Goal: Information Seeking & Learning: Compare options

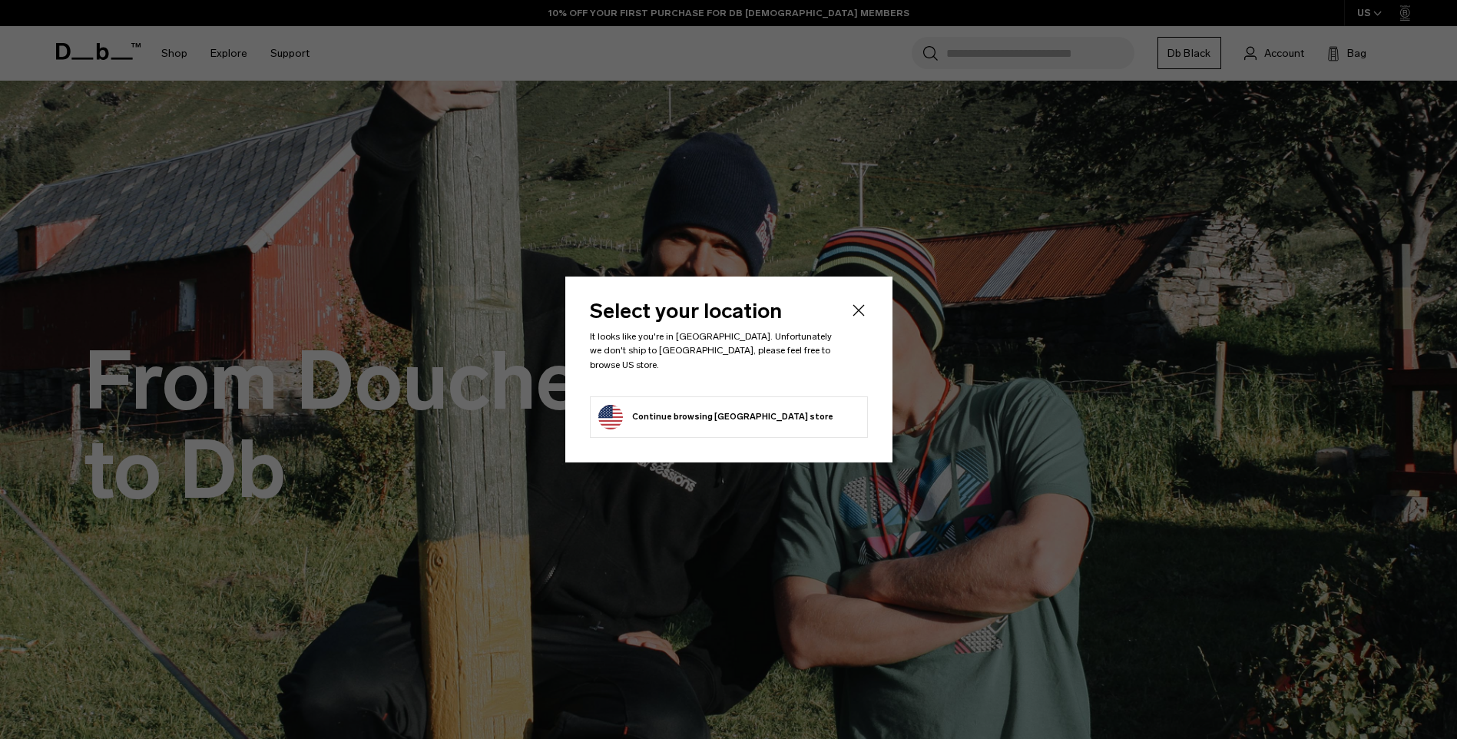
click at [859, 306] on icon "Close" at bounding box center [858, 310] width 18 height 18
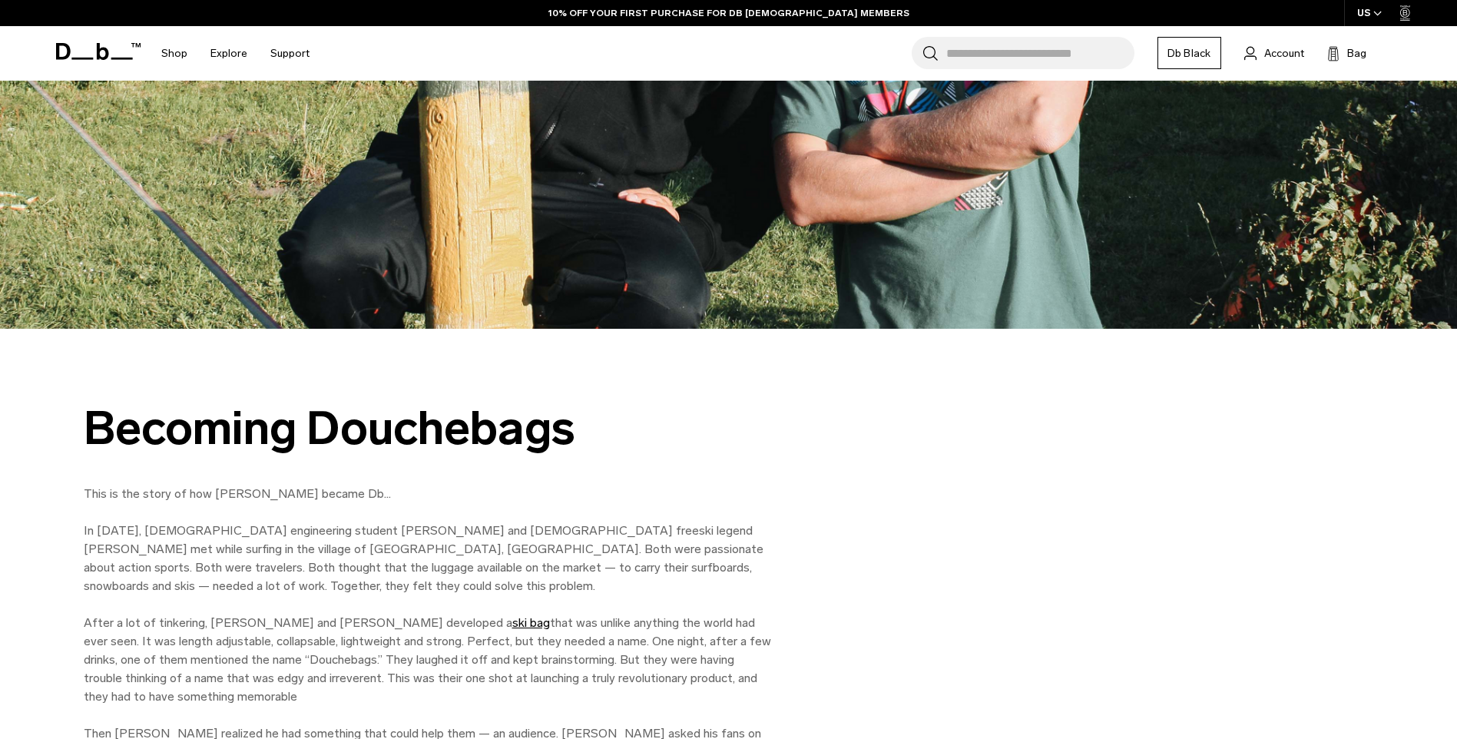
scroll to position [230, 0]
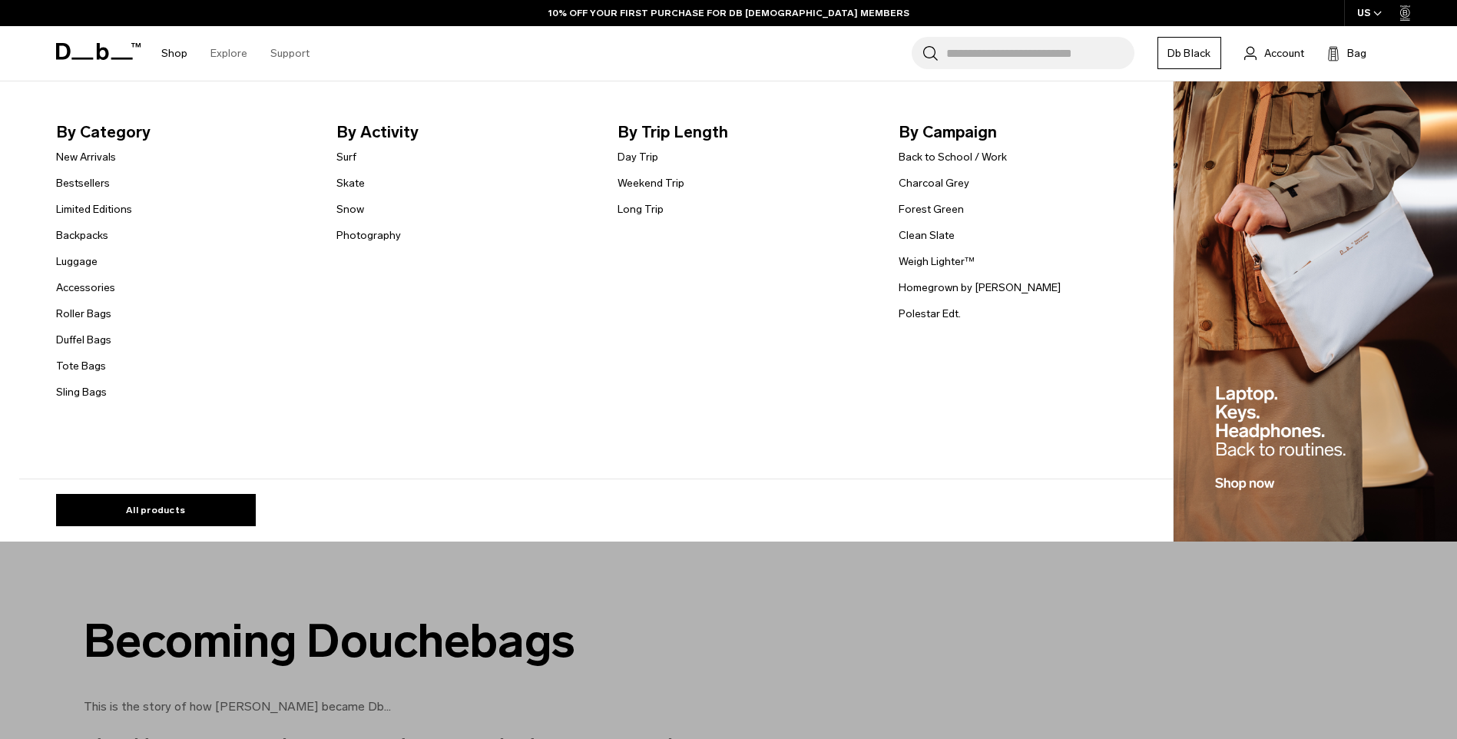
click at [180, 47] on link "Shop" at bounding box center [174, 53] width 26 height 55
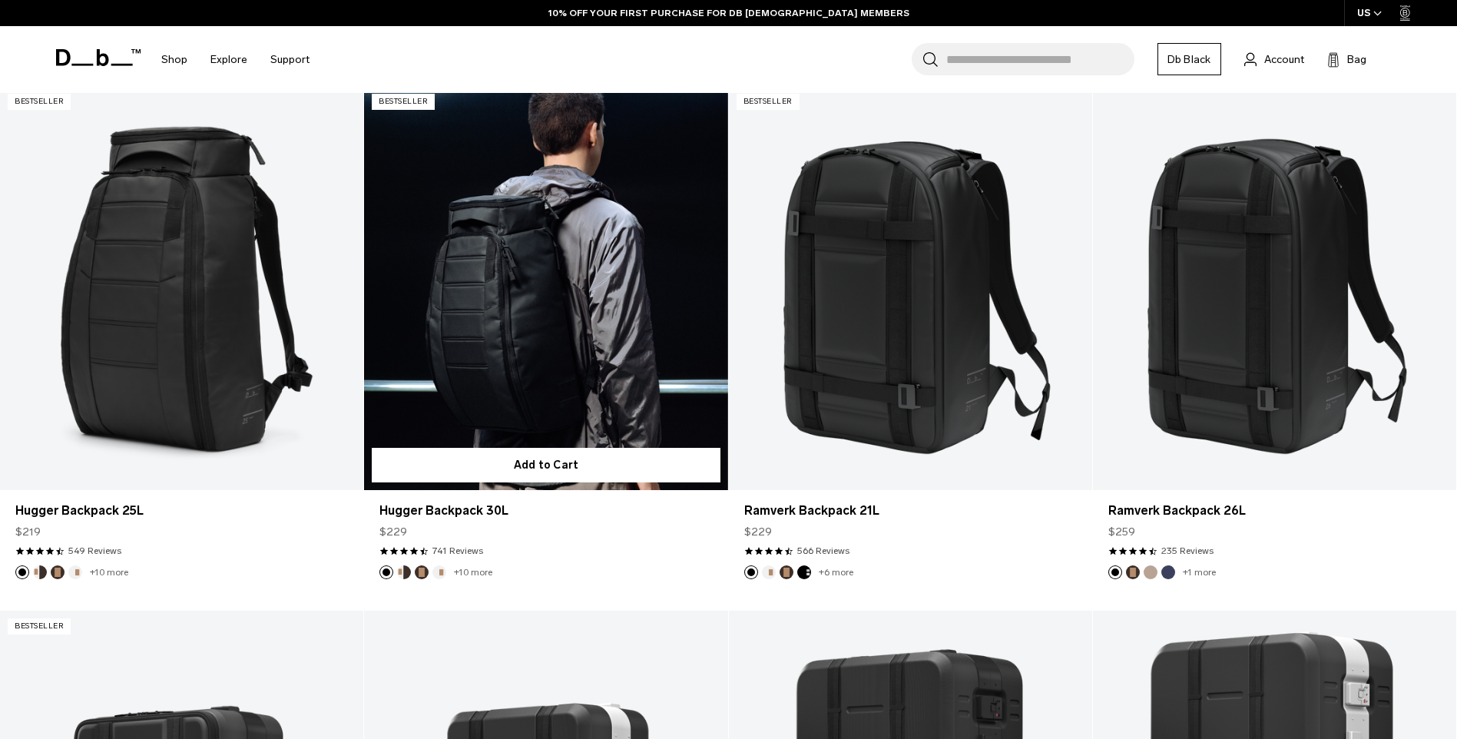
scroll to position [384, 0]
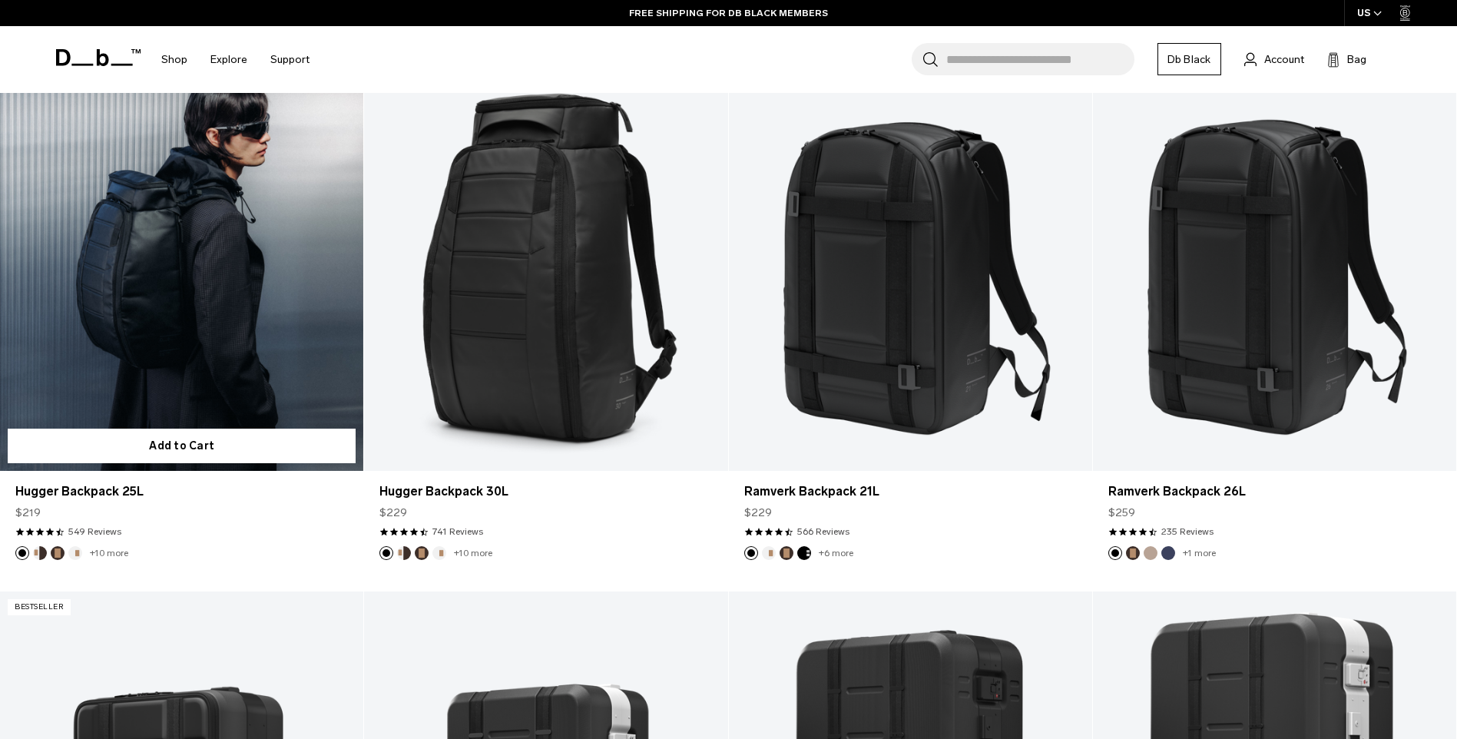
click at [41, 552] on button "Cappuccino" at bounding box center [40, 553] width 14 height 14
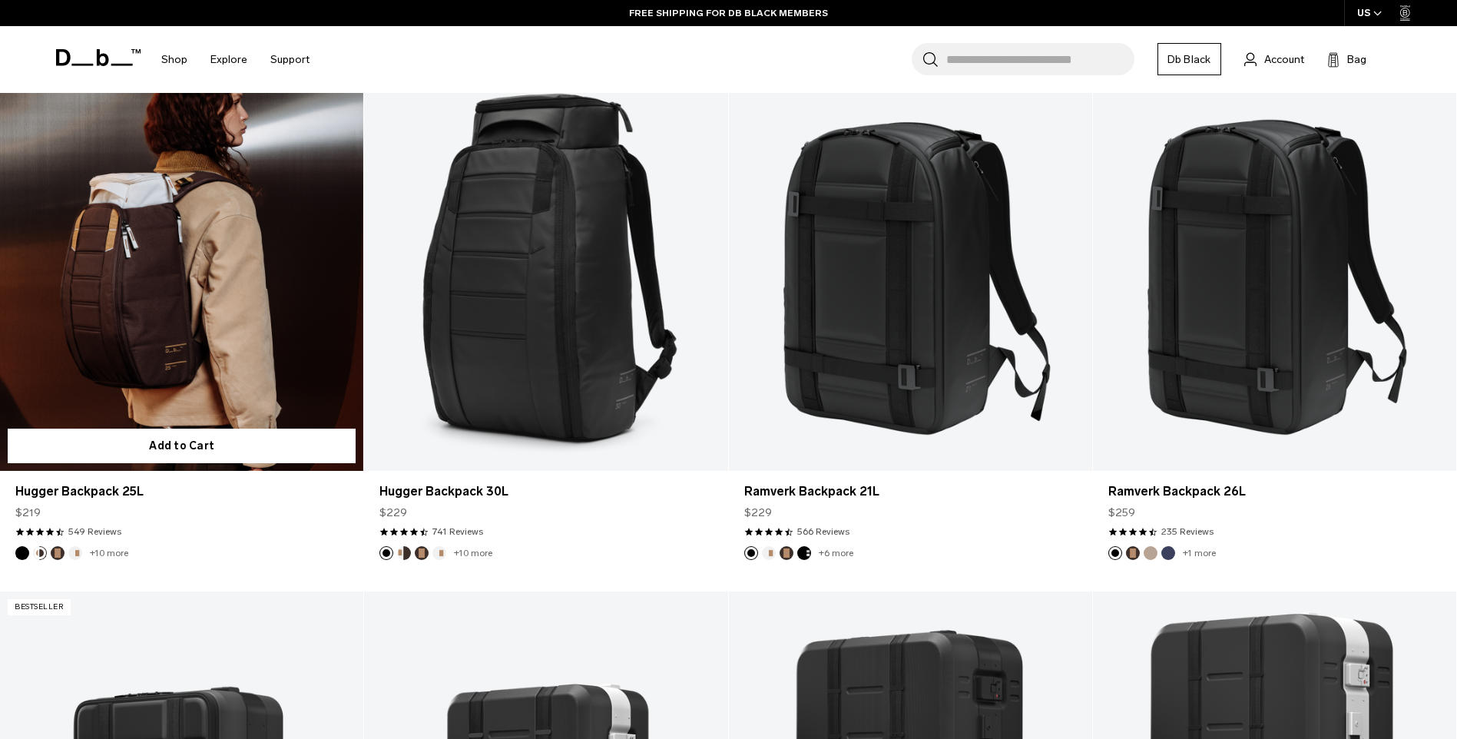
click at [55, 552] on button "Espresso" at bounding box center [58, 553] width 14 height 14
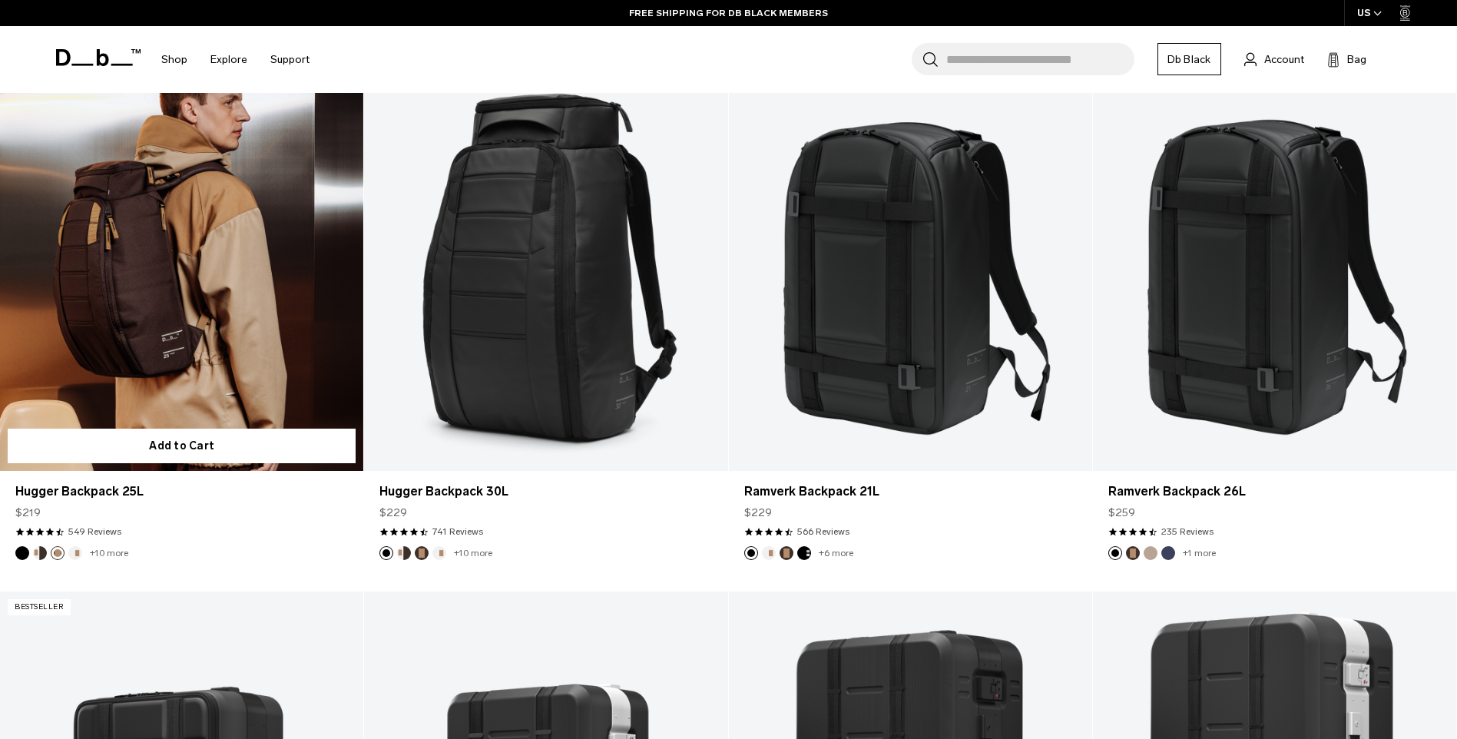
click at [74, 551] on button "Oatmilk" at bounding box center [75, 553] width 14 height 14
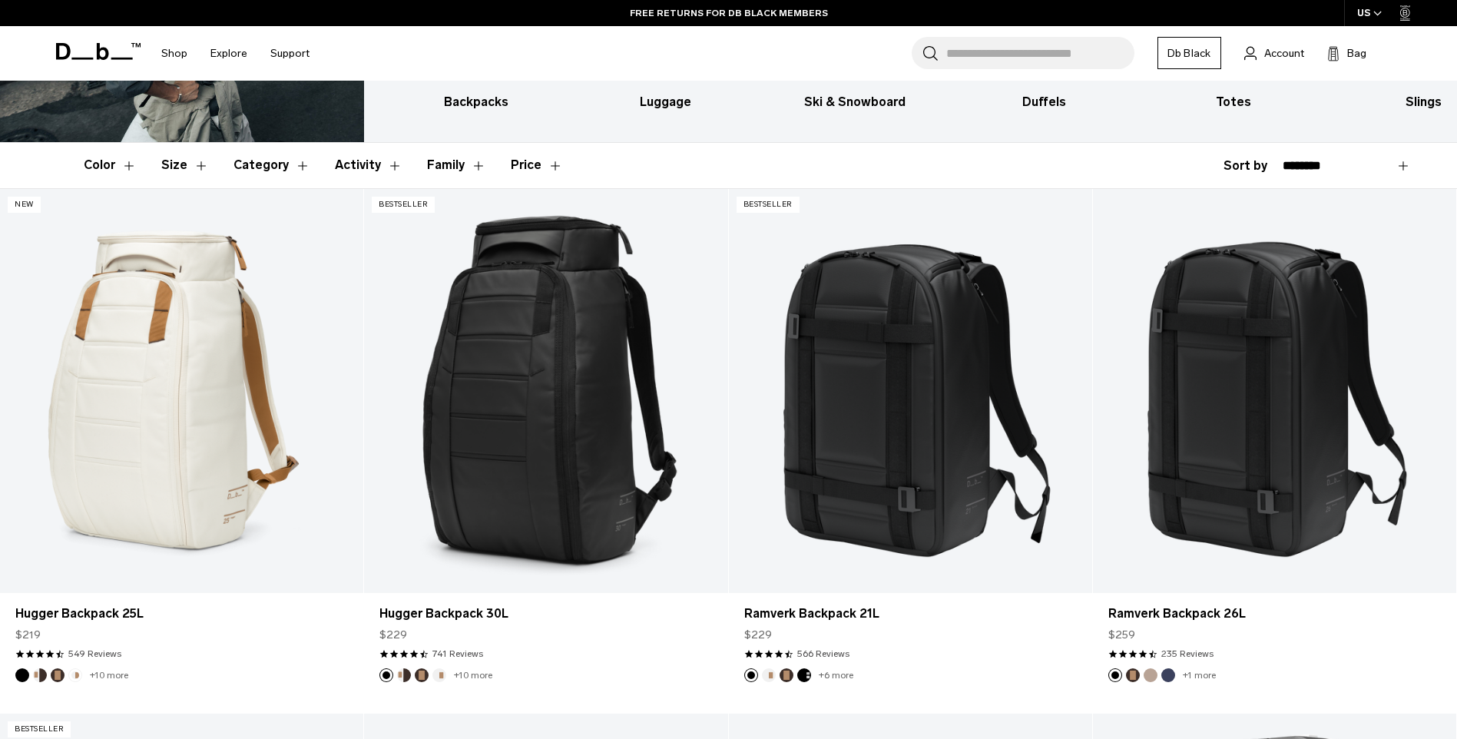
scroll to position [0, 0]
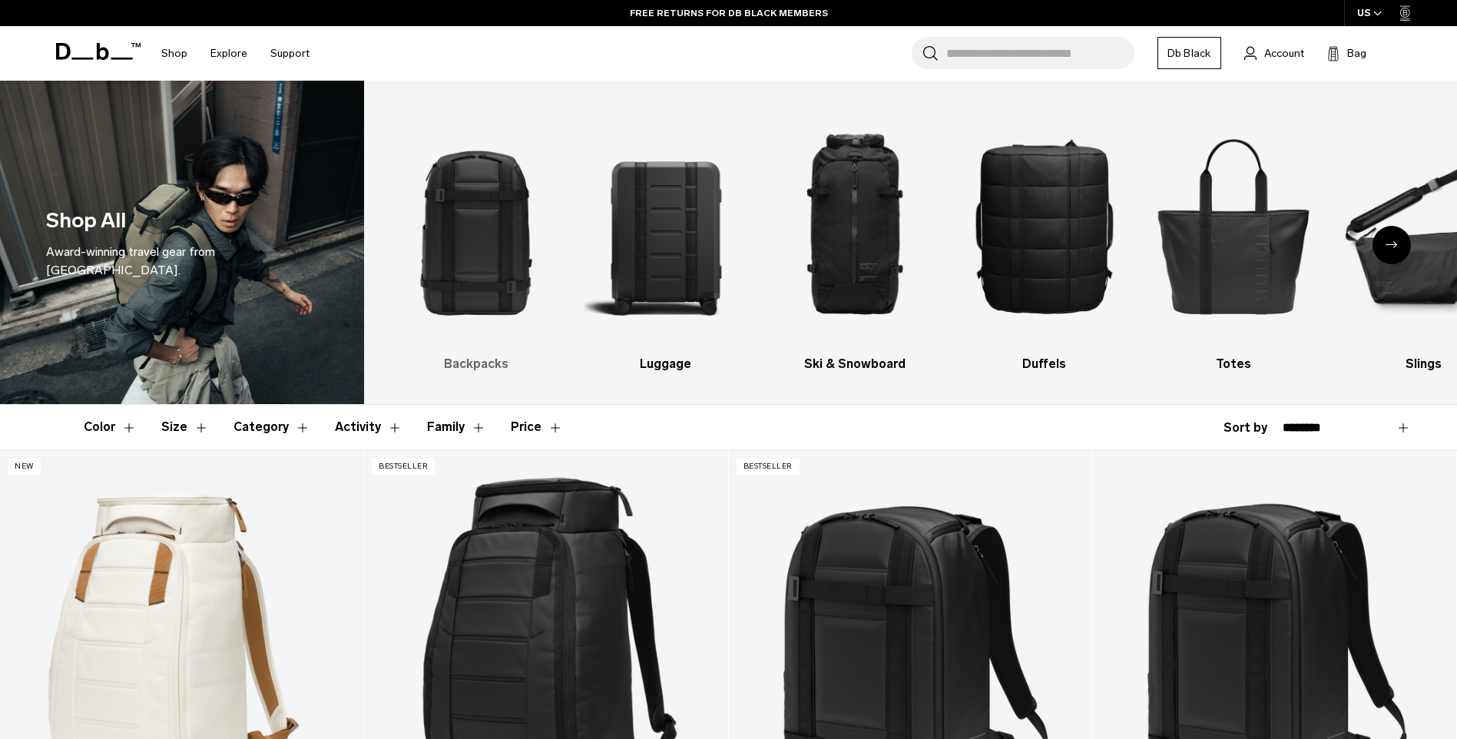
click at [500, 244] on img "1 / 10" at bounding box center [476, 225] width 163 height 243
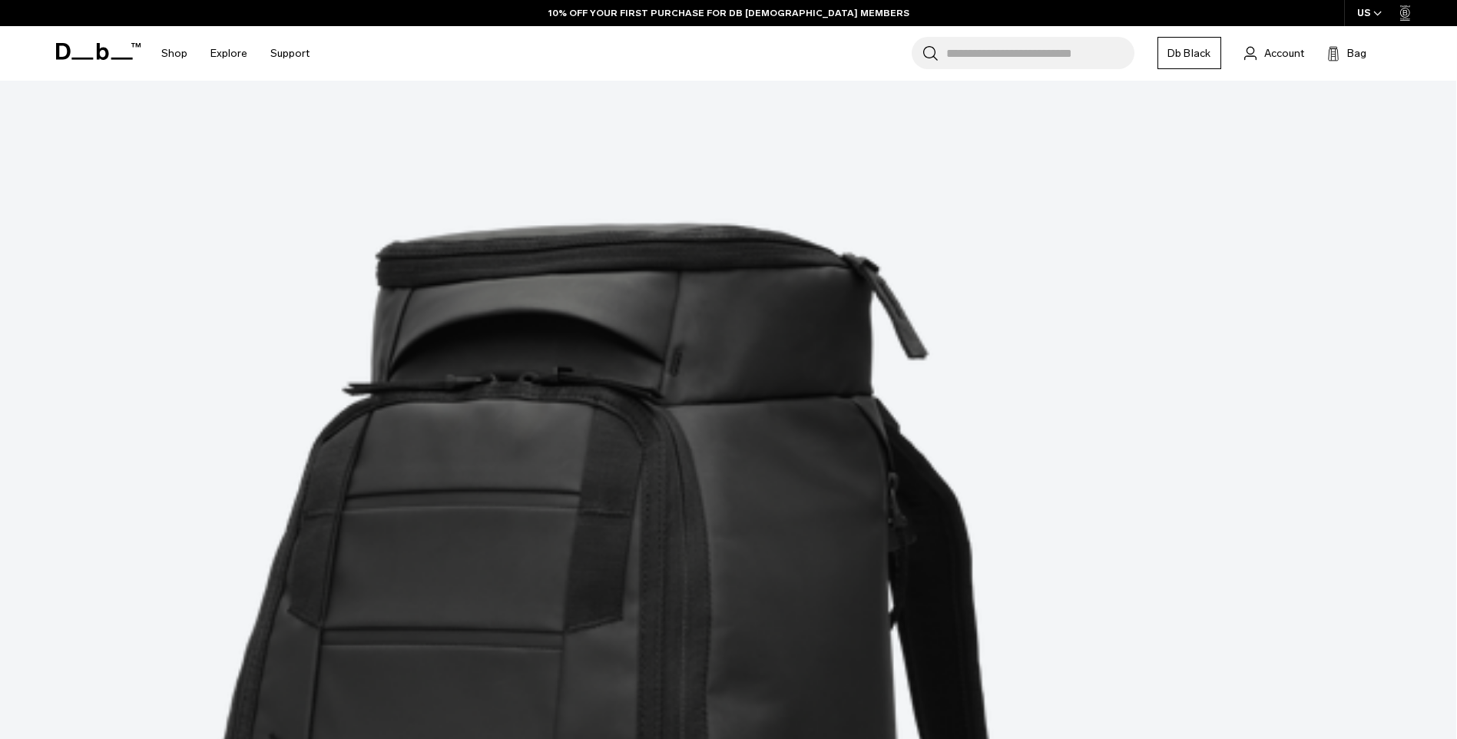
scroll to position [461, 0]
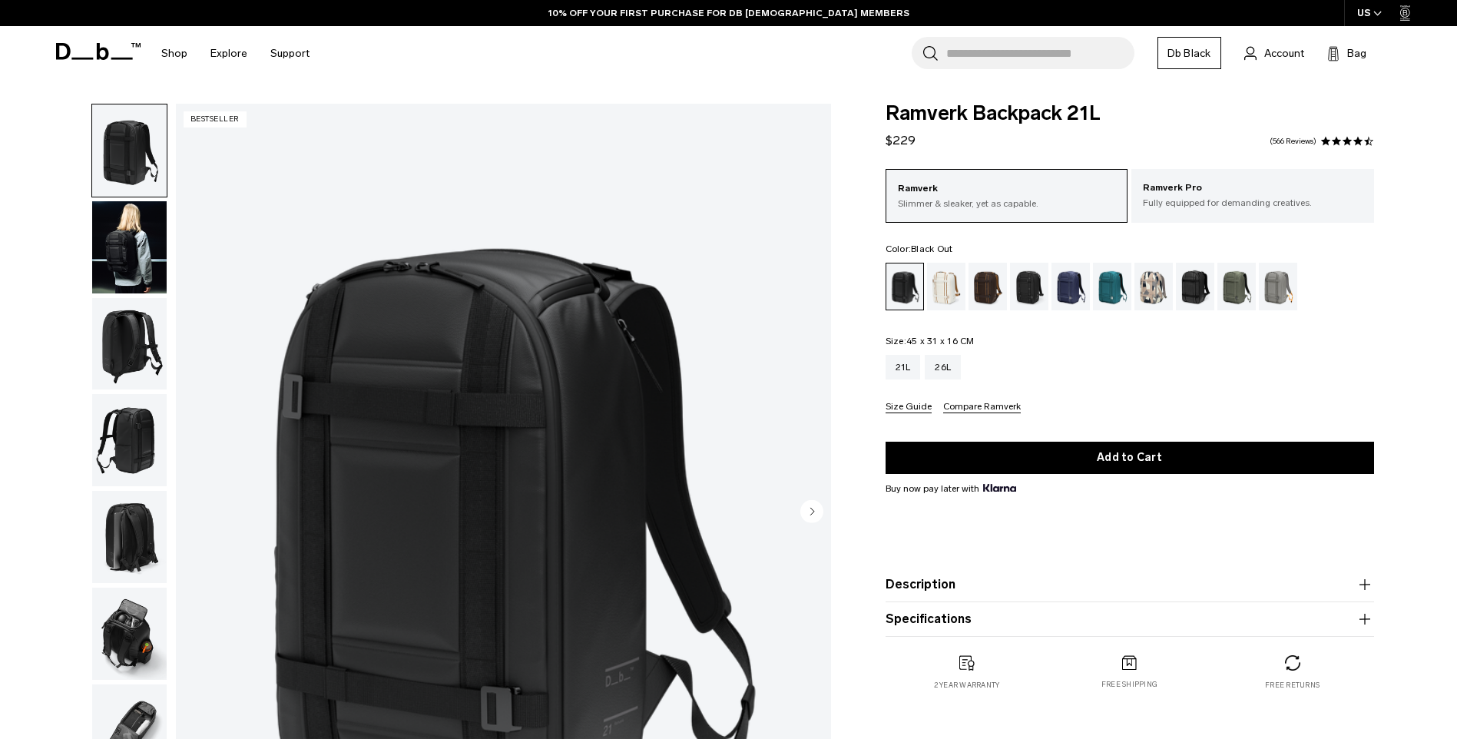
click at [130, 405] on img "button" at bounding box center [129, 440] width 75 height 92
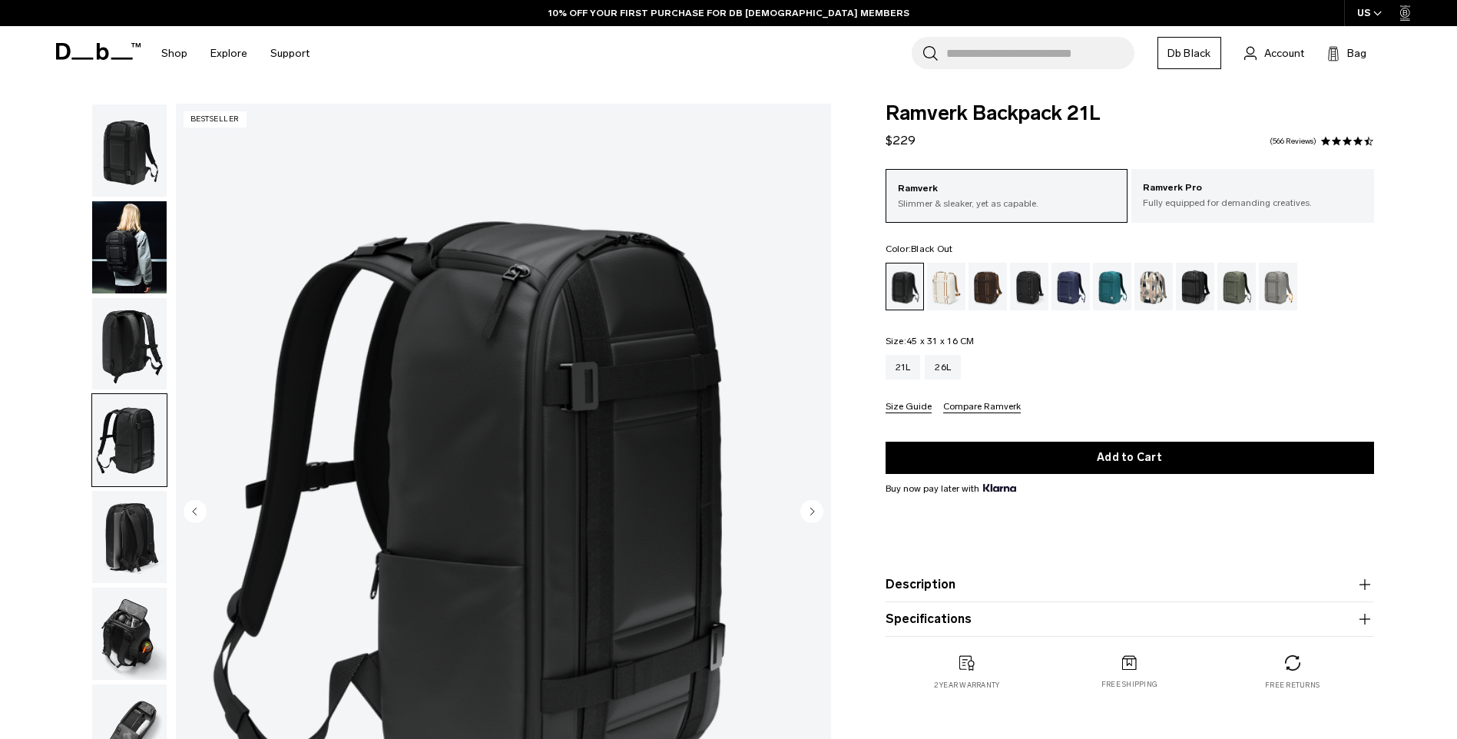
click at [139, 518] on img "button" at bounding box center [129, 537] width 75 height 92
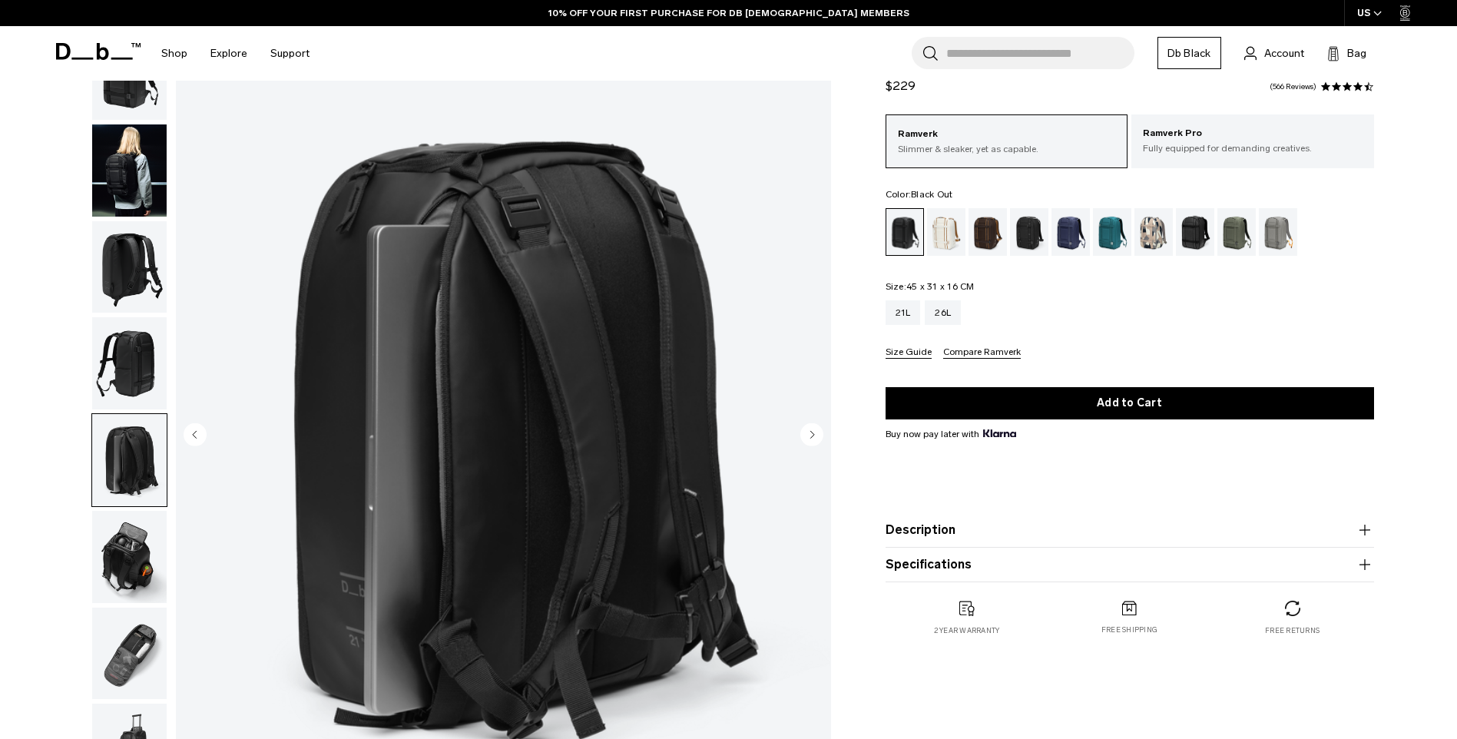
scroll to position [154, 0]
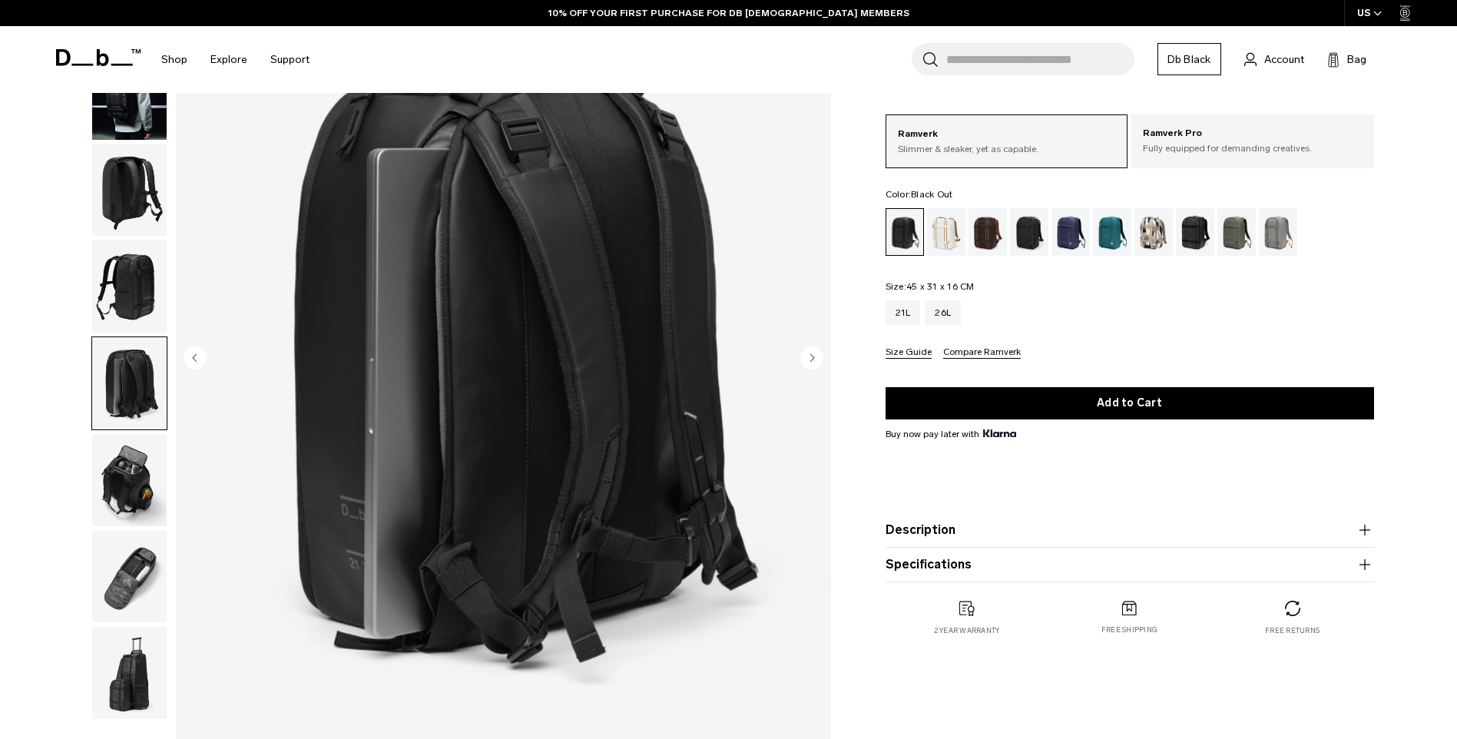
click at [127, 468] on img "button" at bounding box center [129, 480] width 75 height 92
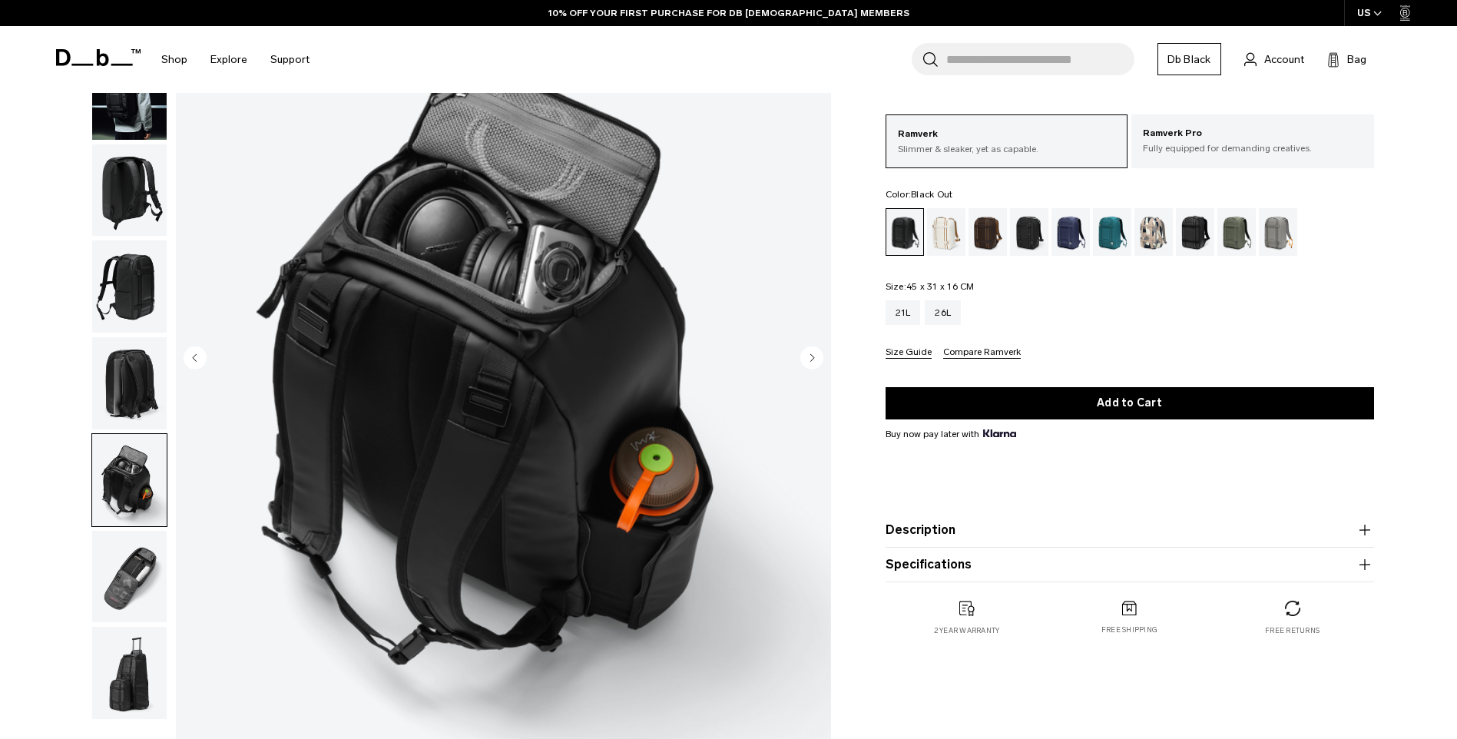
click at [127, 568] on img "button" at bounding box center [129, 577] width 75 height 92
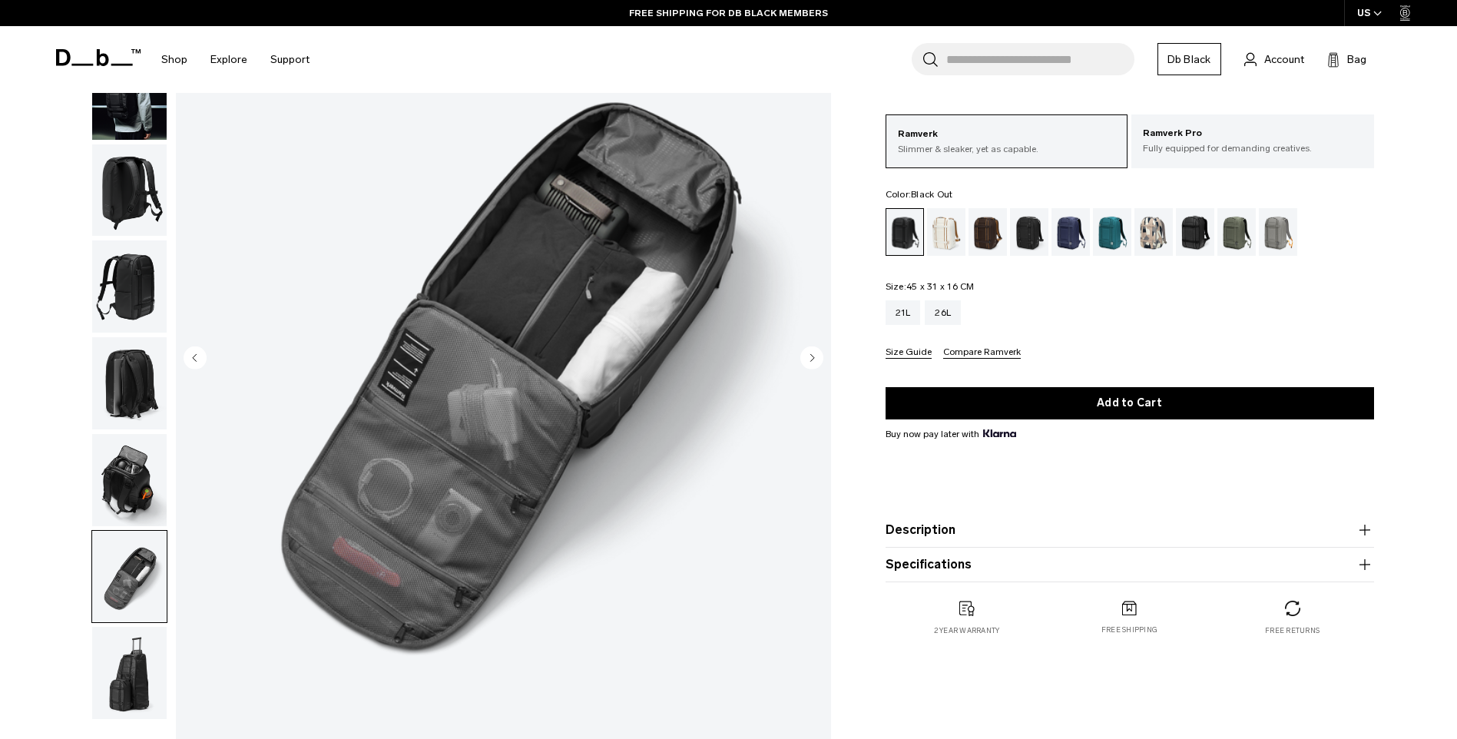
click at [136, 652] on img "button" at bounding box center [129, 673] width 75 height 92
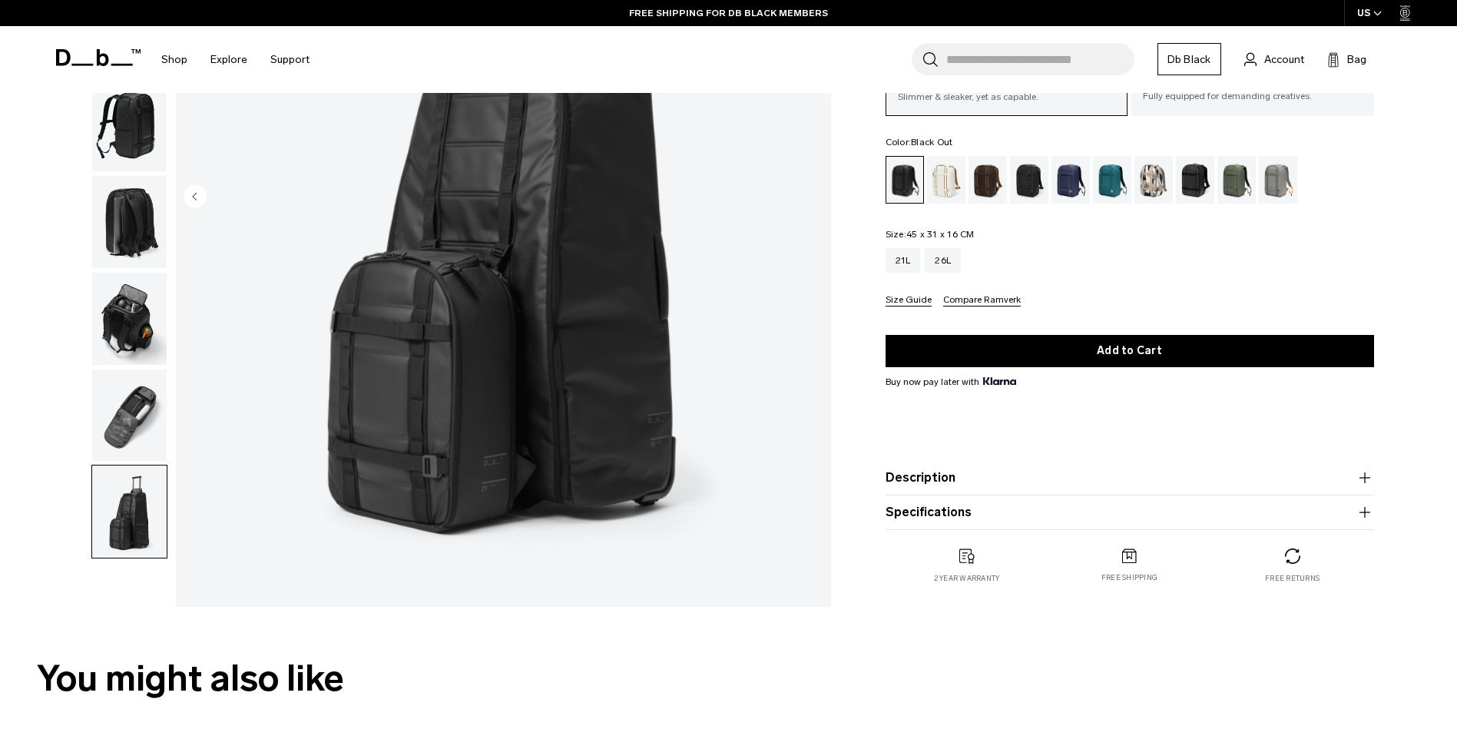
scroll to position [230, 0]
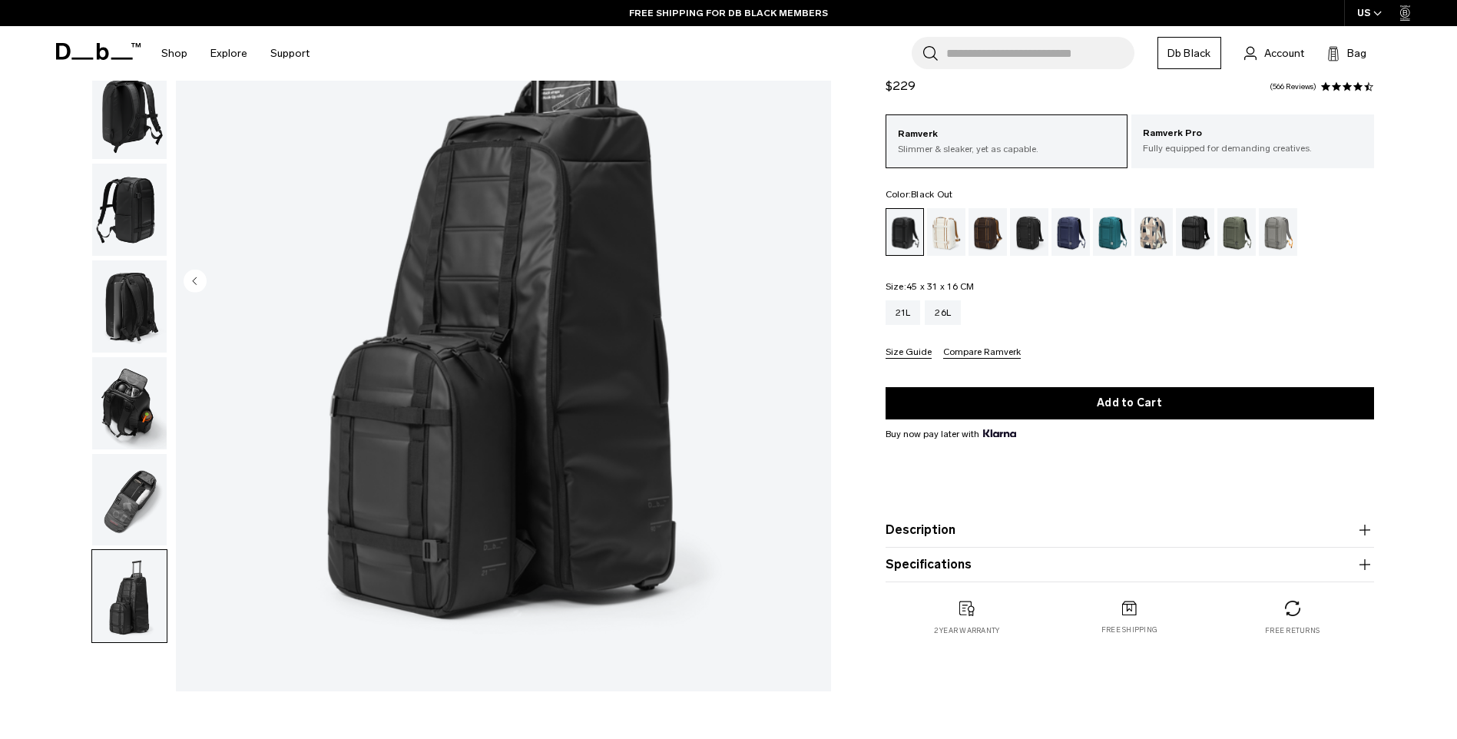
click at [170, 94] on div "08 / 08 Bestseller" at bounding box center [439, 286] width 802 height 826
click at [138, 108] on img "button" at bounding box center [129, 114] width 75 height 92
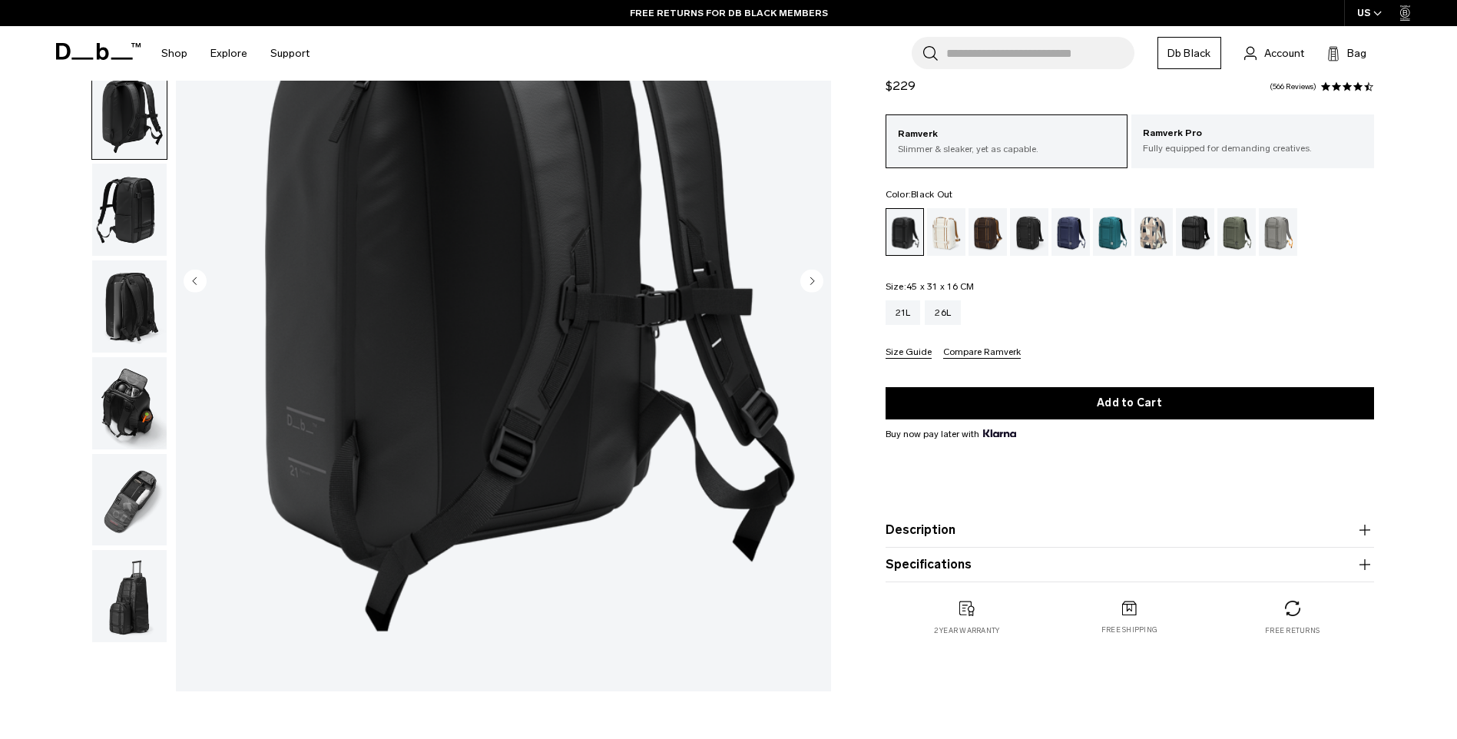
scroll to position [0, 0]
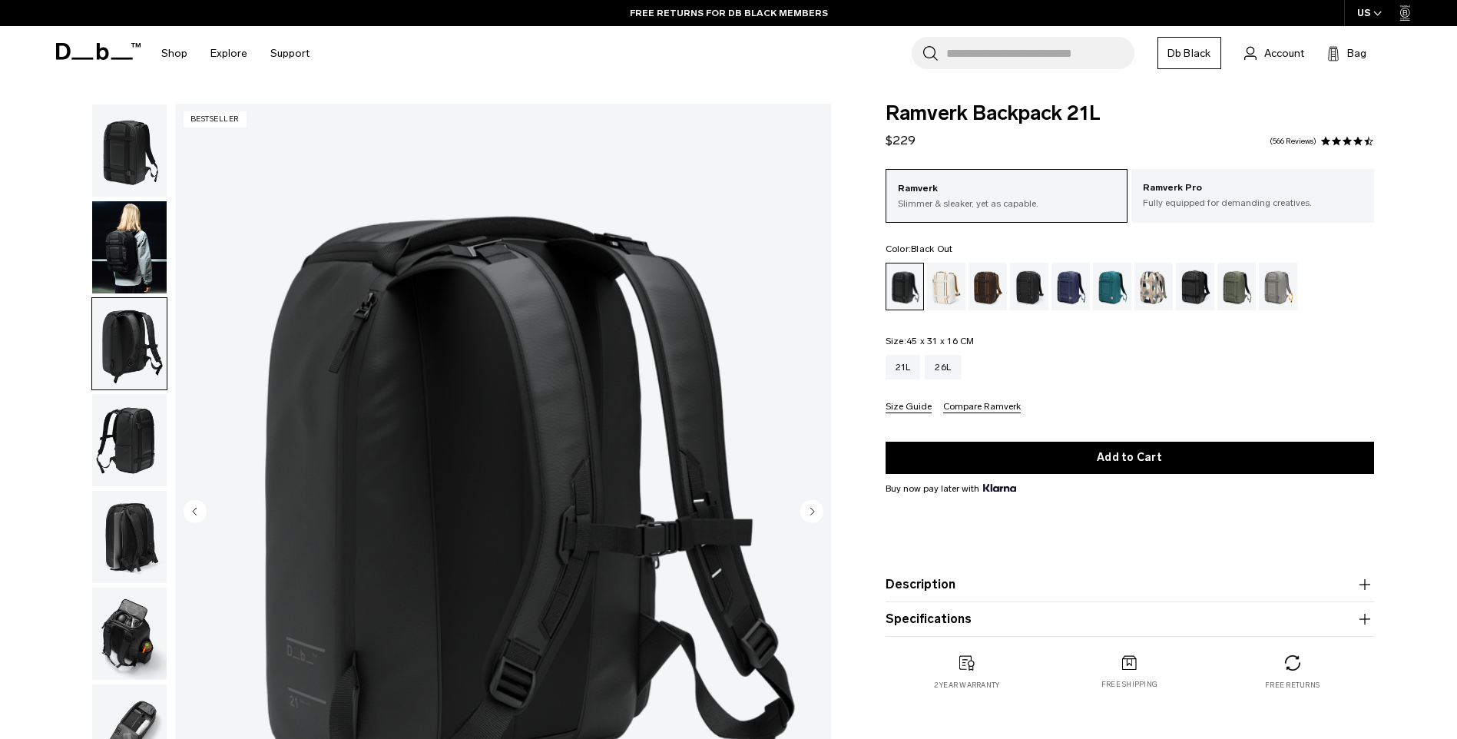
click at [128, 317] on img "button" at bounding box center [129, 344] width 75 height 92
click at [126, 228] on img "button" at bounding box center [129, 247] width 75 height 92
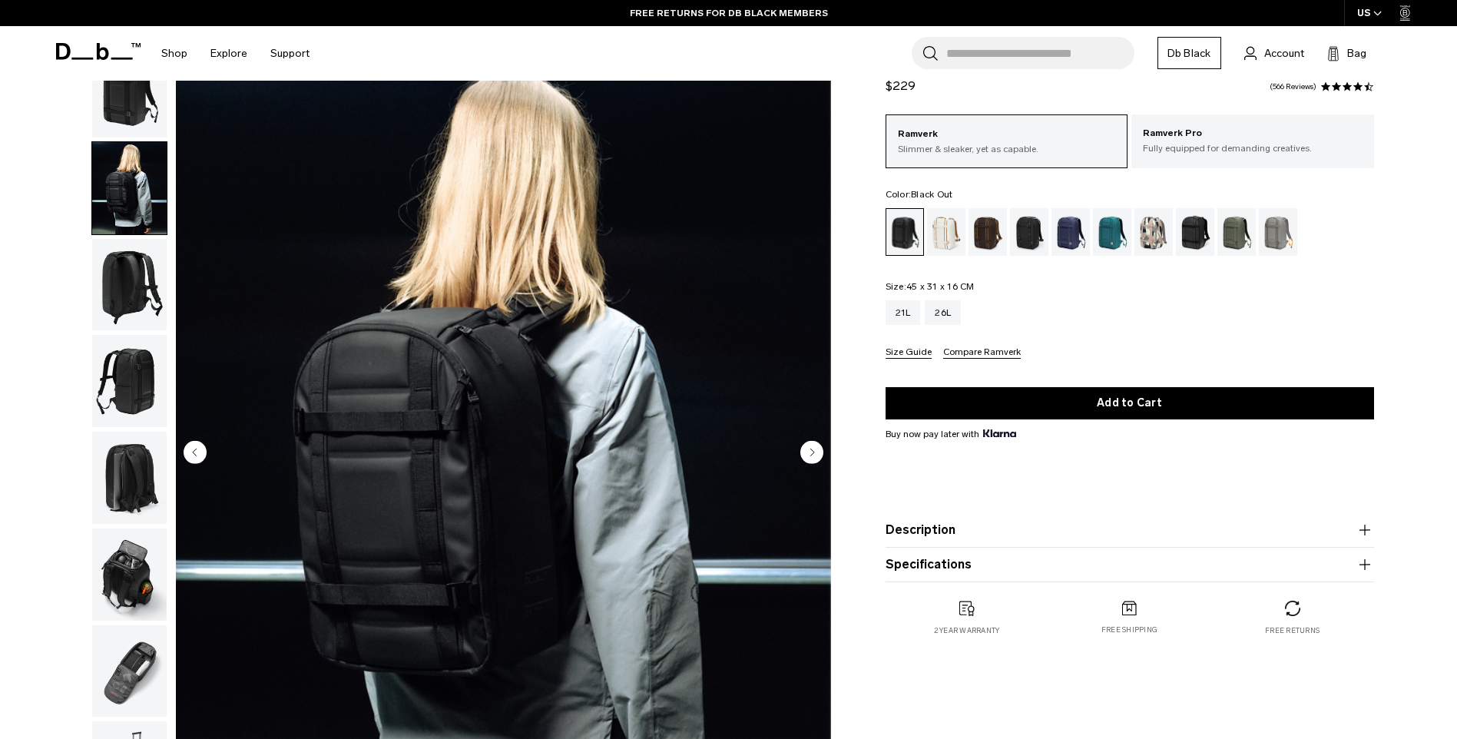
scroll to position [77, 0]
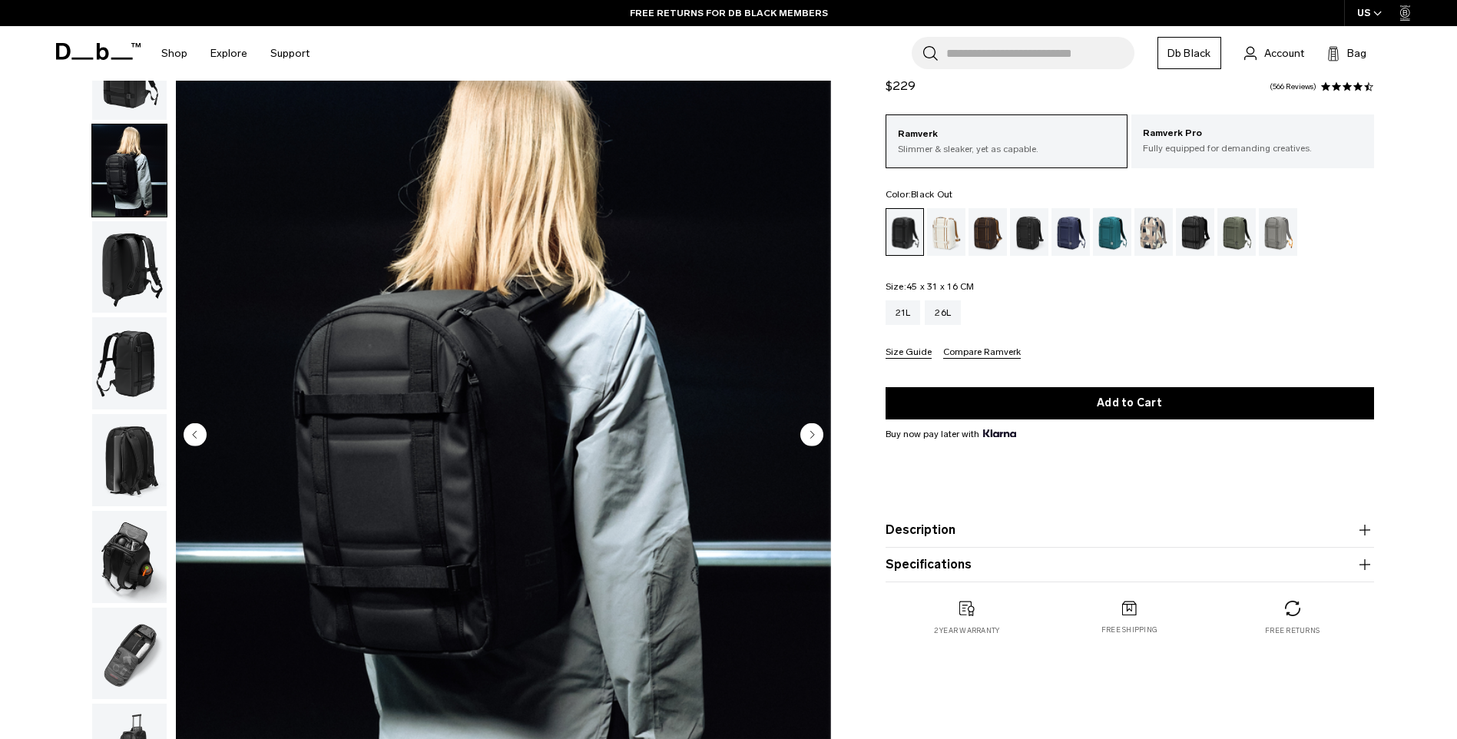
click at [131, 359] on img "button" at bounding box center [129, 363] width 75 height 92
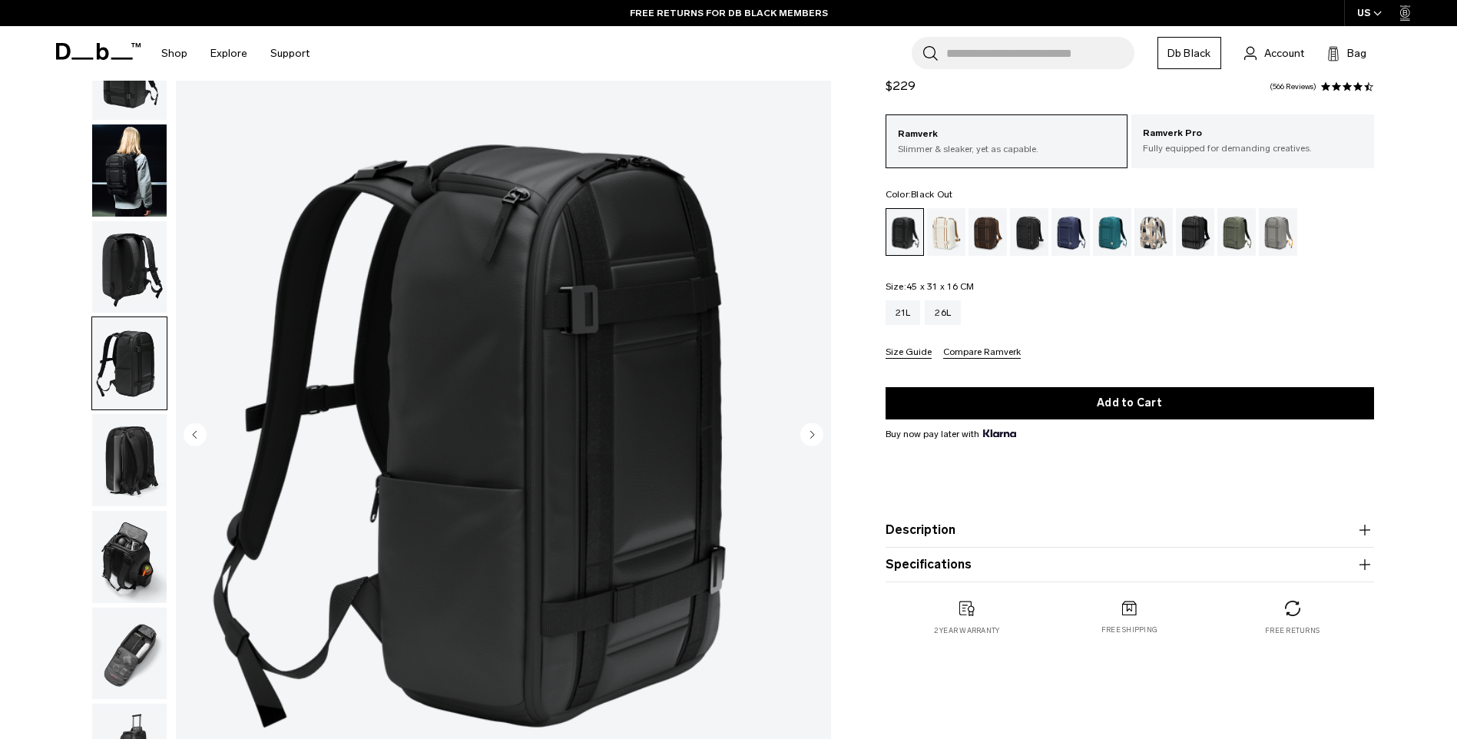
click at [142, 434] on img "button" at bounding box center [129, 460] width 75 height 92
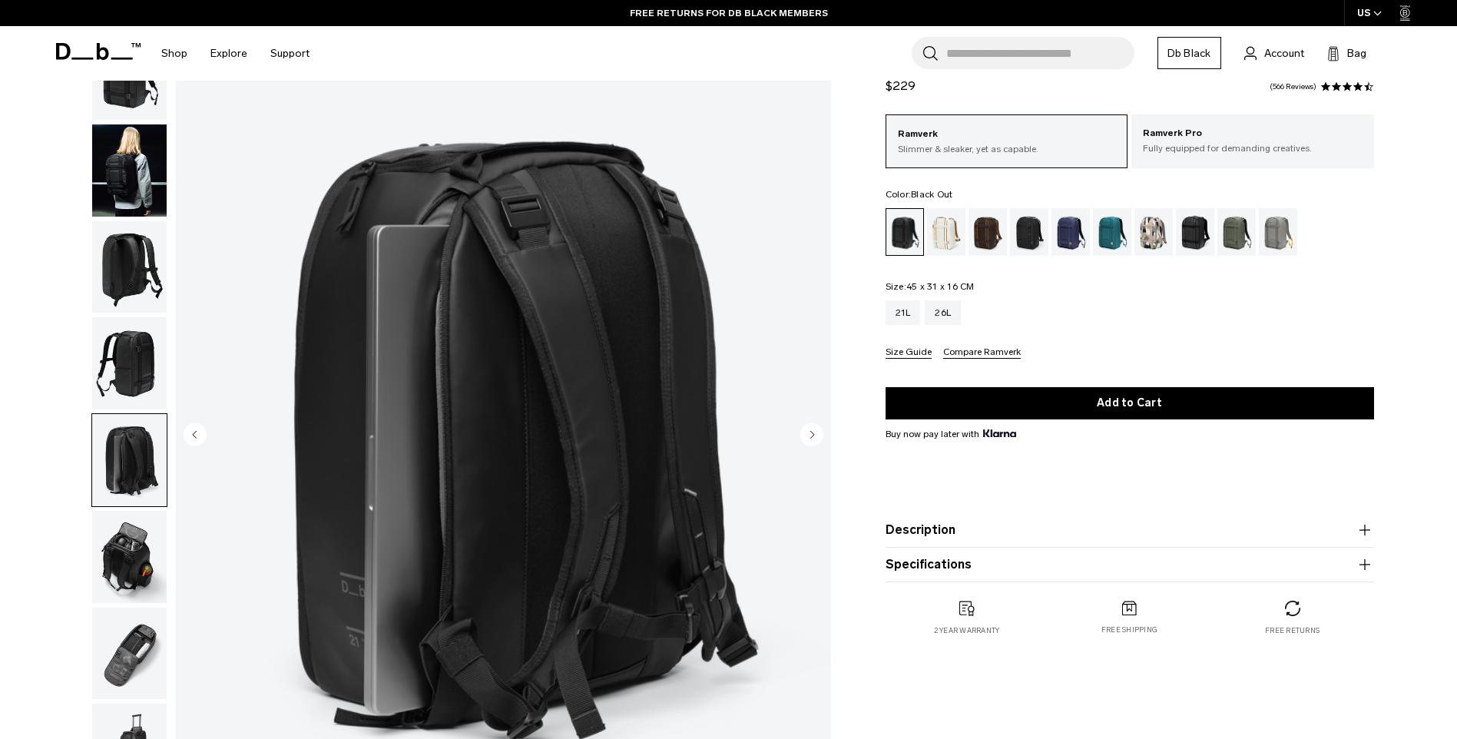
click at [149, 568] on img "button" at bounding box center [129, 557] width 75 height 92
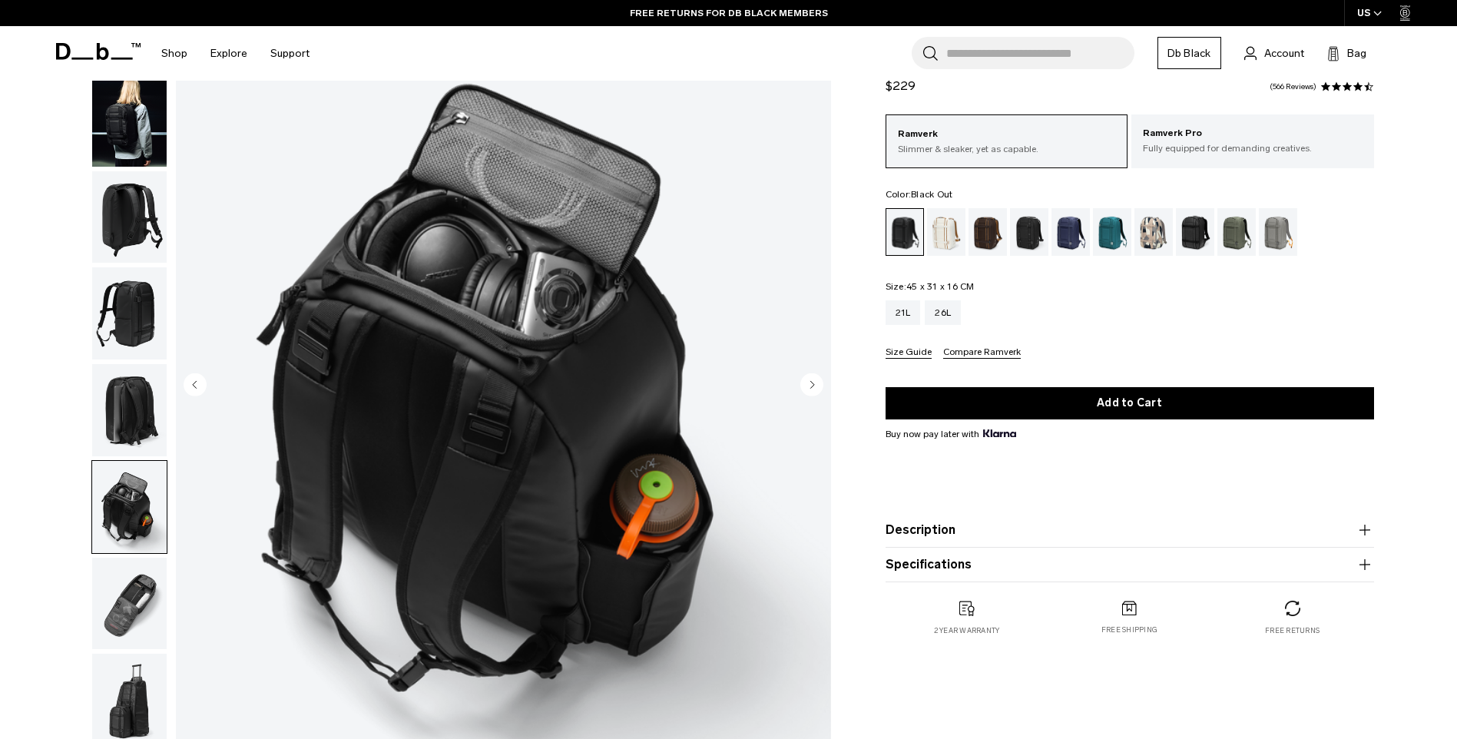
scroll to position [154, 0]
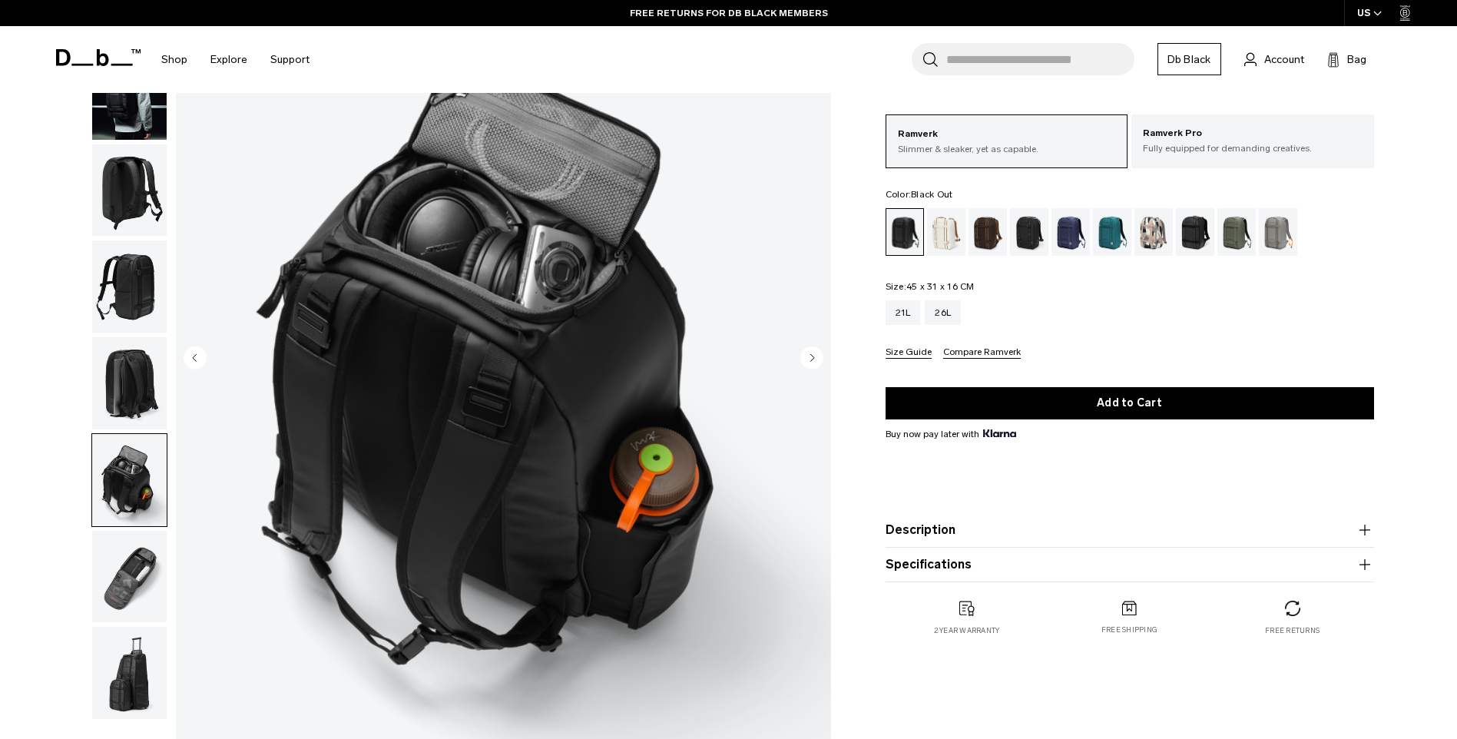
click at [137, 569] on img "button" at bounding box center [129, 577] width 75 height 92
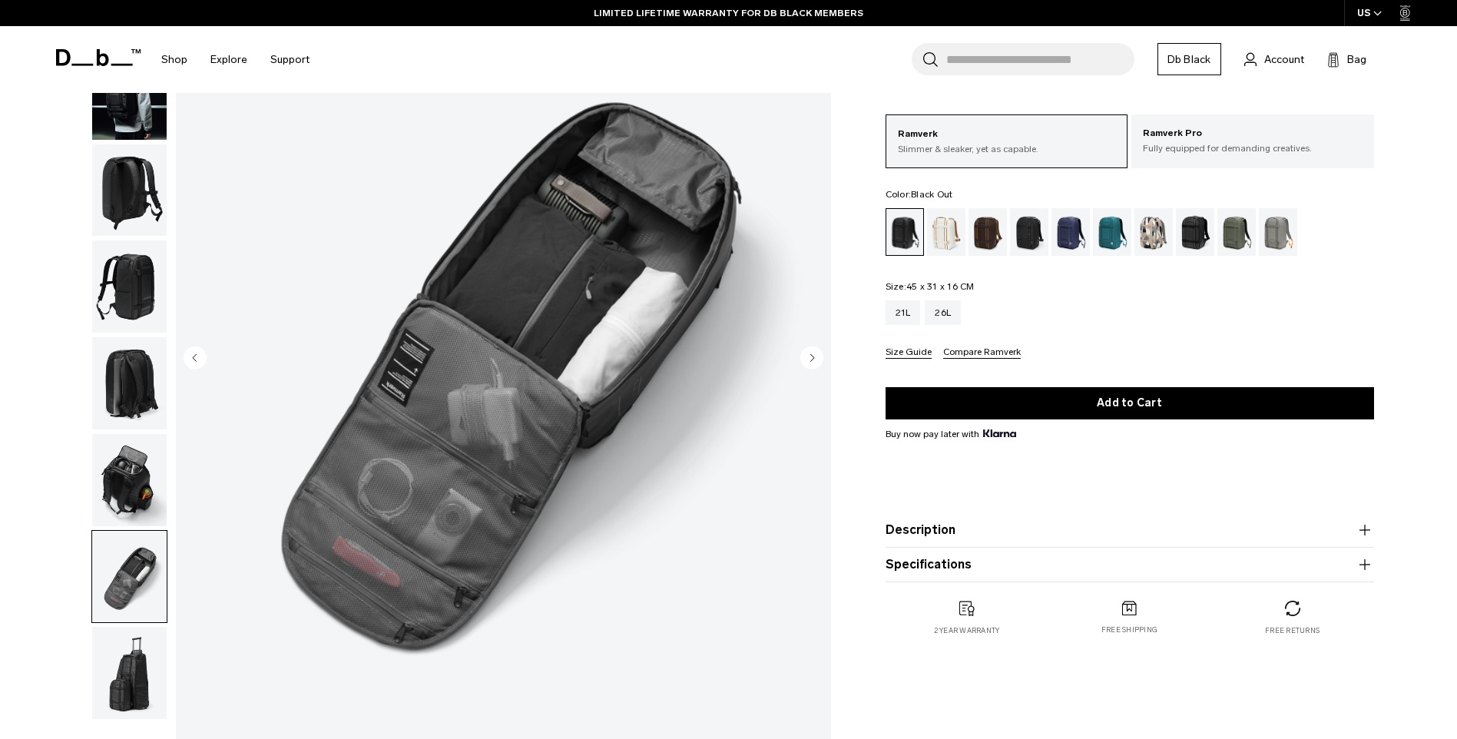
scroll to position [230, 0]
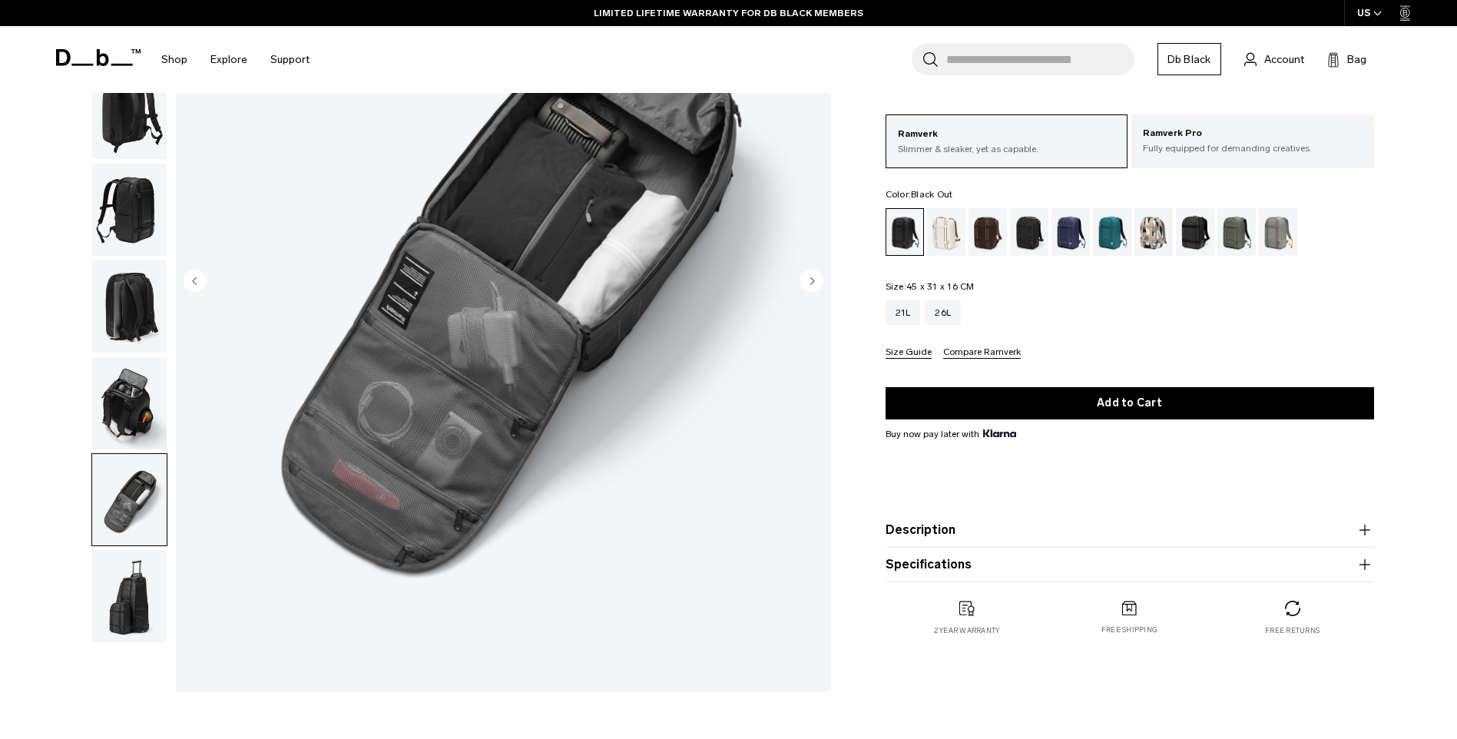
click at [126, 599] on img "button" at bounding box center [129, 596] width 75 height 92
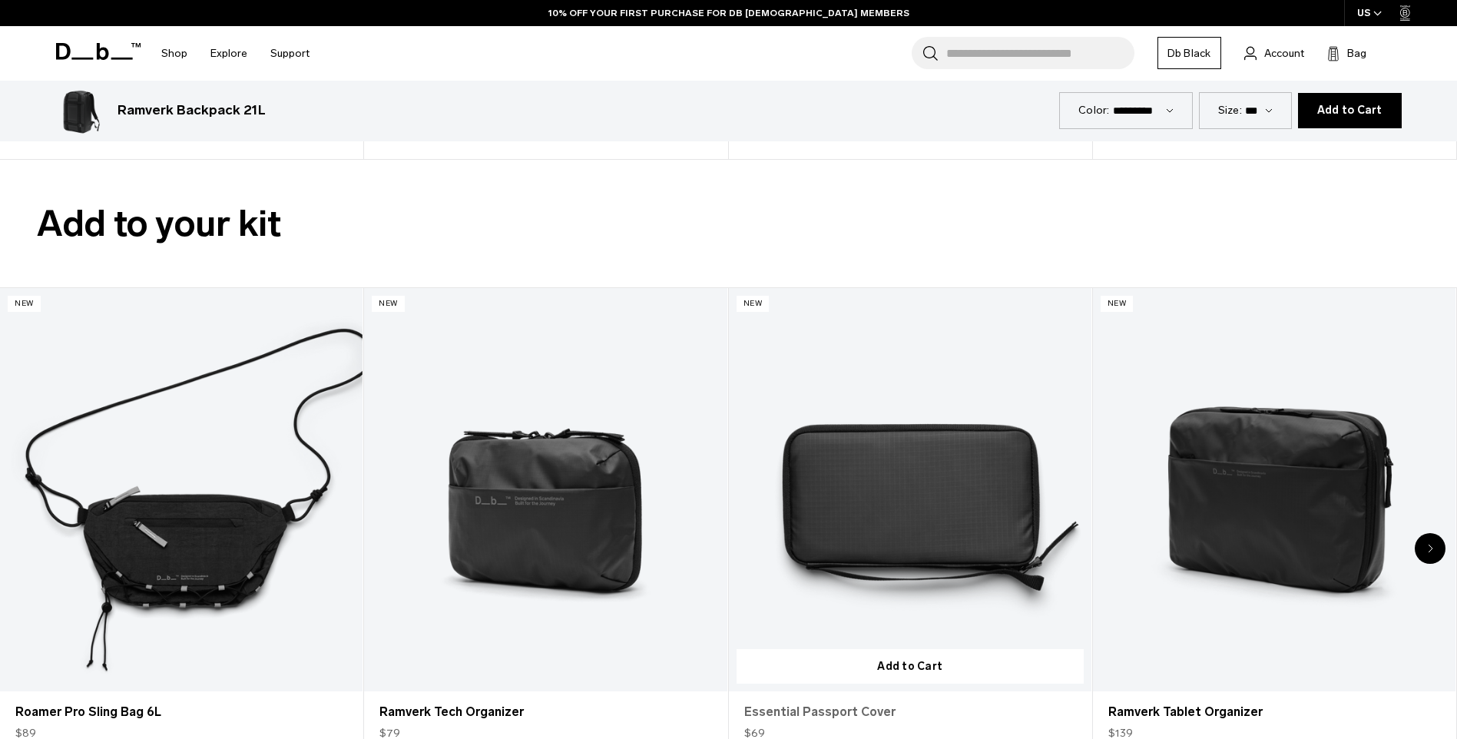
scroll to position [2995, 0]
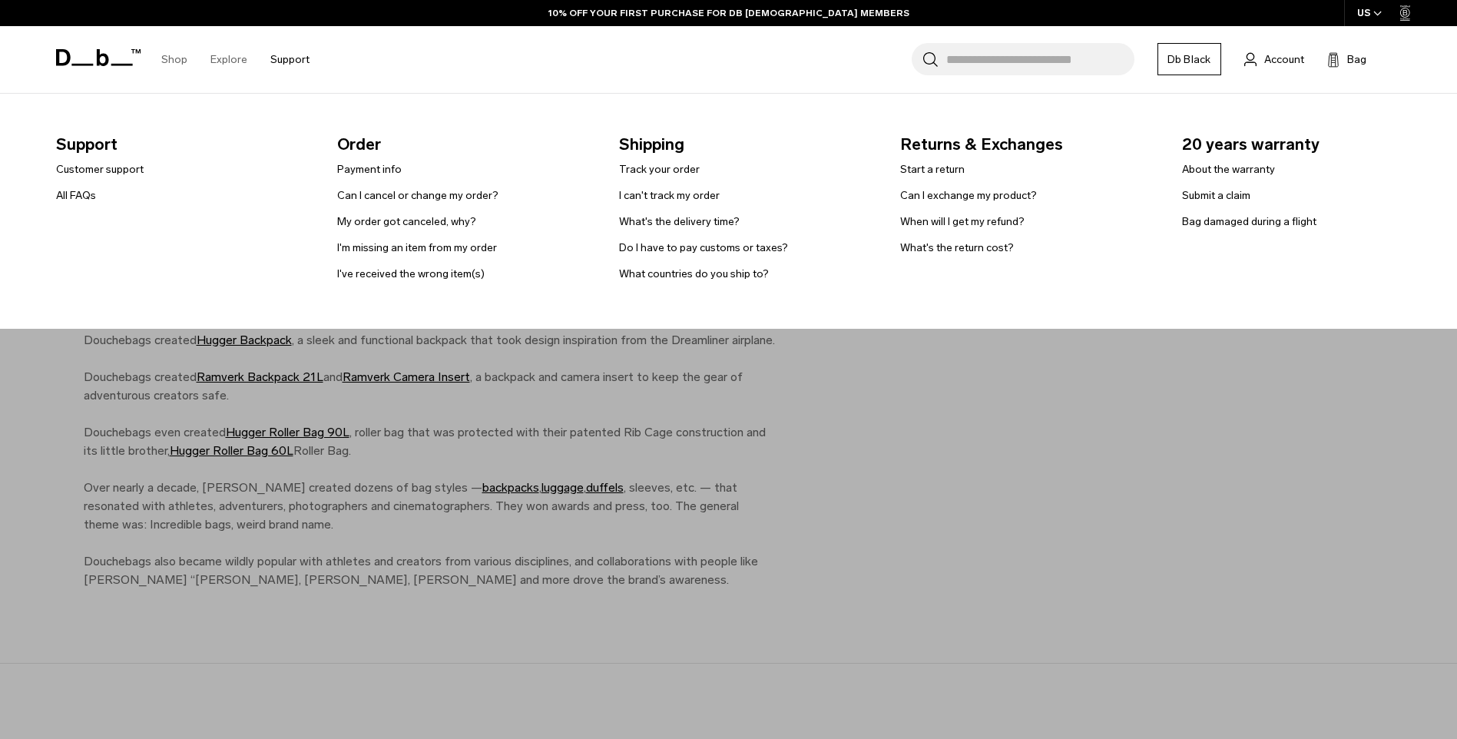
scroll to position [1086, 0]
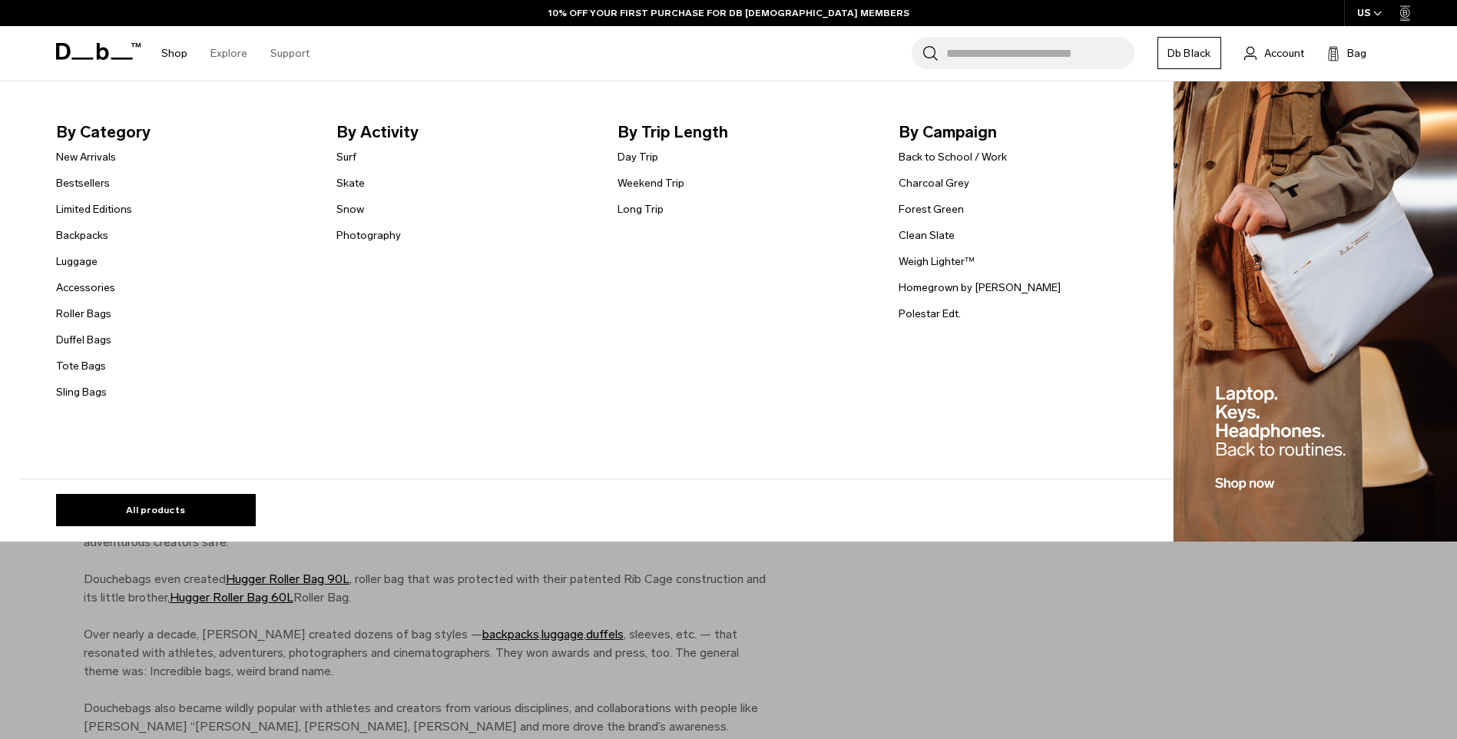
click at [169, 51] on link "Shop" at bounding box center [174, 53] width 26 height 55
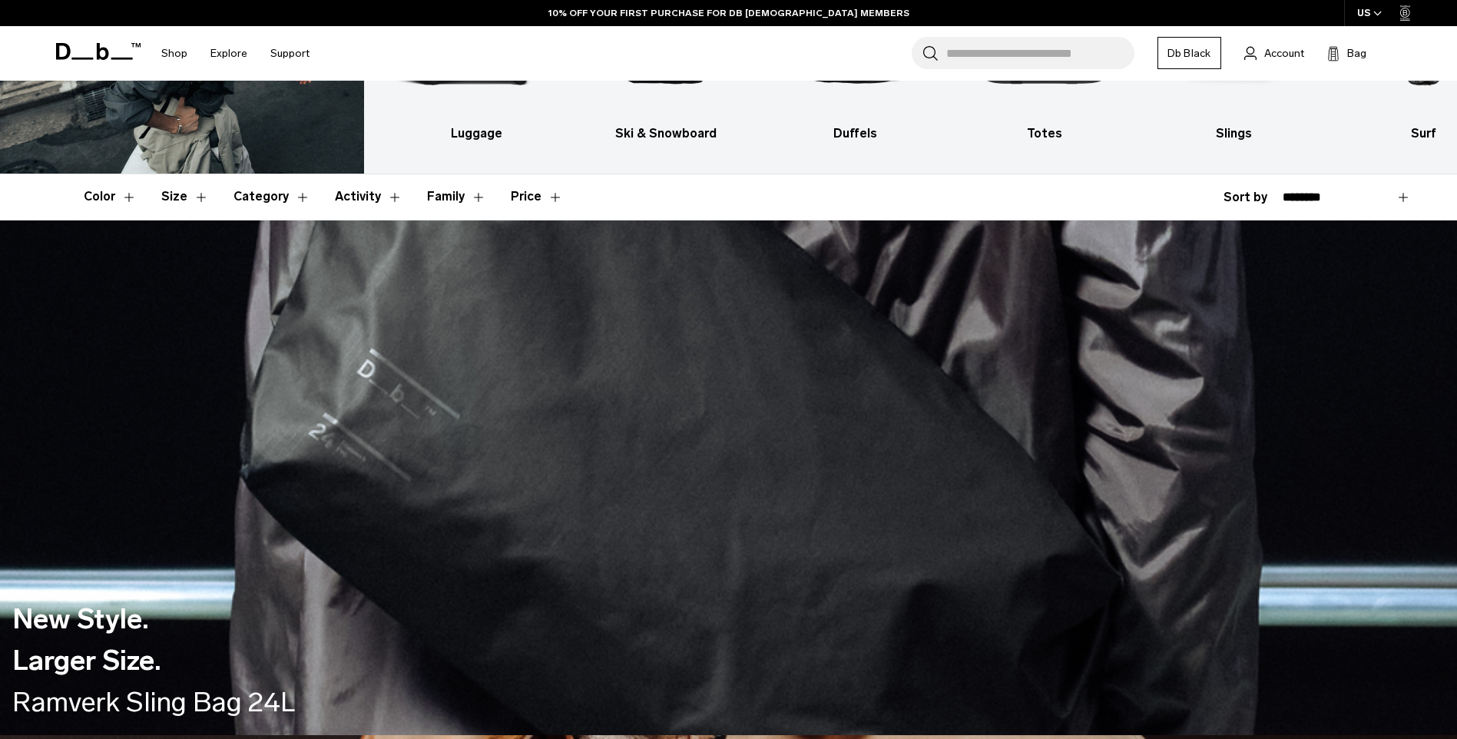
scroll to position [307, 0]
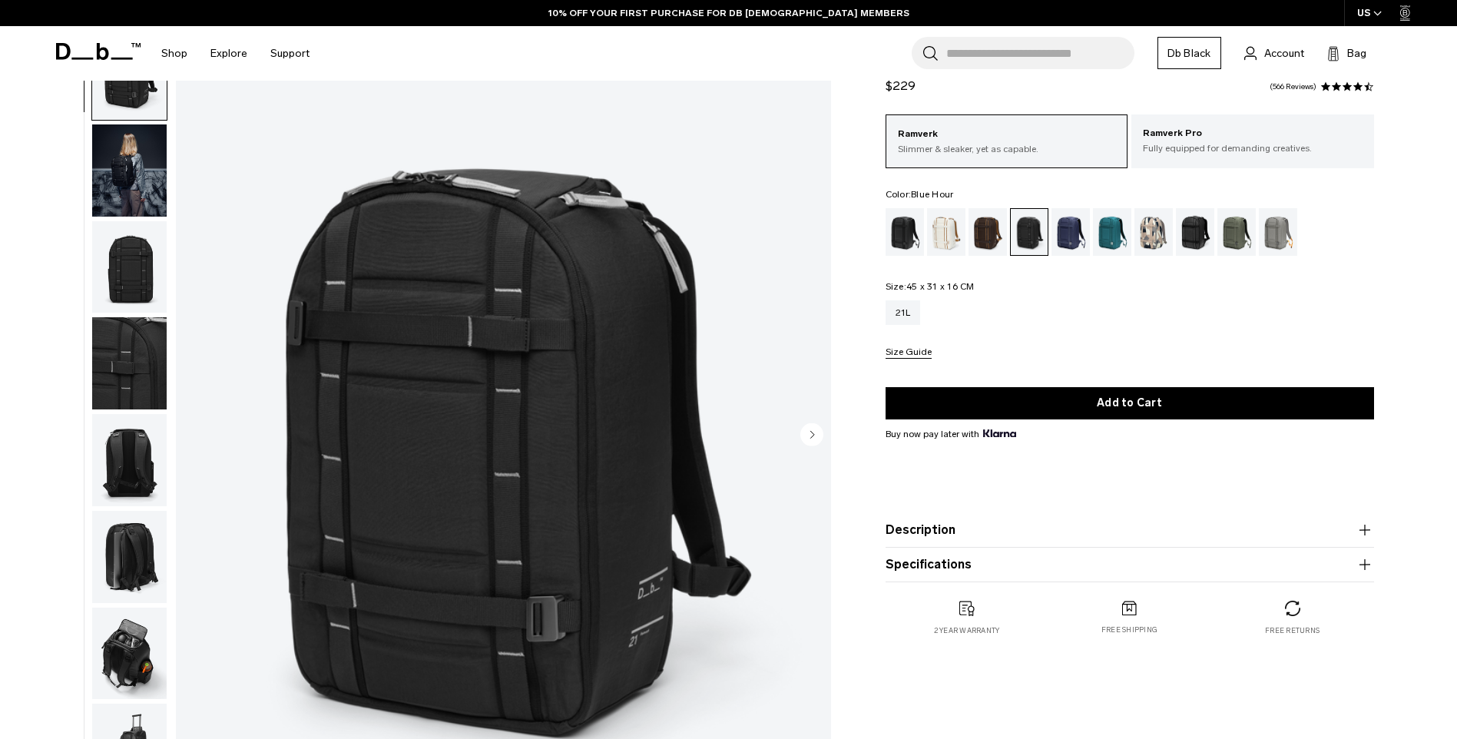
click at [1075, 232] on div "Blue Hour" at bounding box center [1070, 232] width 39 height 48
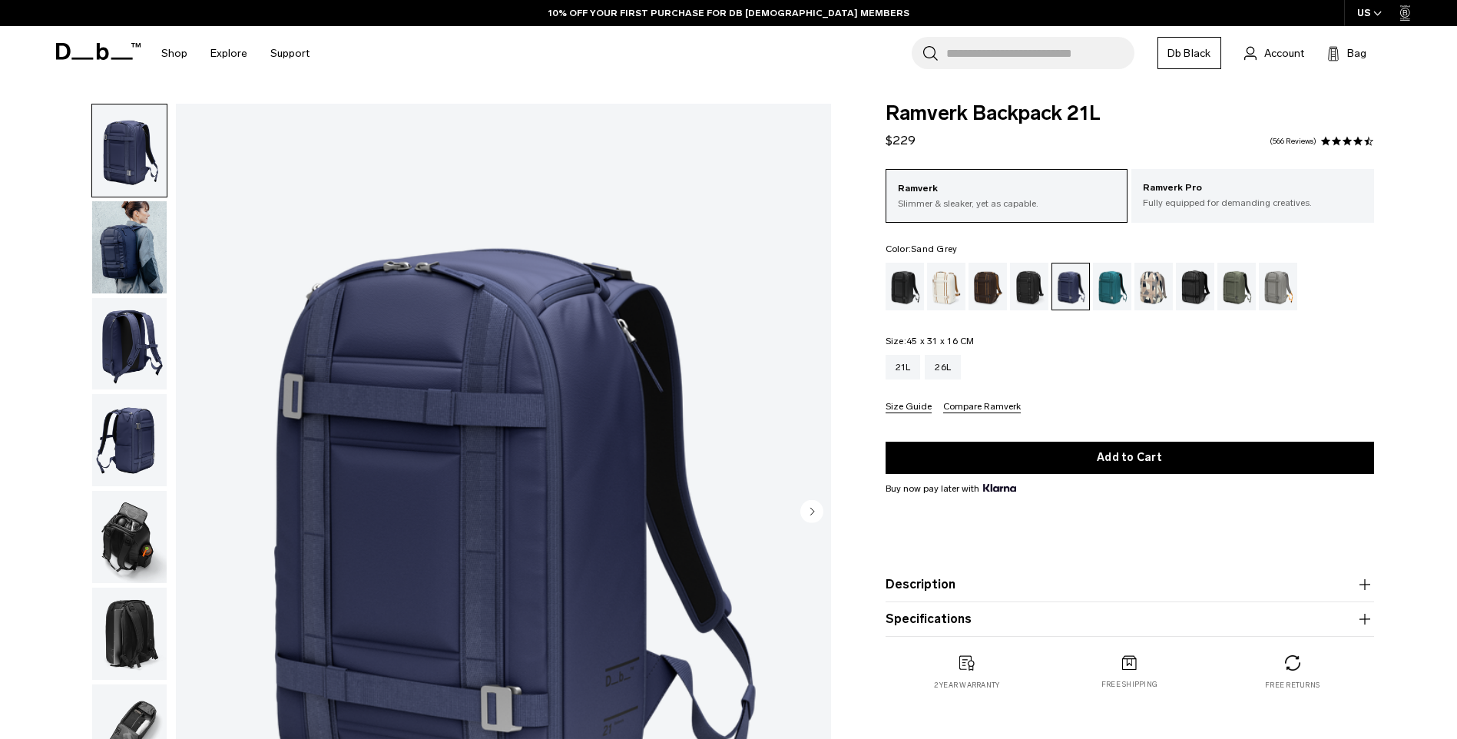
drag, startPoint x: 0, startPoint y: 0, endPoint x: 1264, endPoint y: 289, distance: 1296.8
click at [1264, 289] on div "Sand Grey" at bounding box center [1278, 287] width 39 height 48
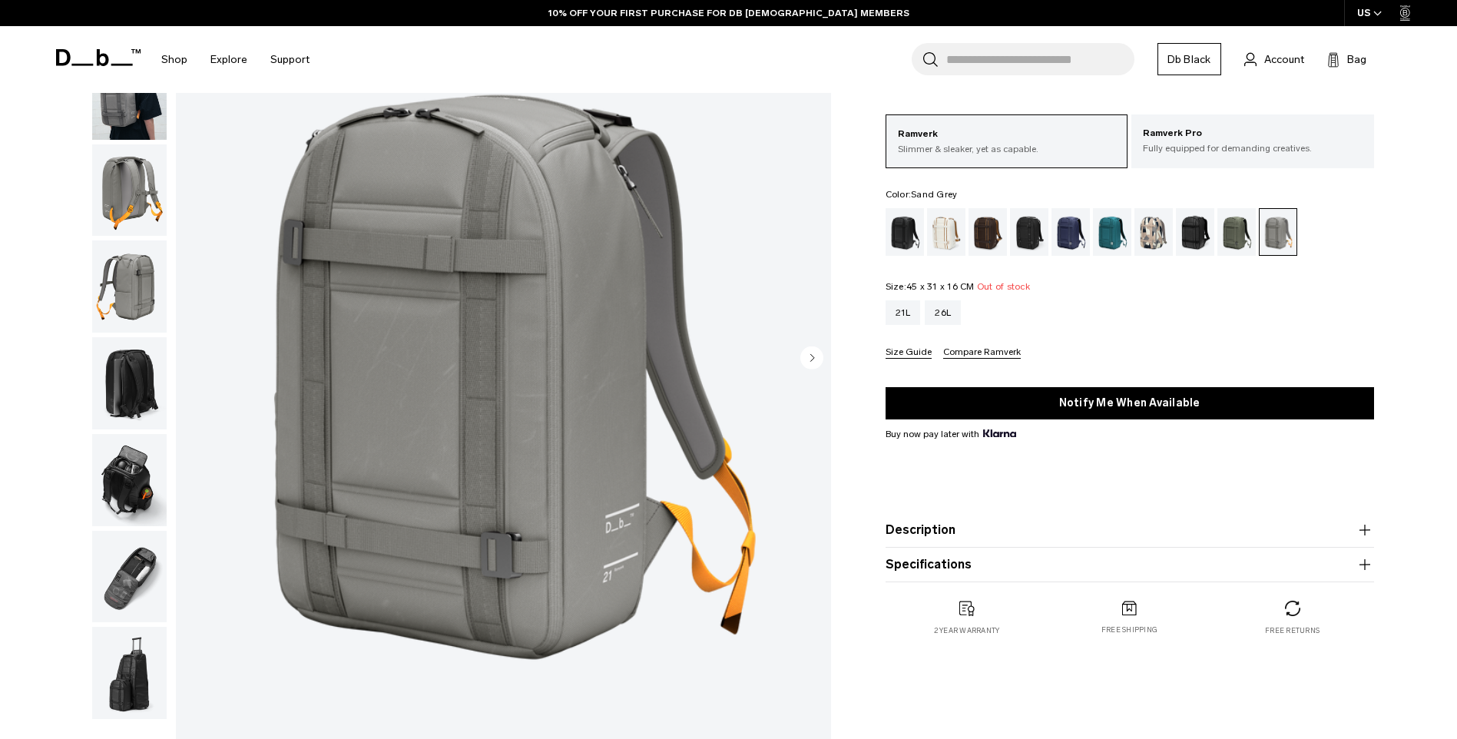
click at [131, 588] on img "button" at bounding box center [129, 577] width 75 height 92
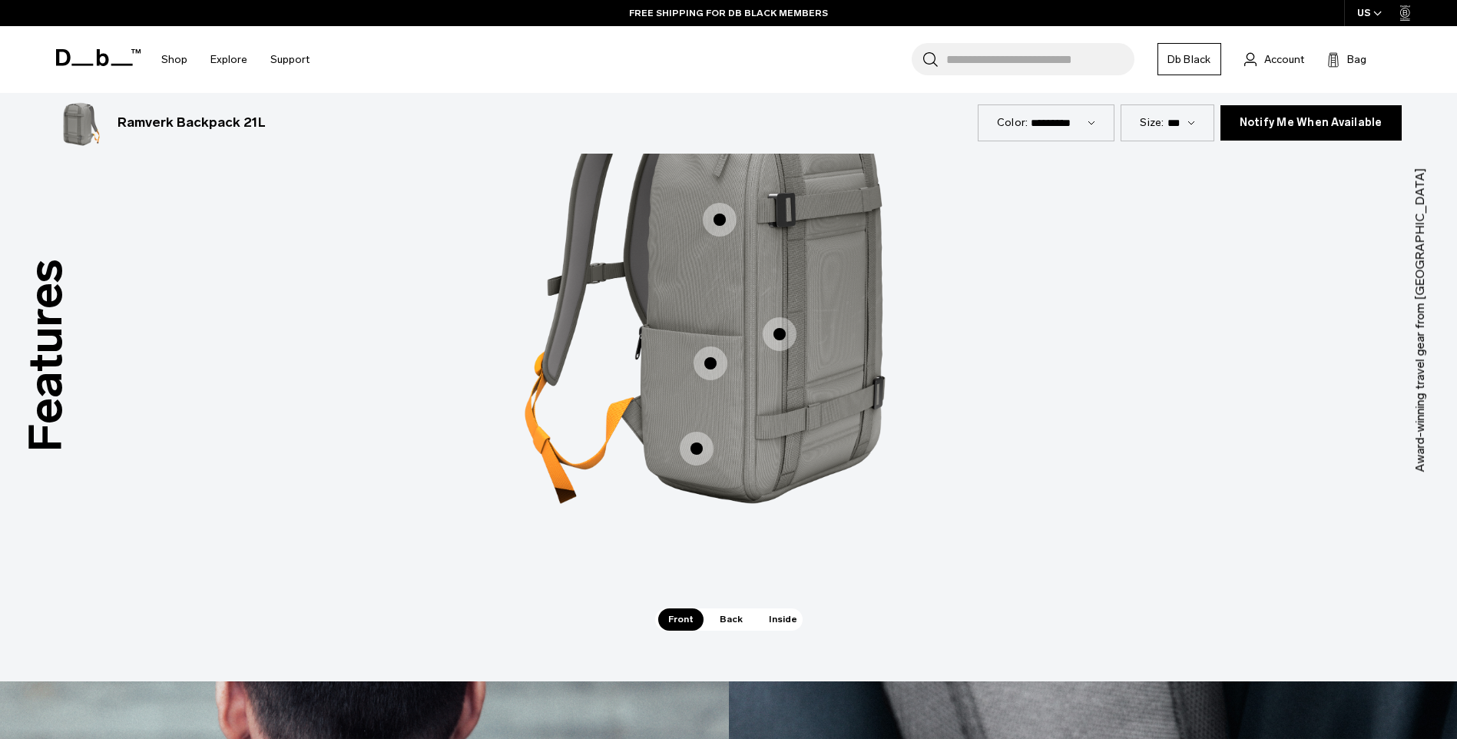
scroll to position [1459, 0]
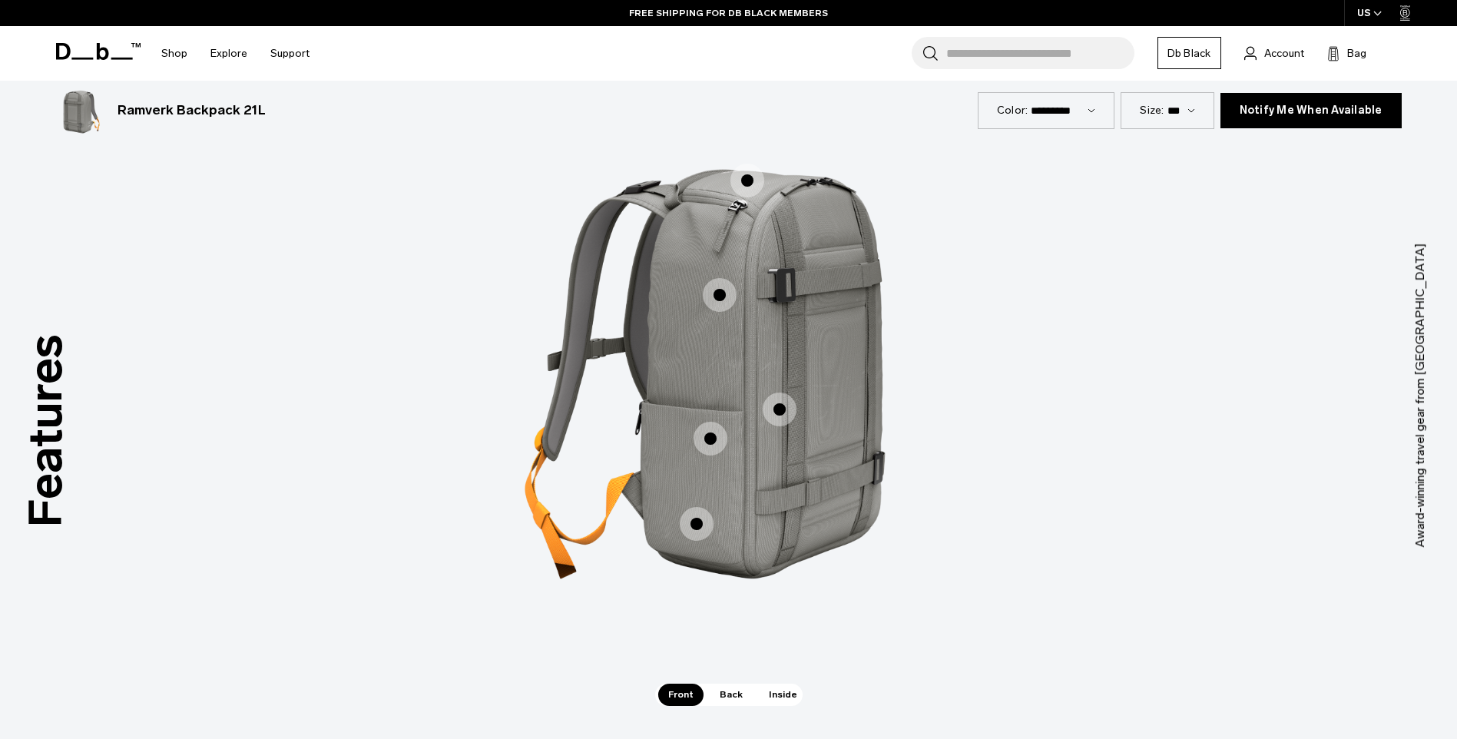
click at [725, 294] on span "1 / 3" at bounding box center [720, 295] width 34 height 34
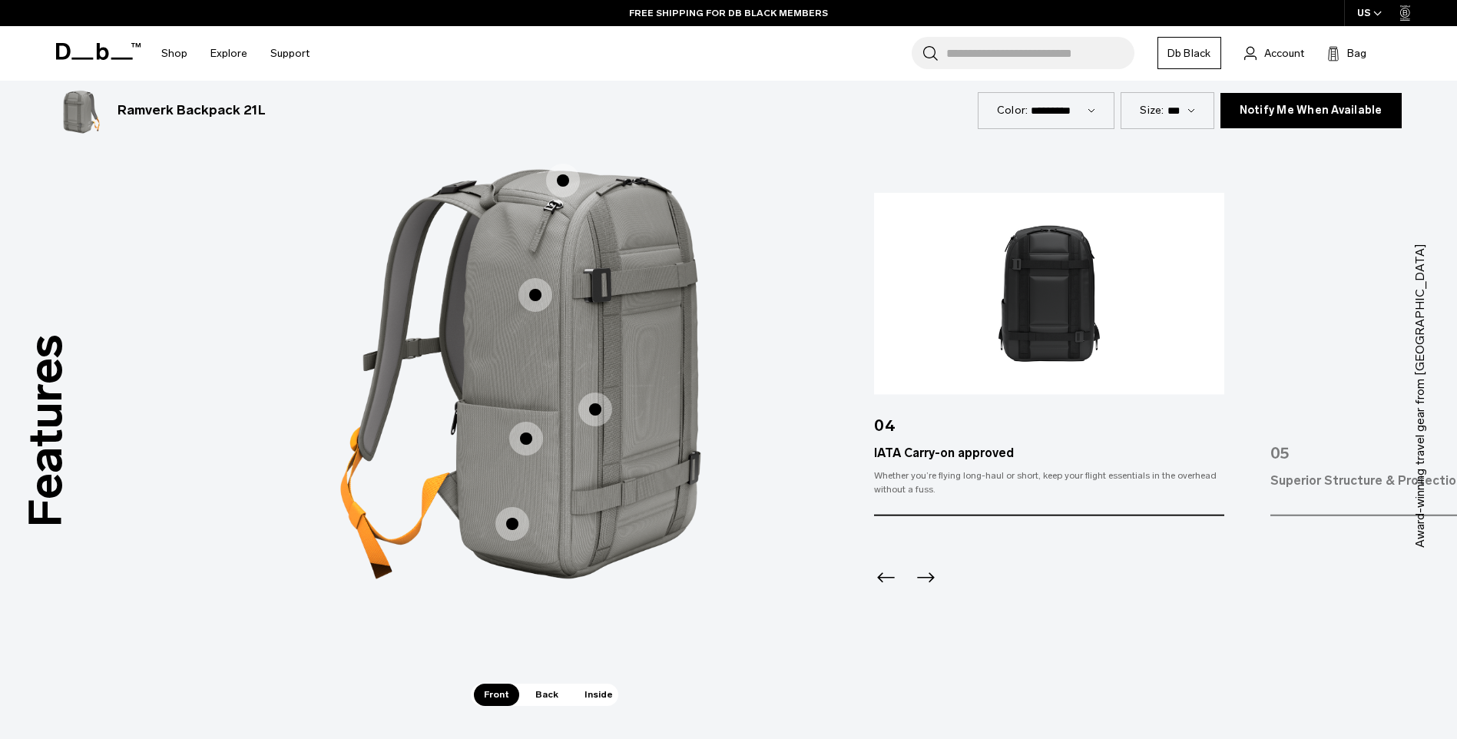
click at [599, 409] on span "1 / 3" at bounding box center [595, 409] width 34 height 34
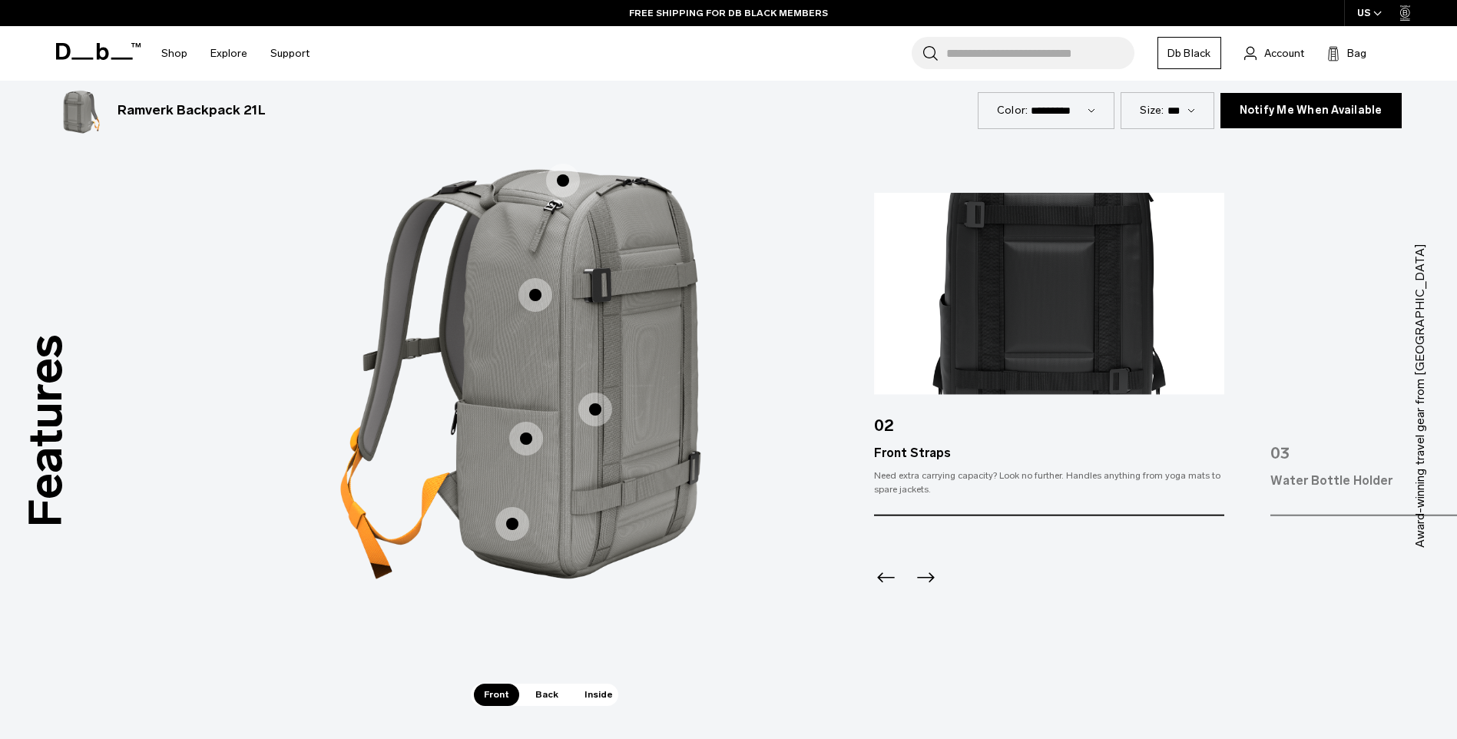
click at [515, 435] on span "1 / 3" at bounding box center [526, 439] width 34 height 34
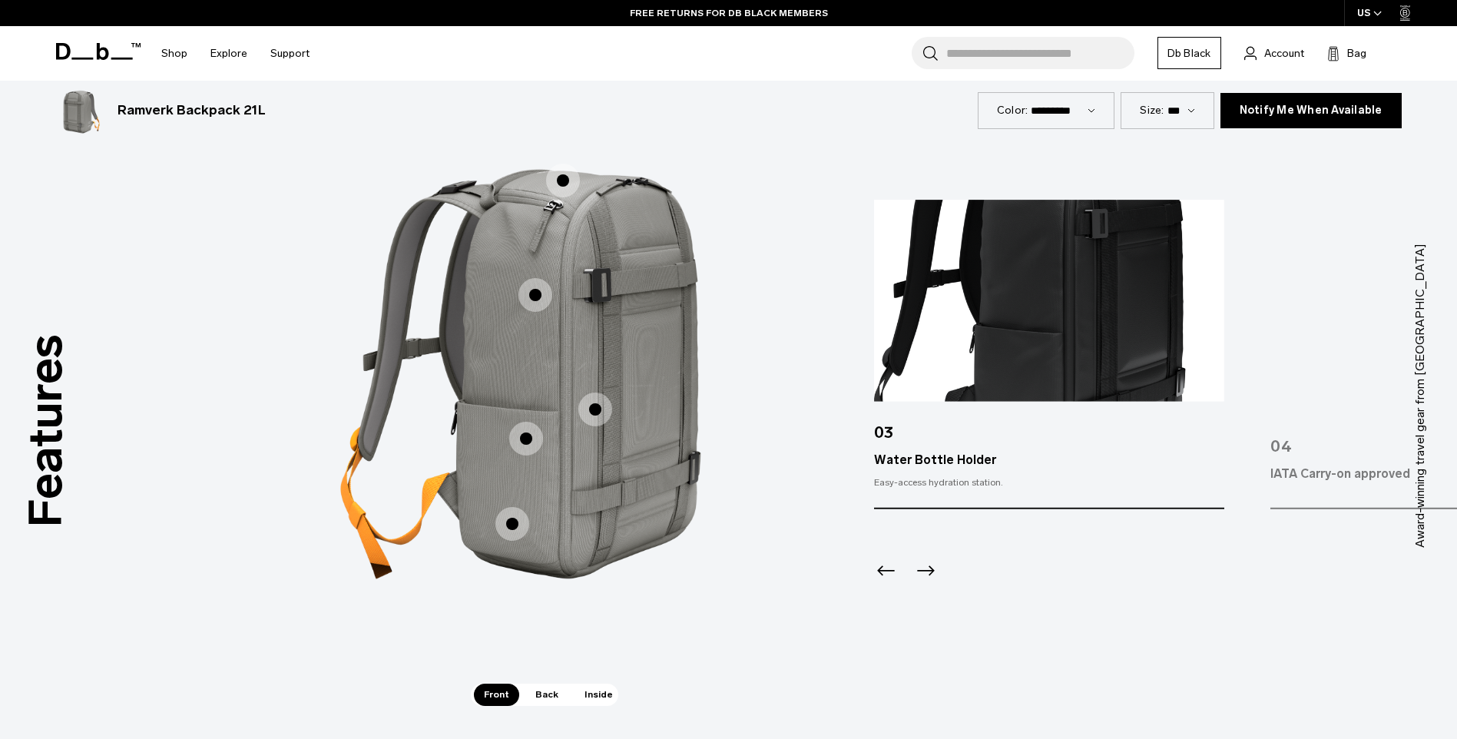
click at [514, 523] on span "1 / 3" at bounding box center [512, 524] width 34 height 34
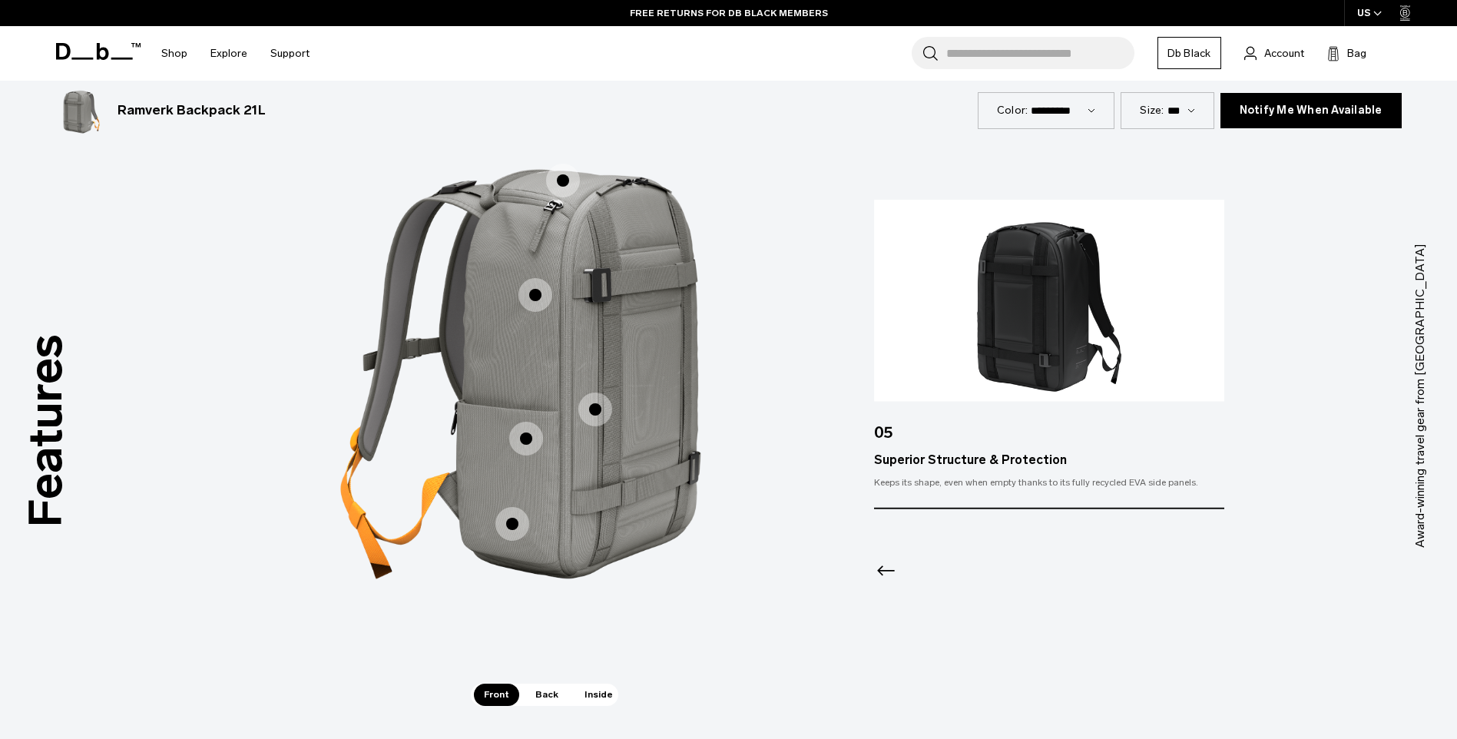
click at [566, 178] on span "1 / 3" at bounding box center [563, 181] width 34 height 34
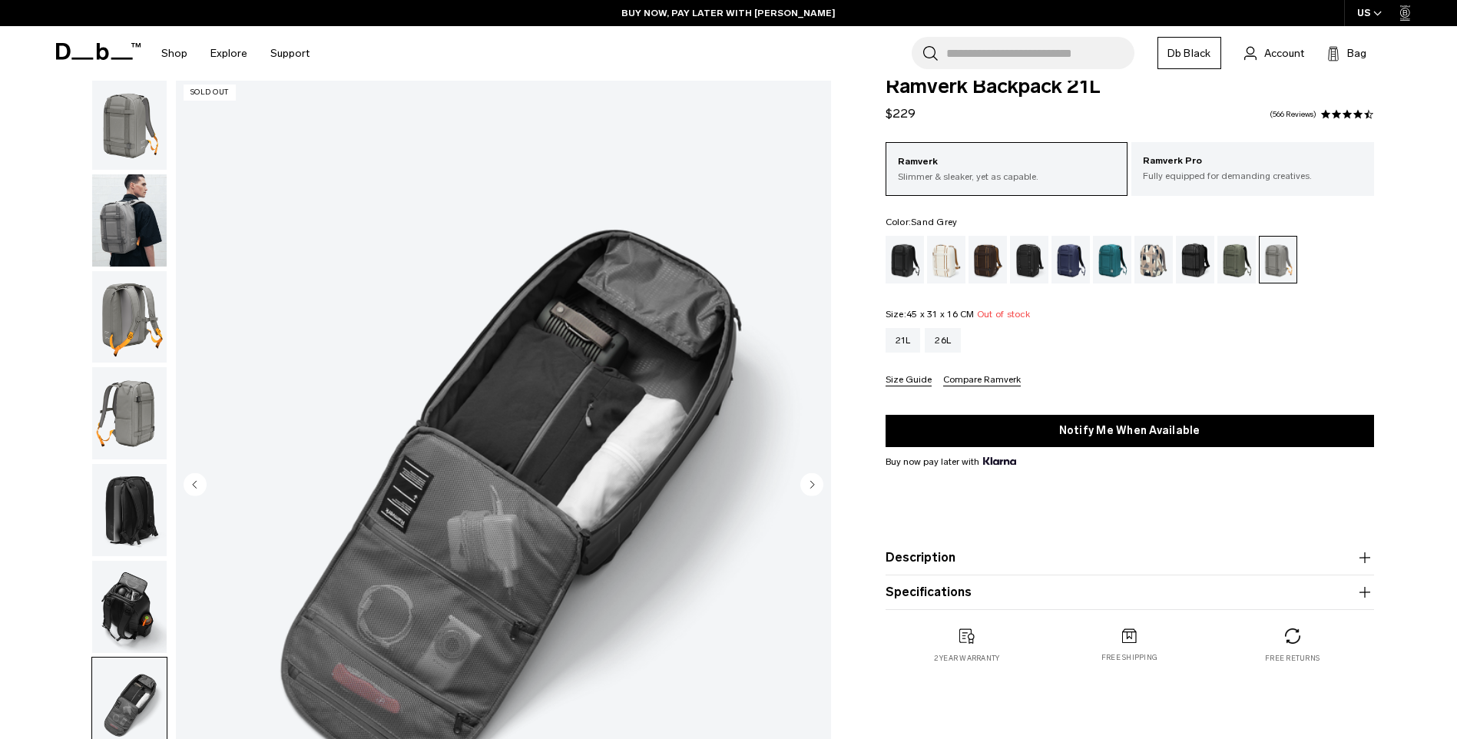
scroll to position [0, 0]
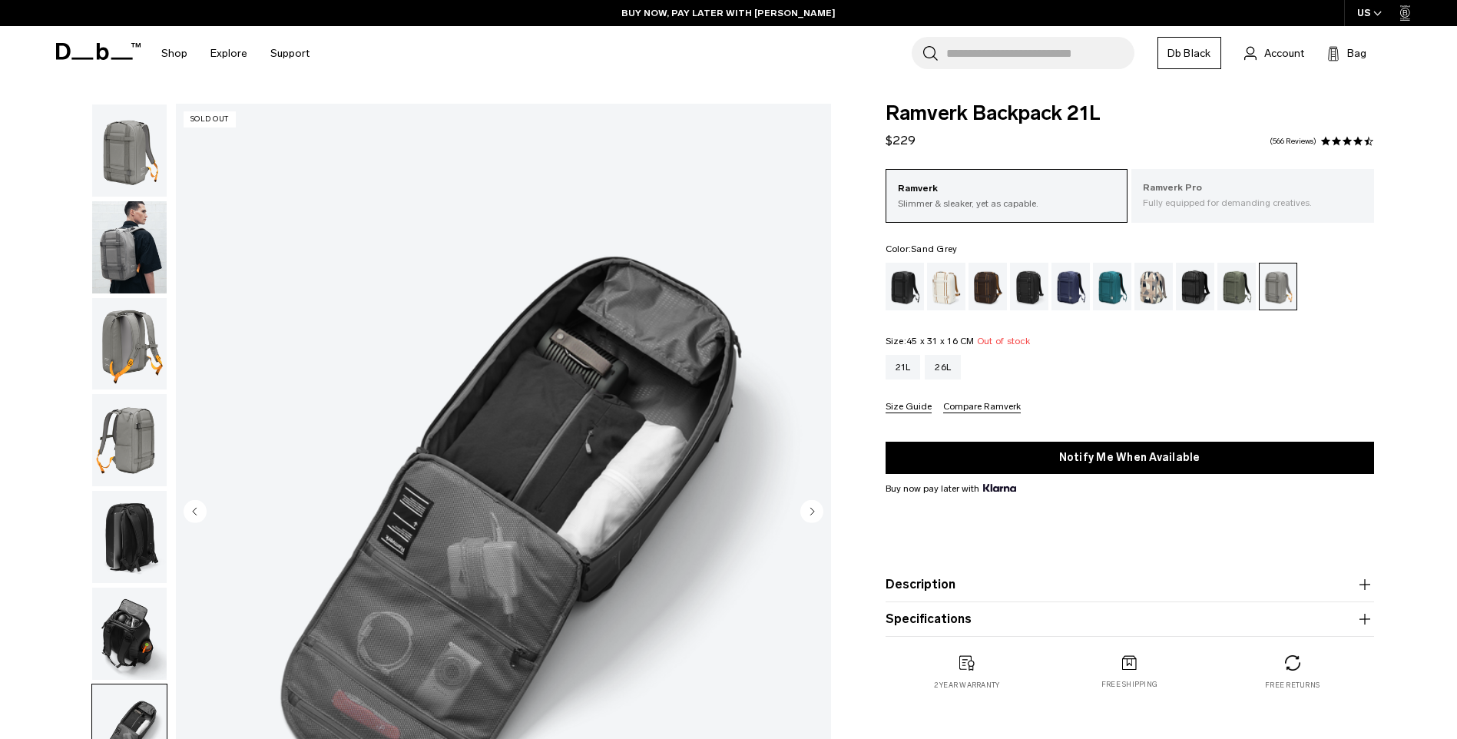
click at [1238, 199] on p "Fully equipped for demanding creatives." at bounding box center [1253, 203] width 220 height 14
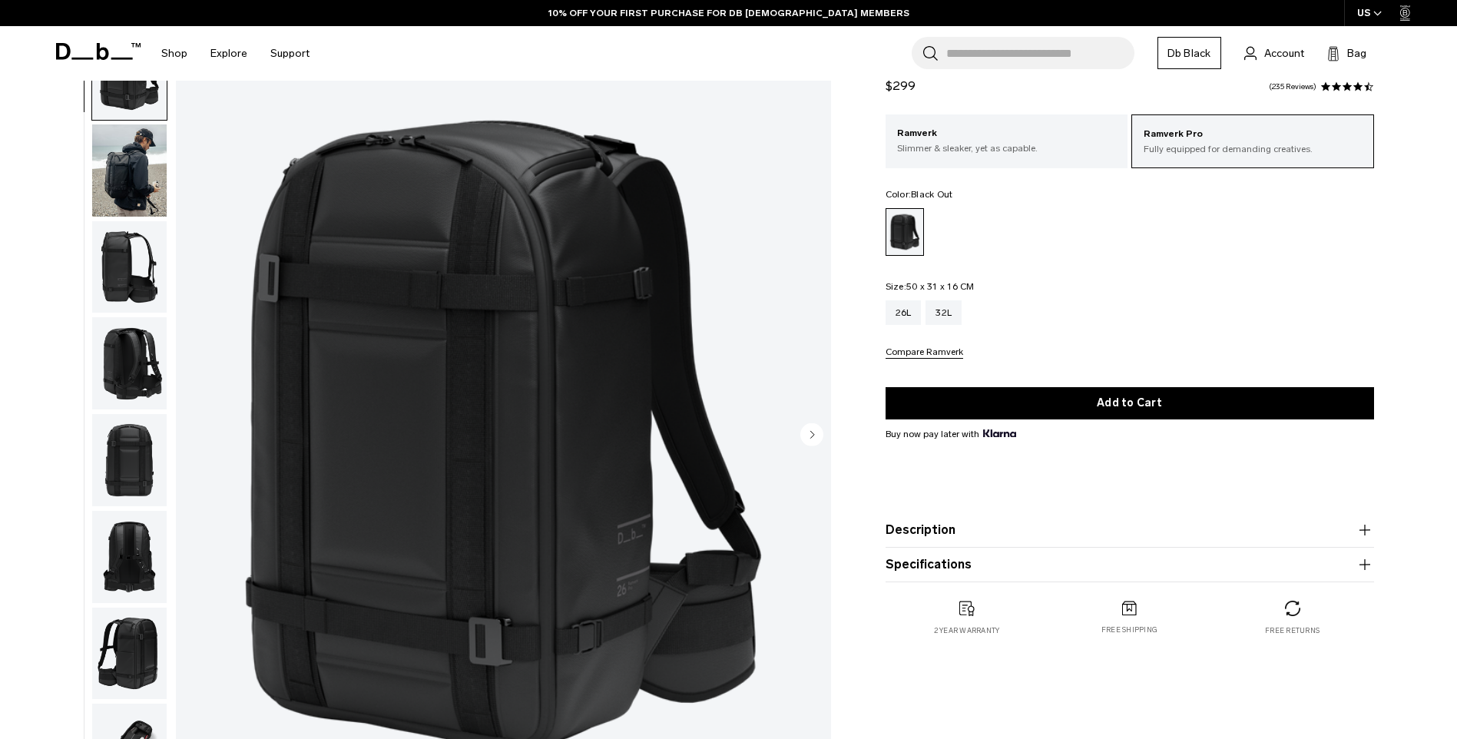
click at [133, 277] on img "button" at bounding box center [129, 267] width 75 height 92
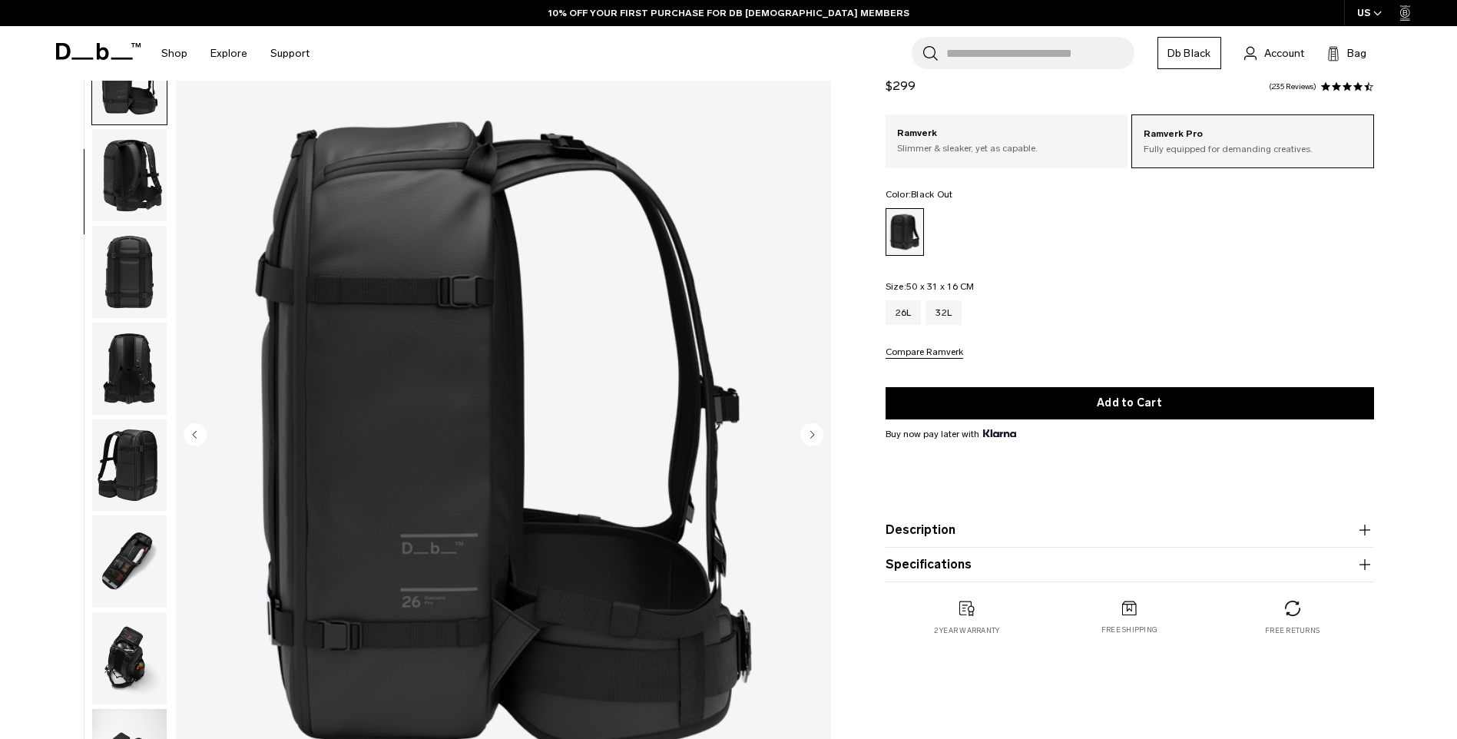
scroll to position [194, 0]
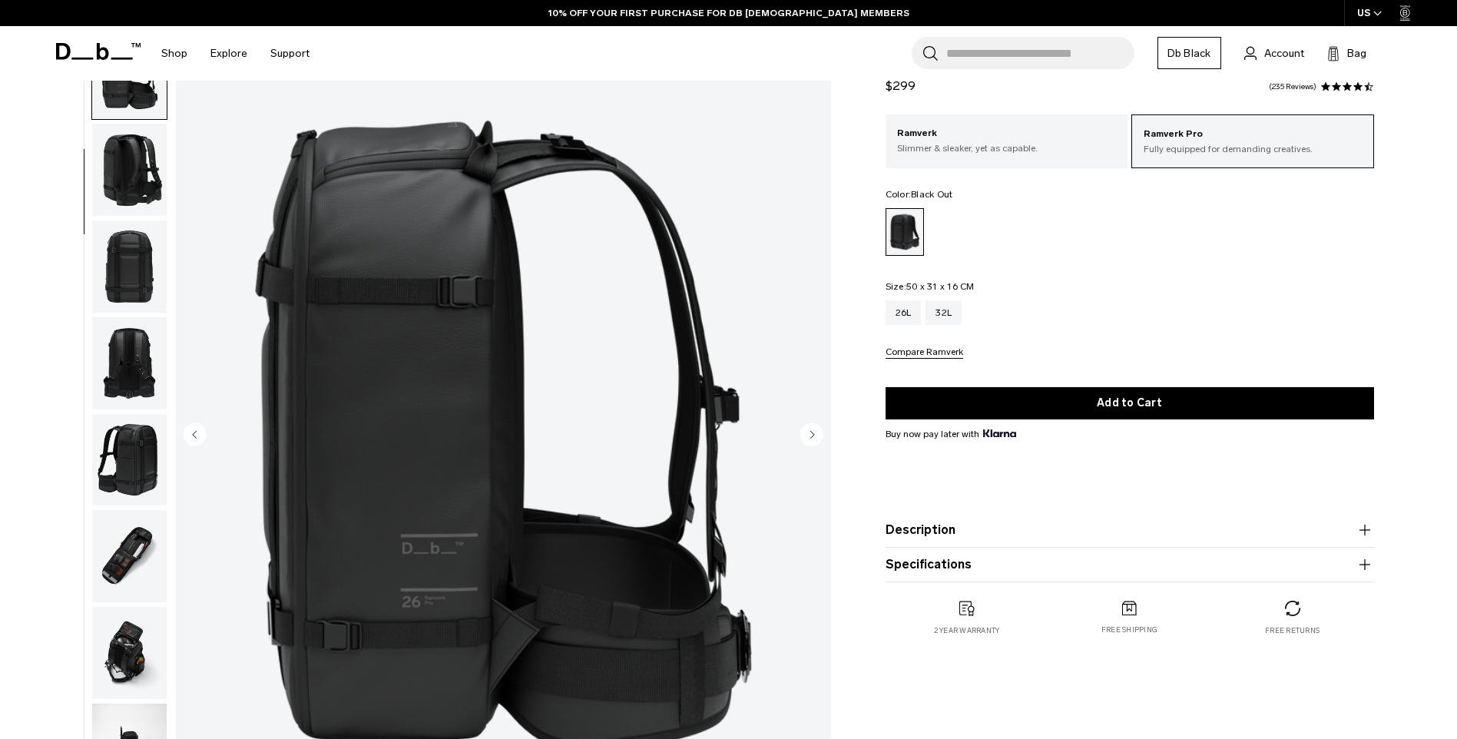
click at [135, 179] on img "button" at bounding box center [129, 170] width 75 height 92
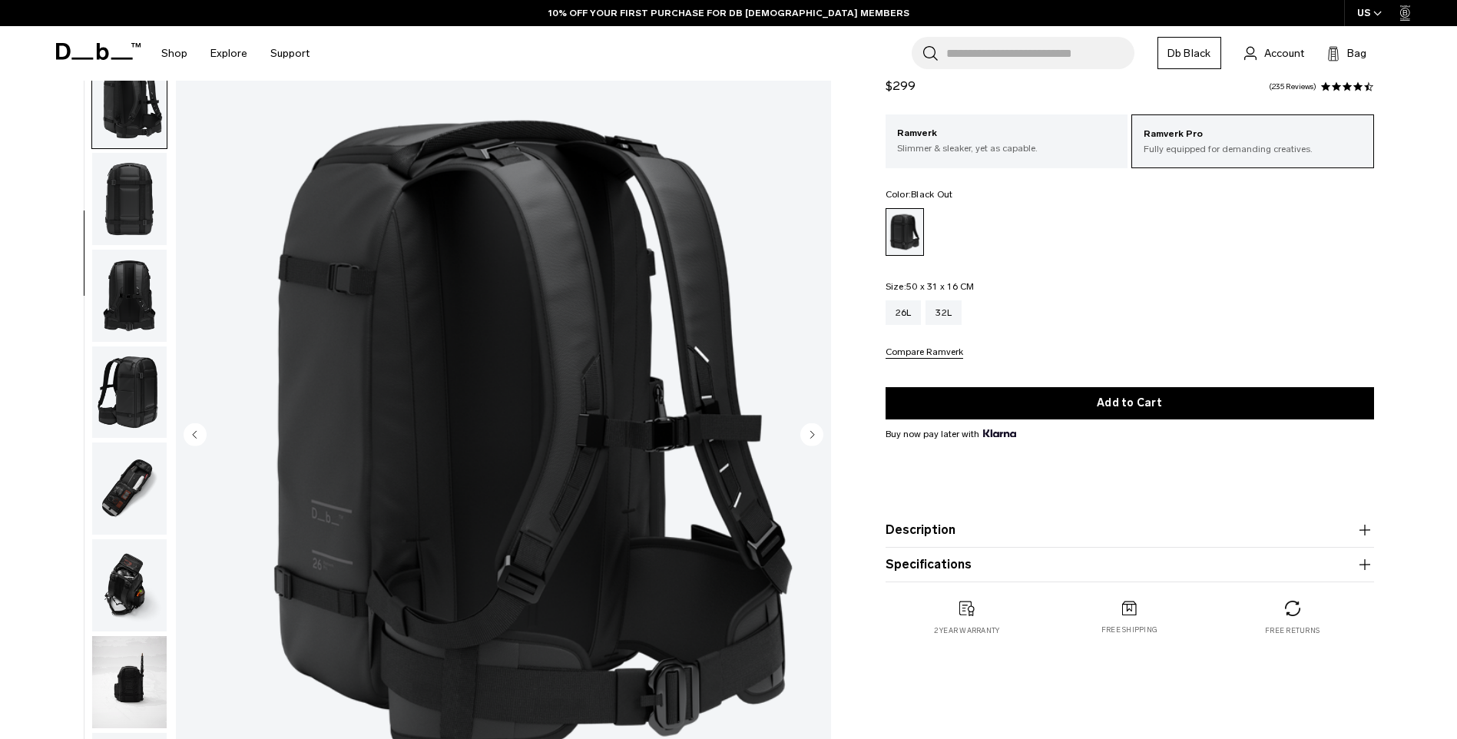
scroll to position [290, 0]
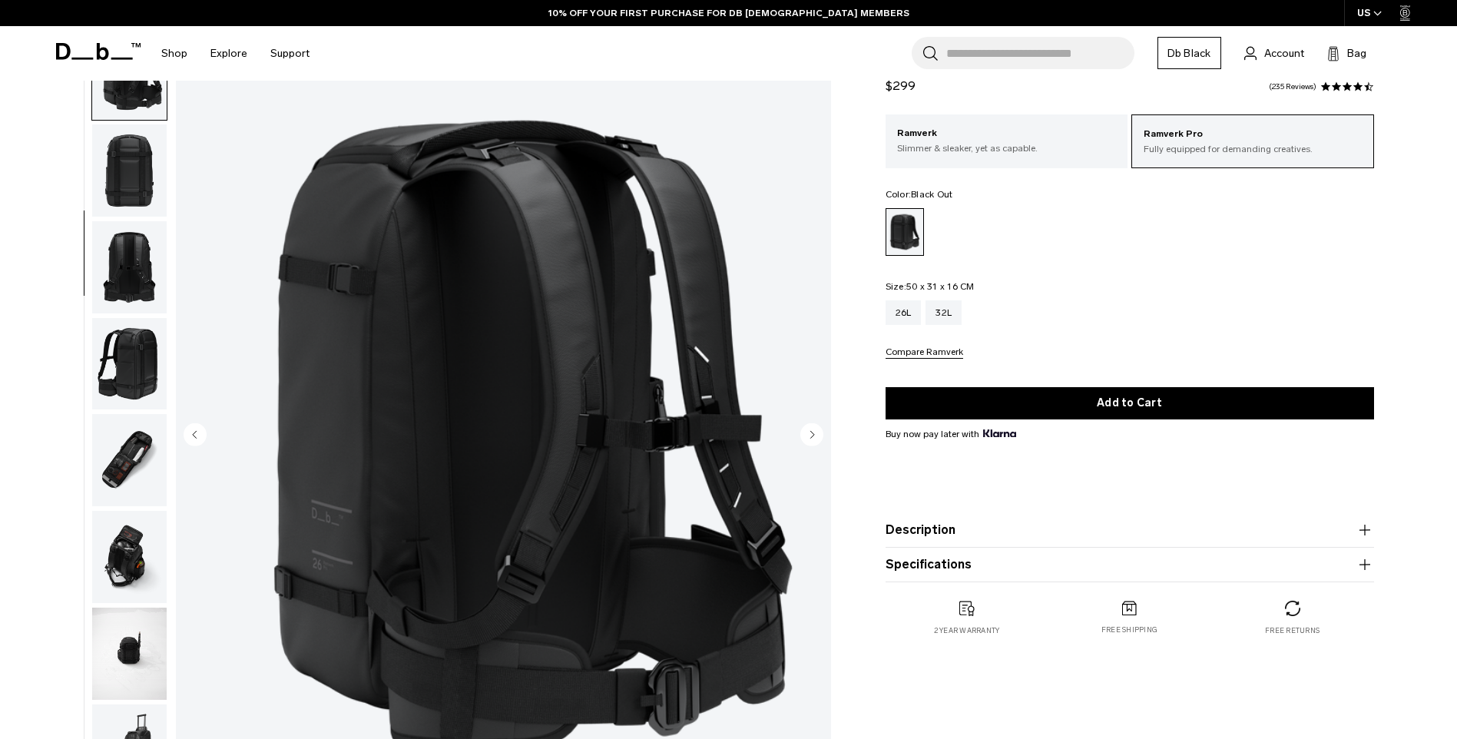
click at [131, 186] on img "button" at bounding box center [129, 170] width 75 height 92
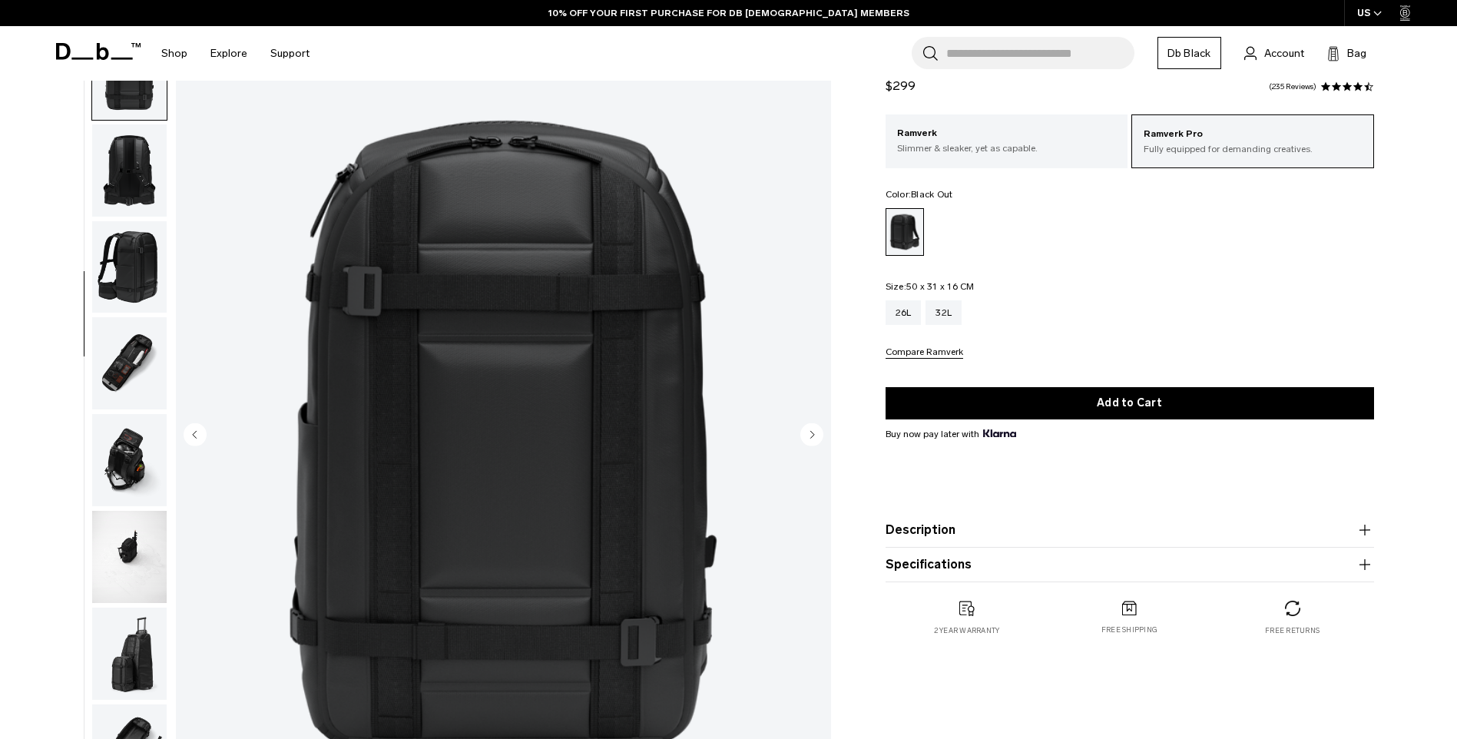
click at [126, 221] on img "button" at bounding box center [129, 267] width 75 height 92
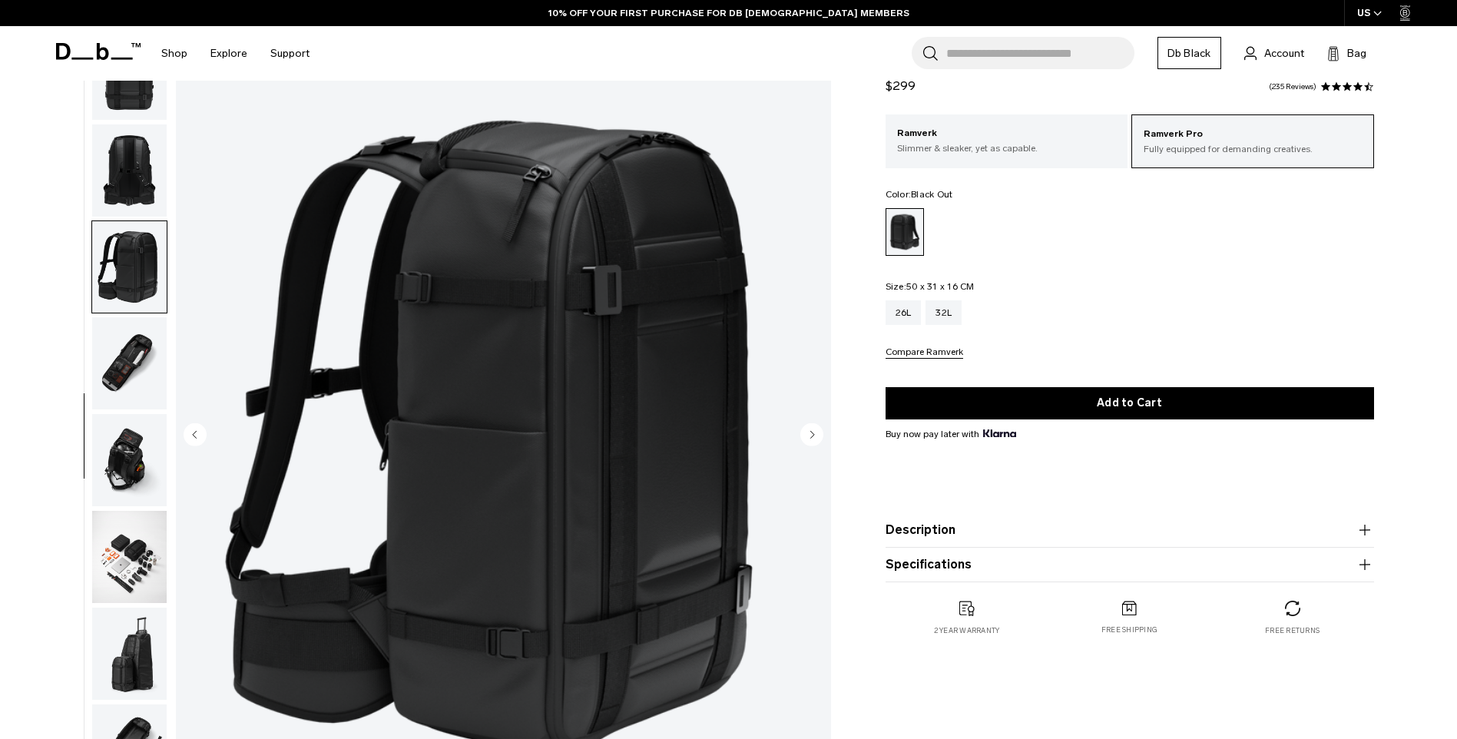
scroll to position [435, 0]
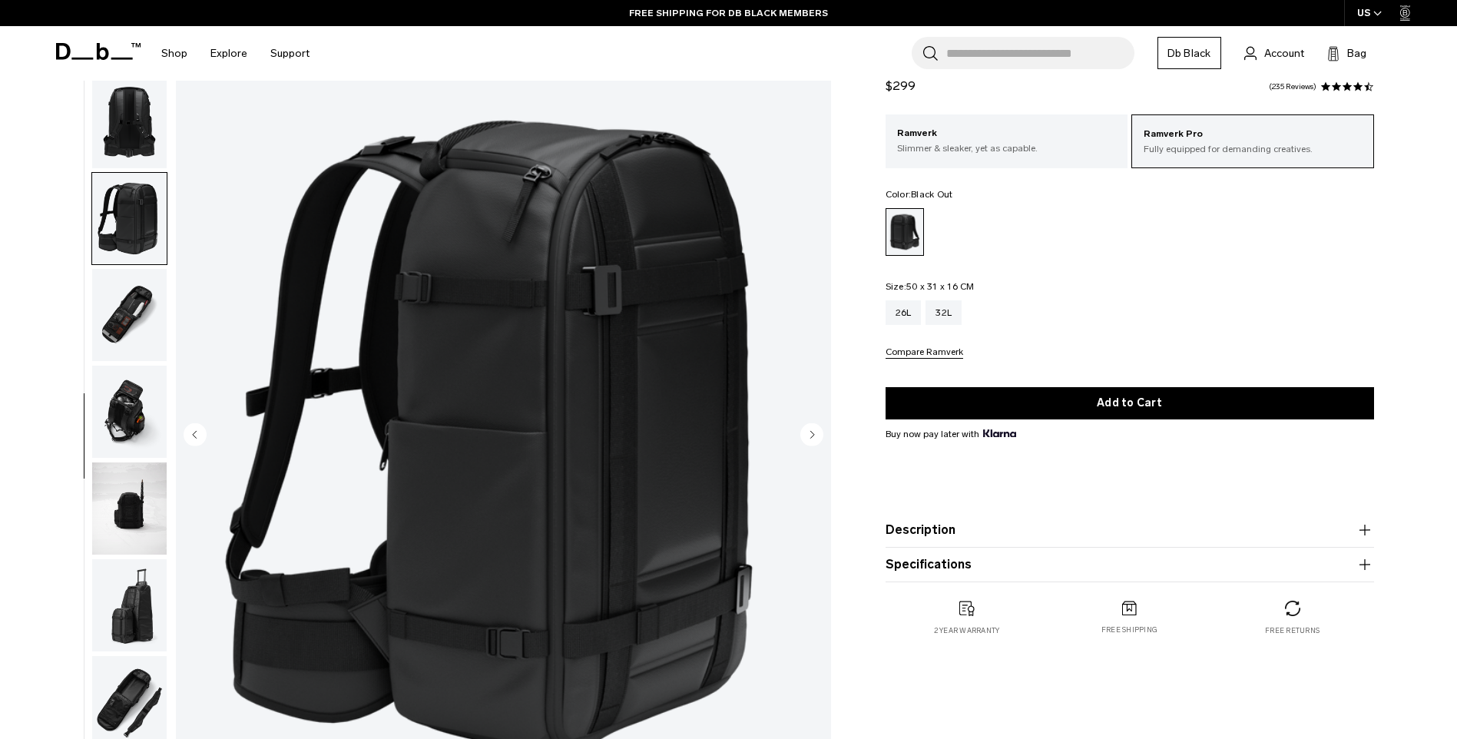
click at [138, 297] on img "button" at bounding box center [129, 315] width 75 height 92
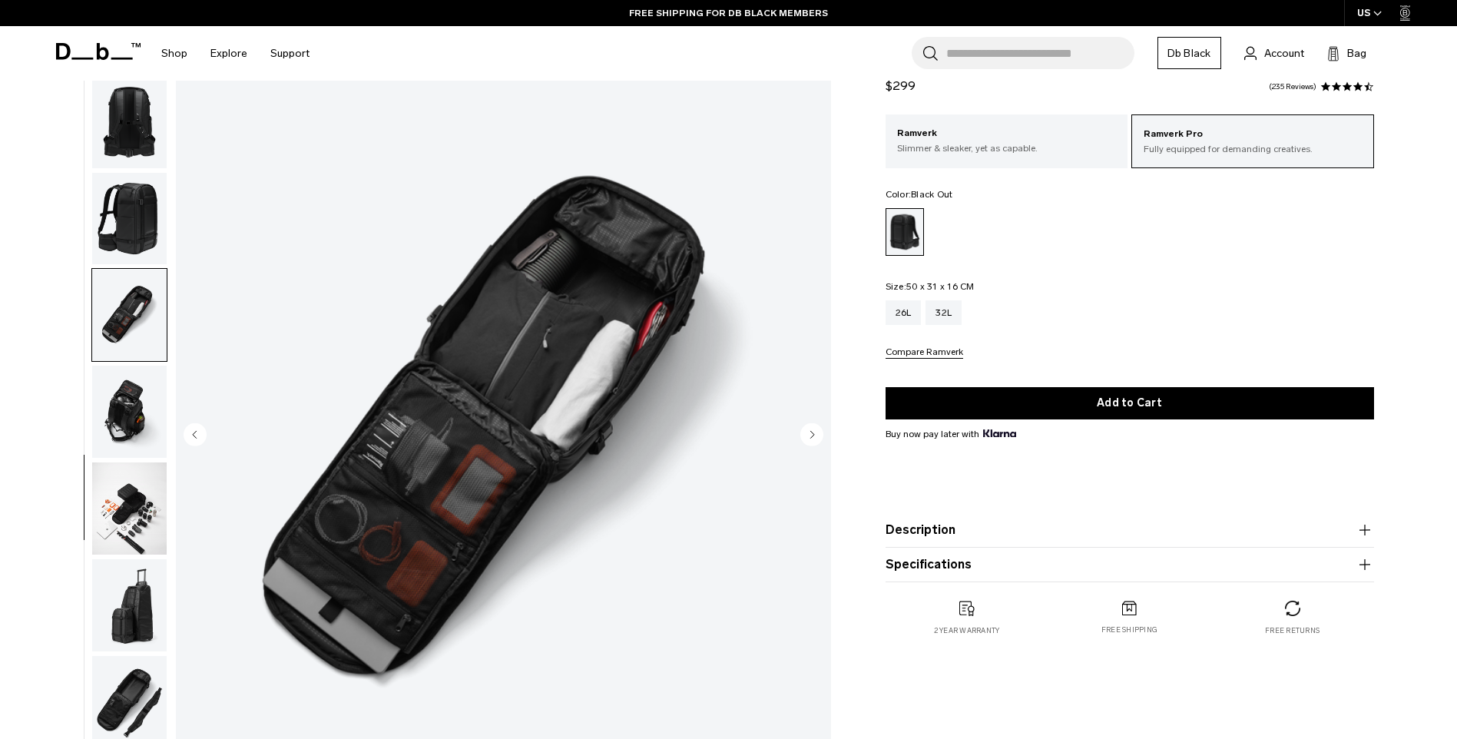
click at [137, 402] on img "button" at bounding box center [129, 412] width 75 height 92
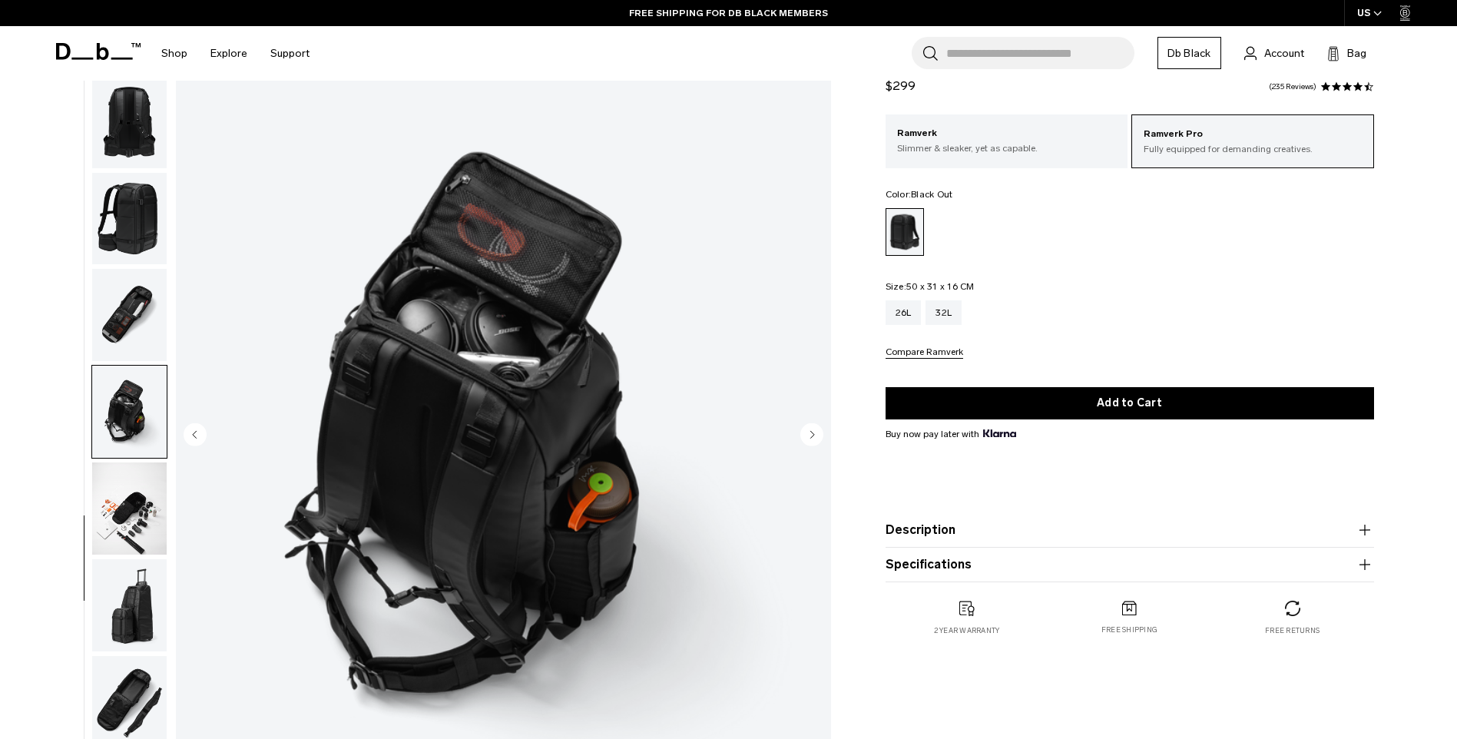
click at [130, 502] on img "button" at bounding box center [129, 508] width 75 height 92
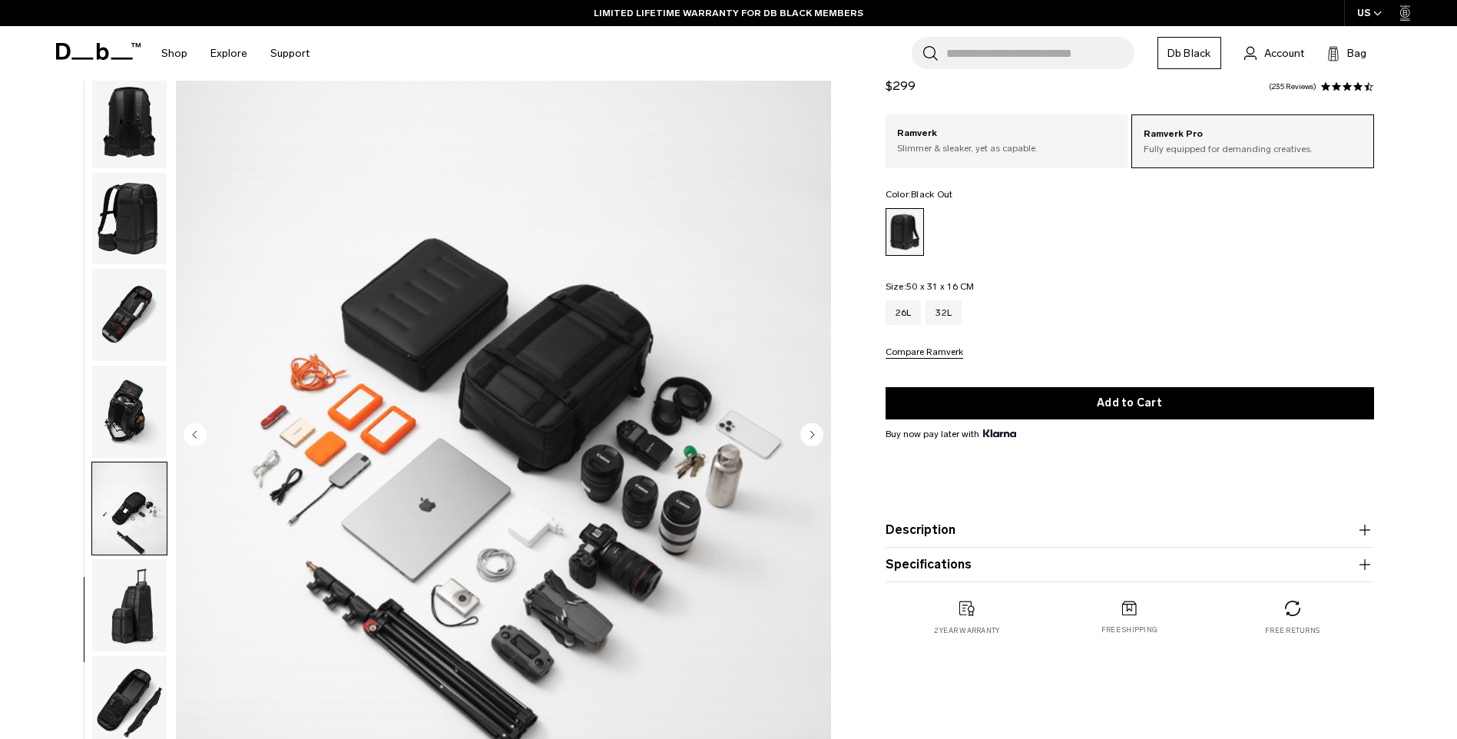
scroll to position [154, 0]
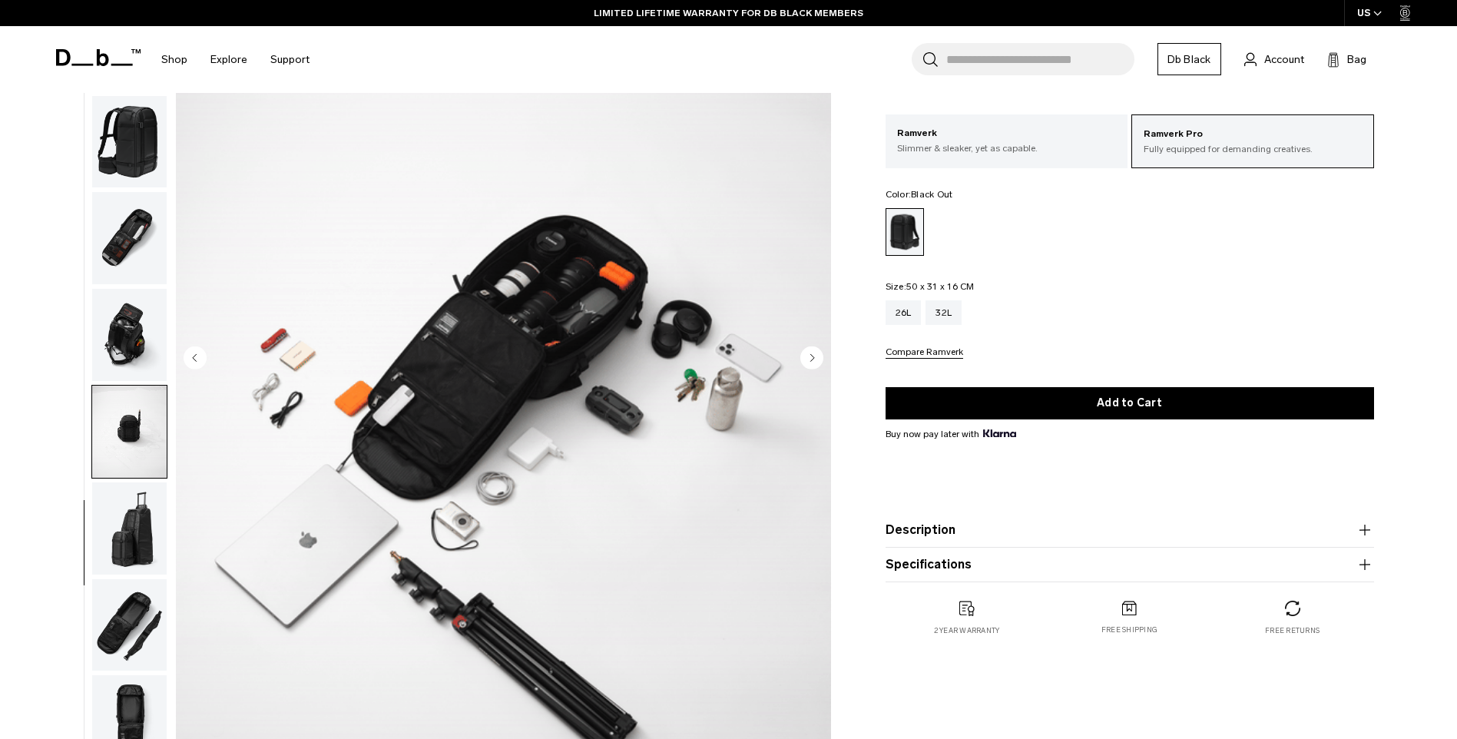
click at [129, 525] on img "button" at bounding box center [129, 528] width 75 height 92
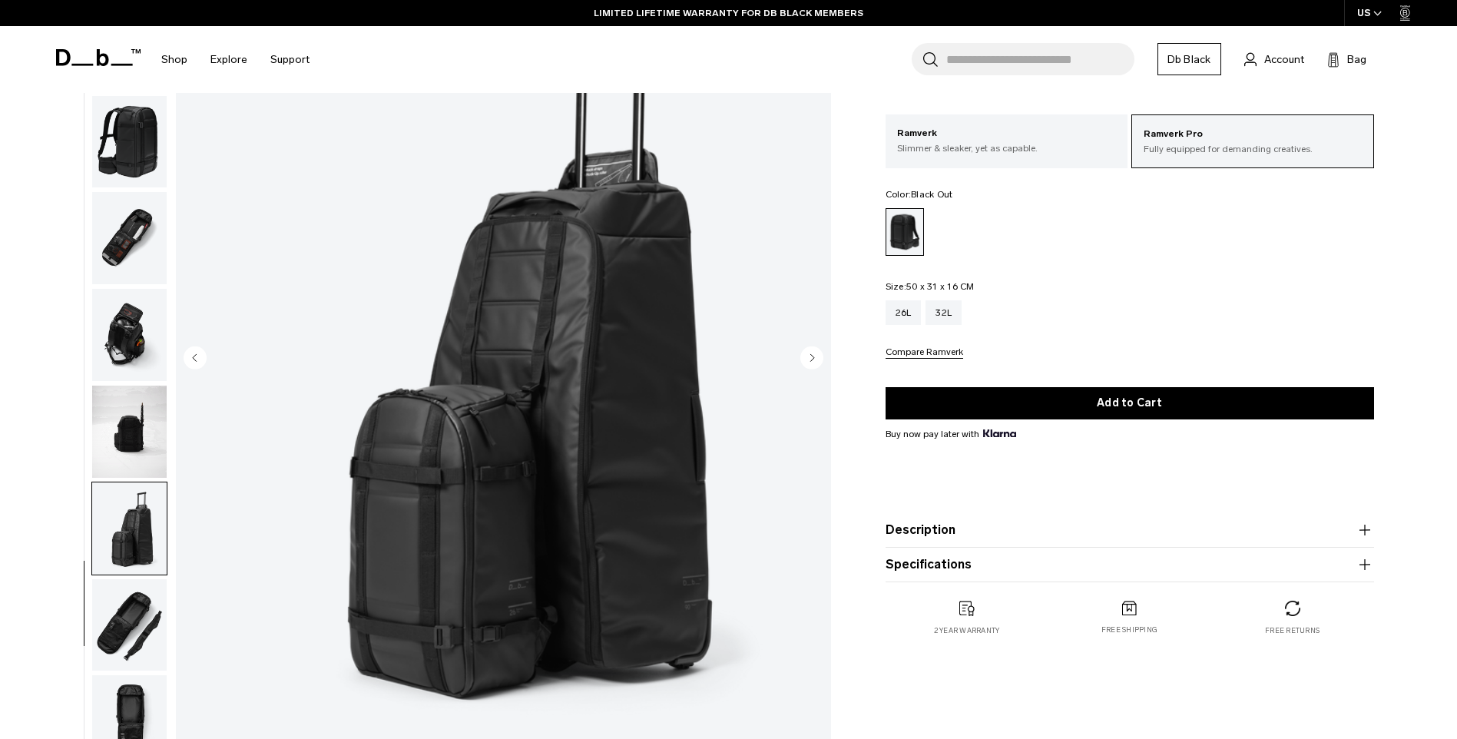
click at [137, 593] on img "button" at bounding box center [129, 625] width 75 height 92
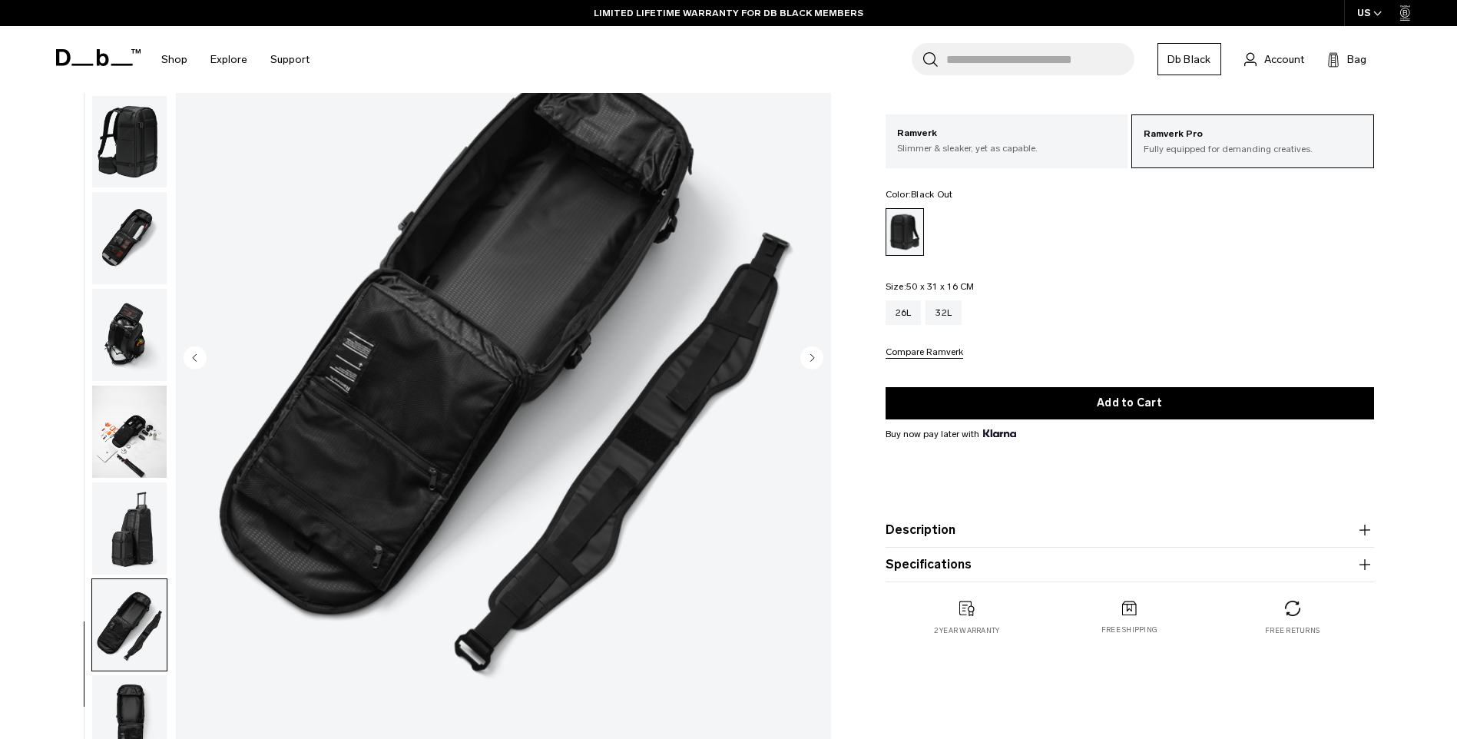
scroll to position [230, 0]
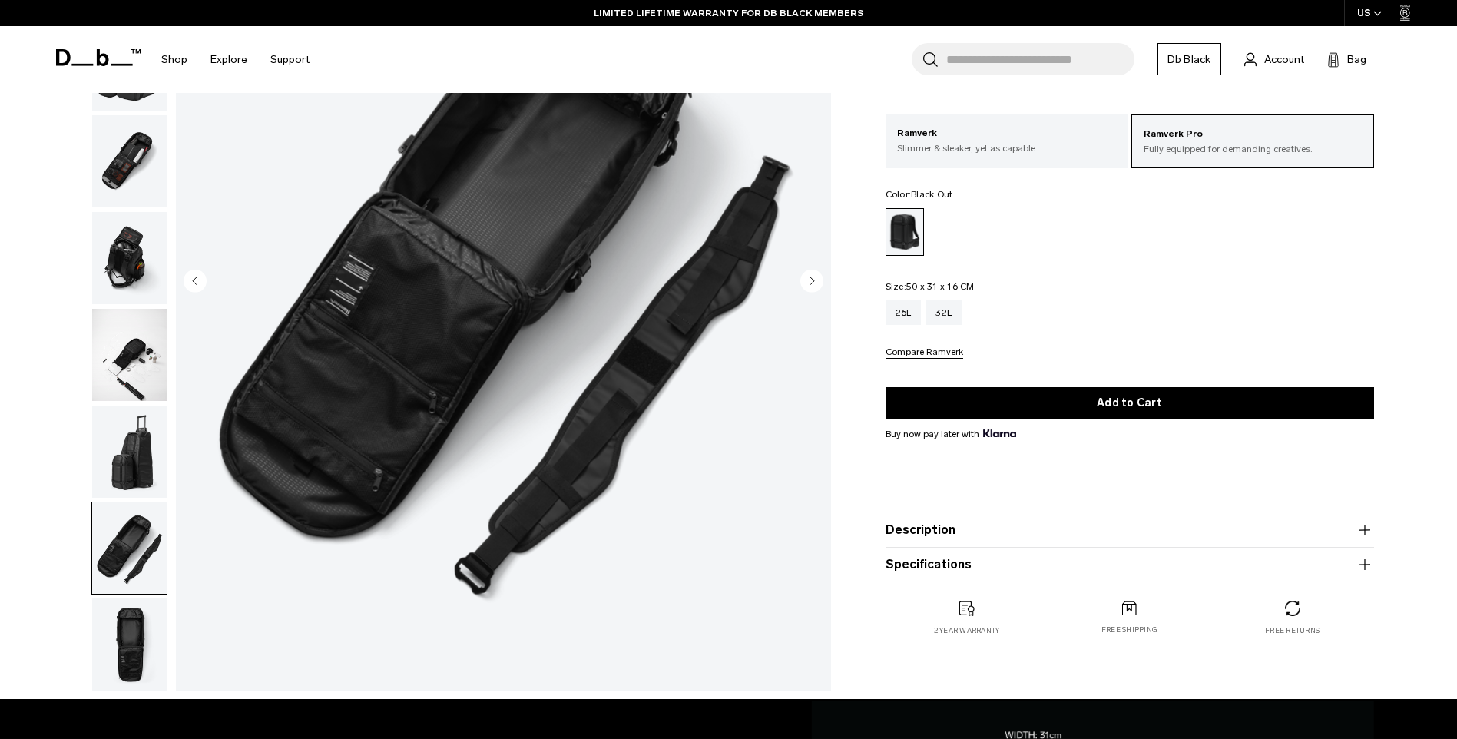
click at [127, 622] on img "button" at bounding box center [129, 644] width 75 height 92
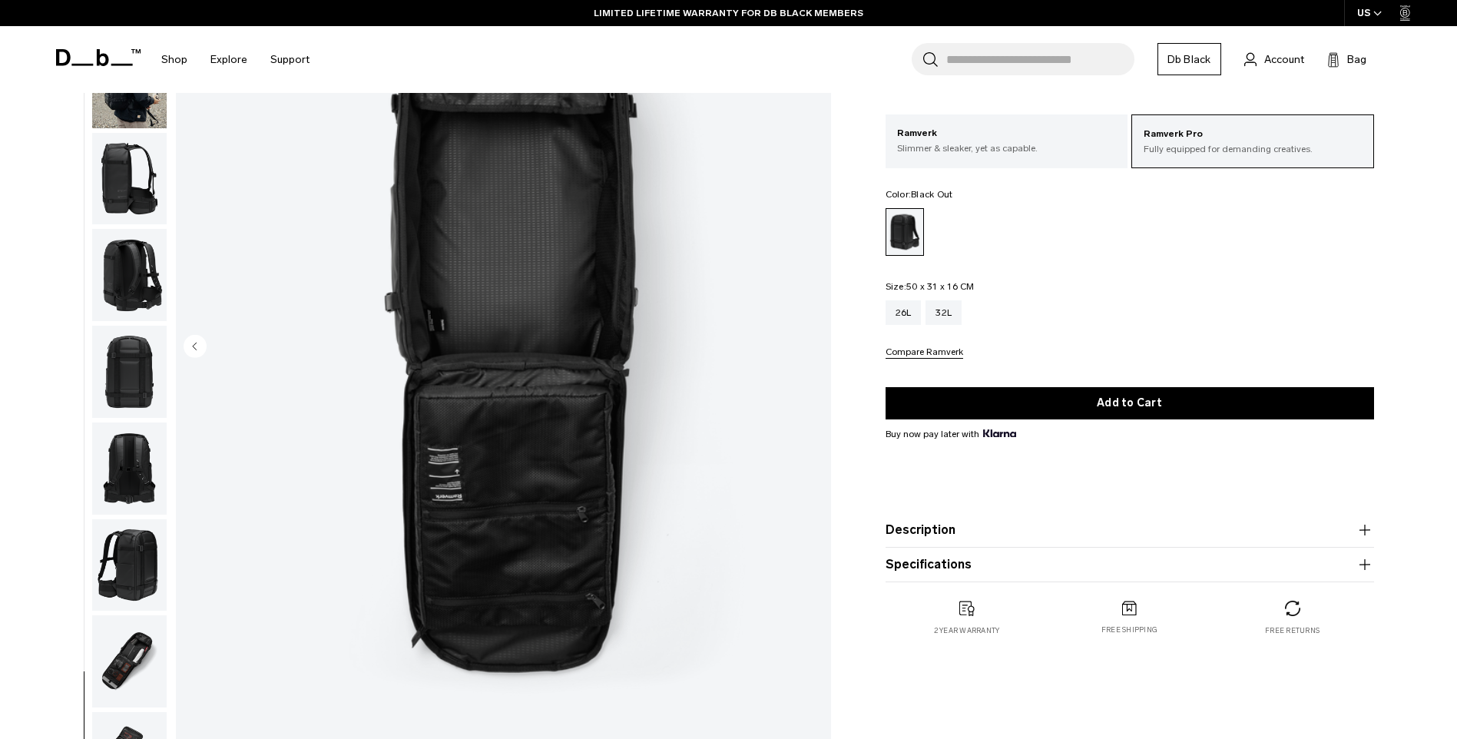
scroll to position [77, 0]
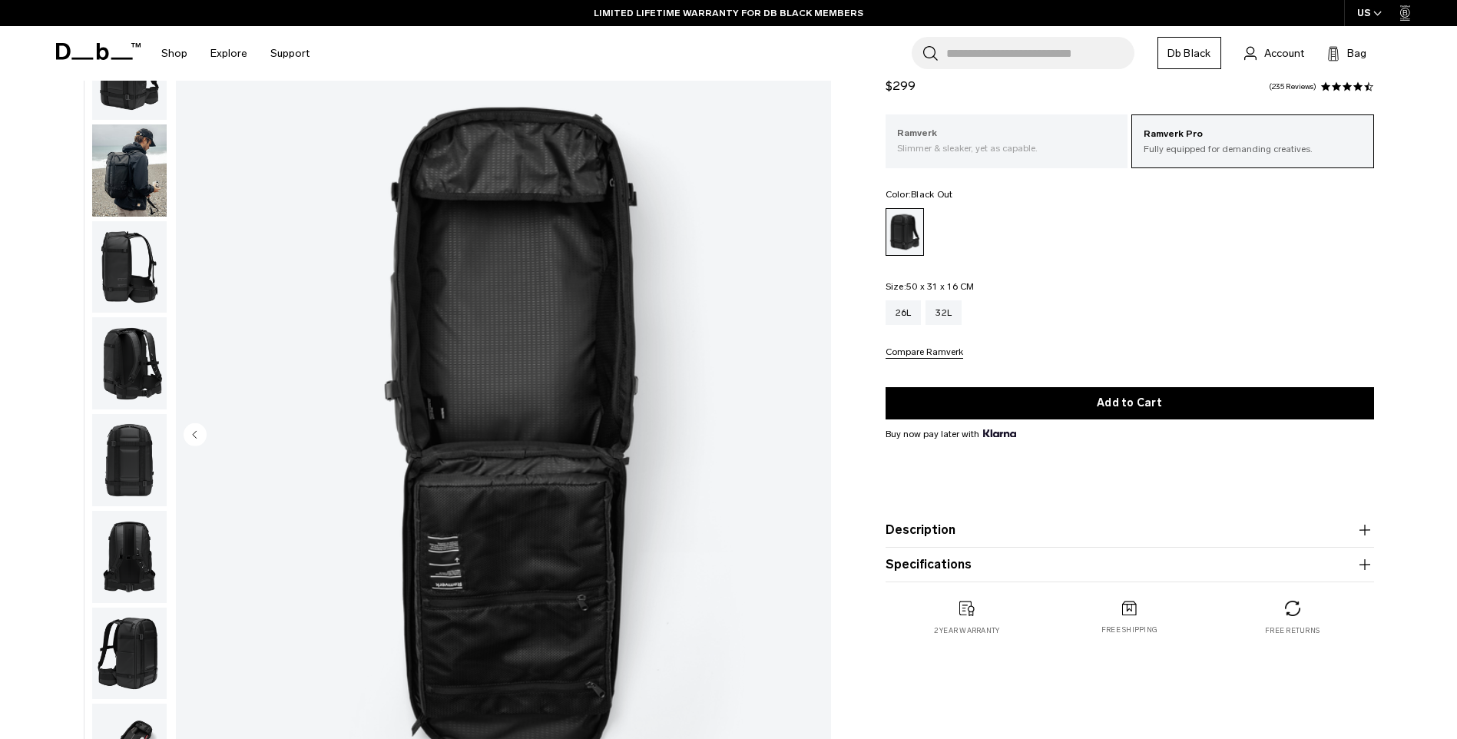
click at [985, 133] on p "Ramverk" at bounding box center [1007, 133] width 220 height 15
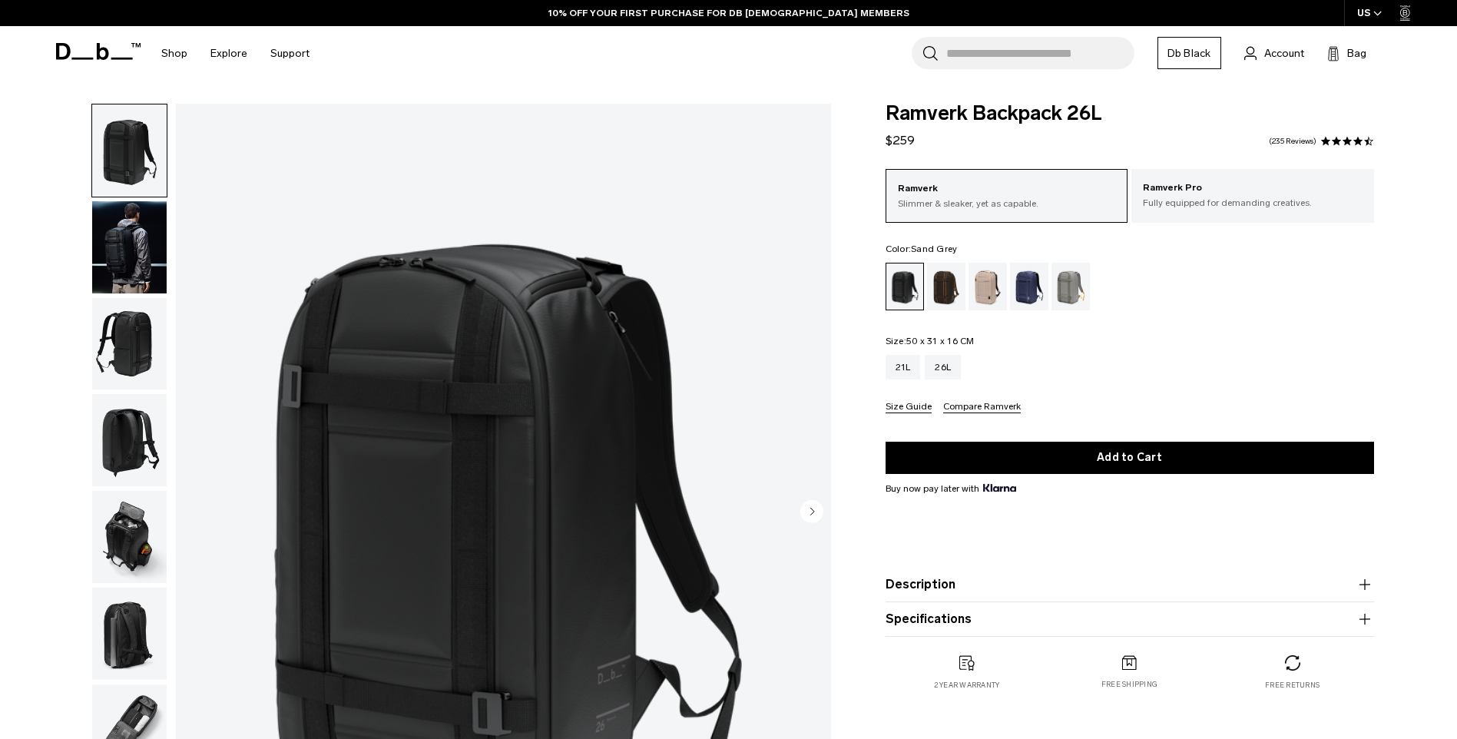
click at [1068, 279] on div "Sand Grey" at bounding box center [1070, 287] width 39 height 48
click at [1066, 285] on div "Sand Grey" at bounding box center [1070, 287] width 39 height 48
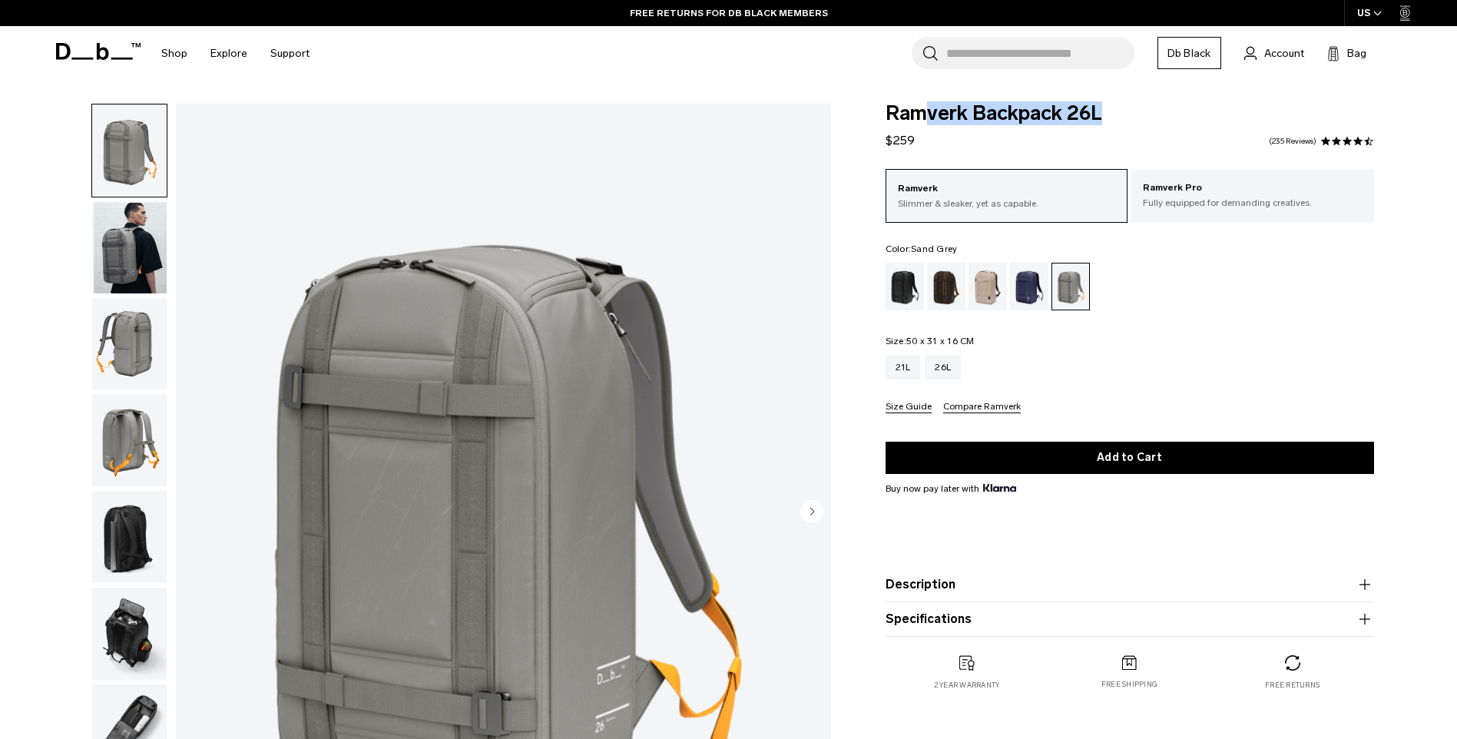
drag, startPoint x: 887, startPoint y: 141, endPoint x: 930, endPoint y: 137, distance: 43.1
click at [930, 137] on div "Ramverk Backpack 26L $259 4.5 star rating 235 Reviews" at bounding box center [1130, 127] width 488 height 46
drag, startPoint x: 930, startPoint y: 137, endPoint x: 916, endPoint y: 144, distance: 16.1
click at [922, 143] on div "Ramverk Backpack 26L $259 4.5 star rating 235 Reviews" at bounding box center [1130, 127] width 488 height 46
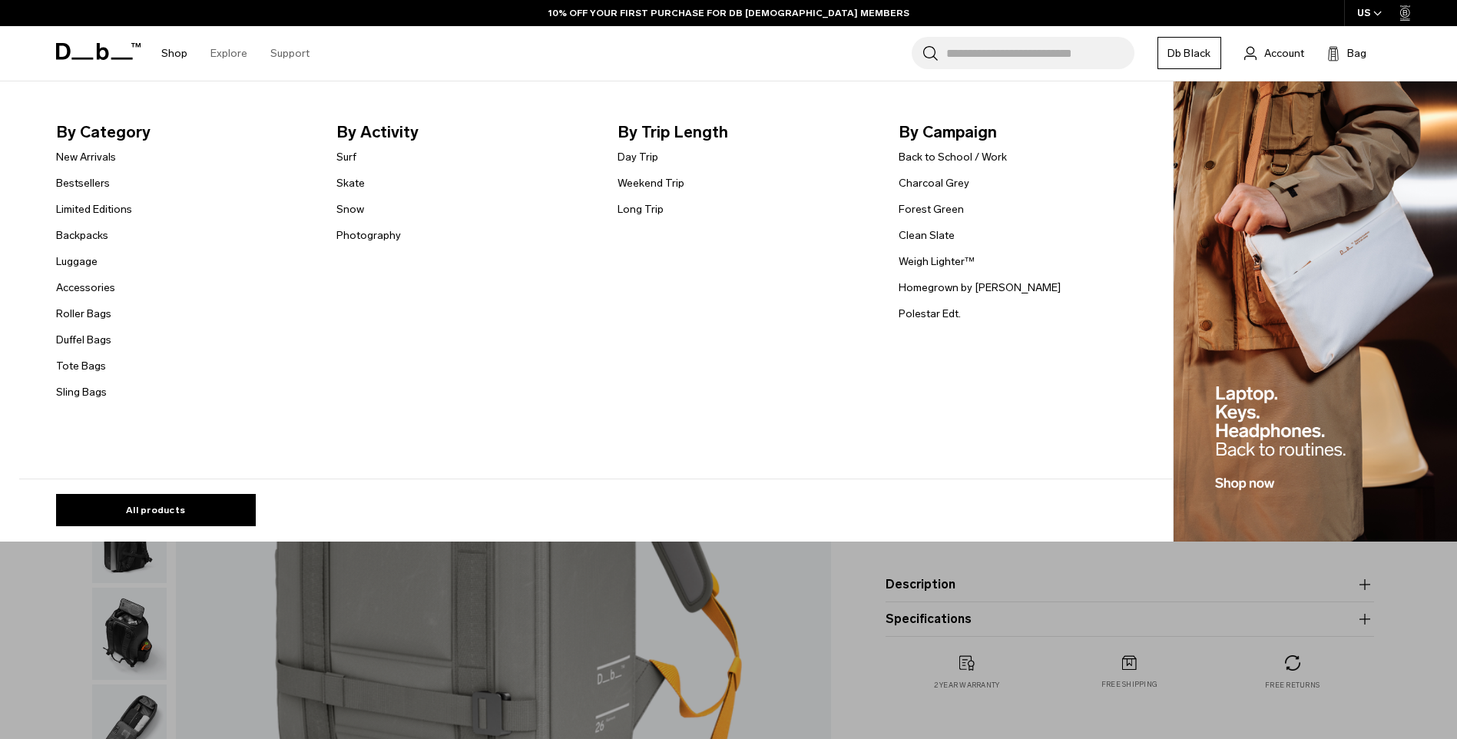
click at [177, 48] on link "Shop" at bounding box center [174, 53] width 26 height 55
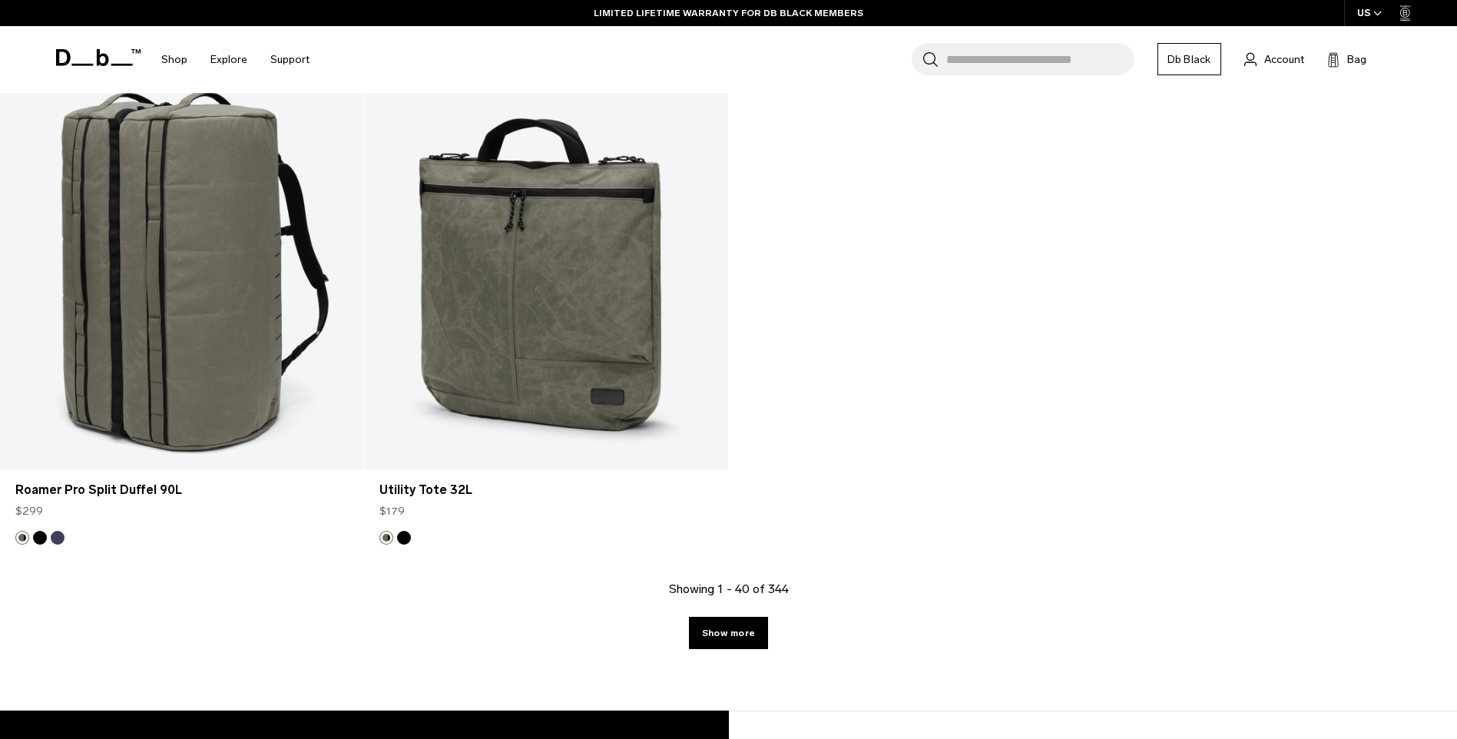
scroll to position [6221, 0]
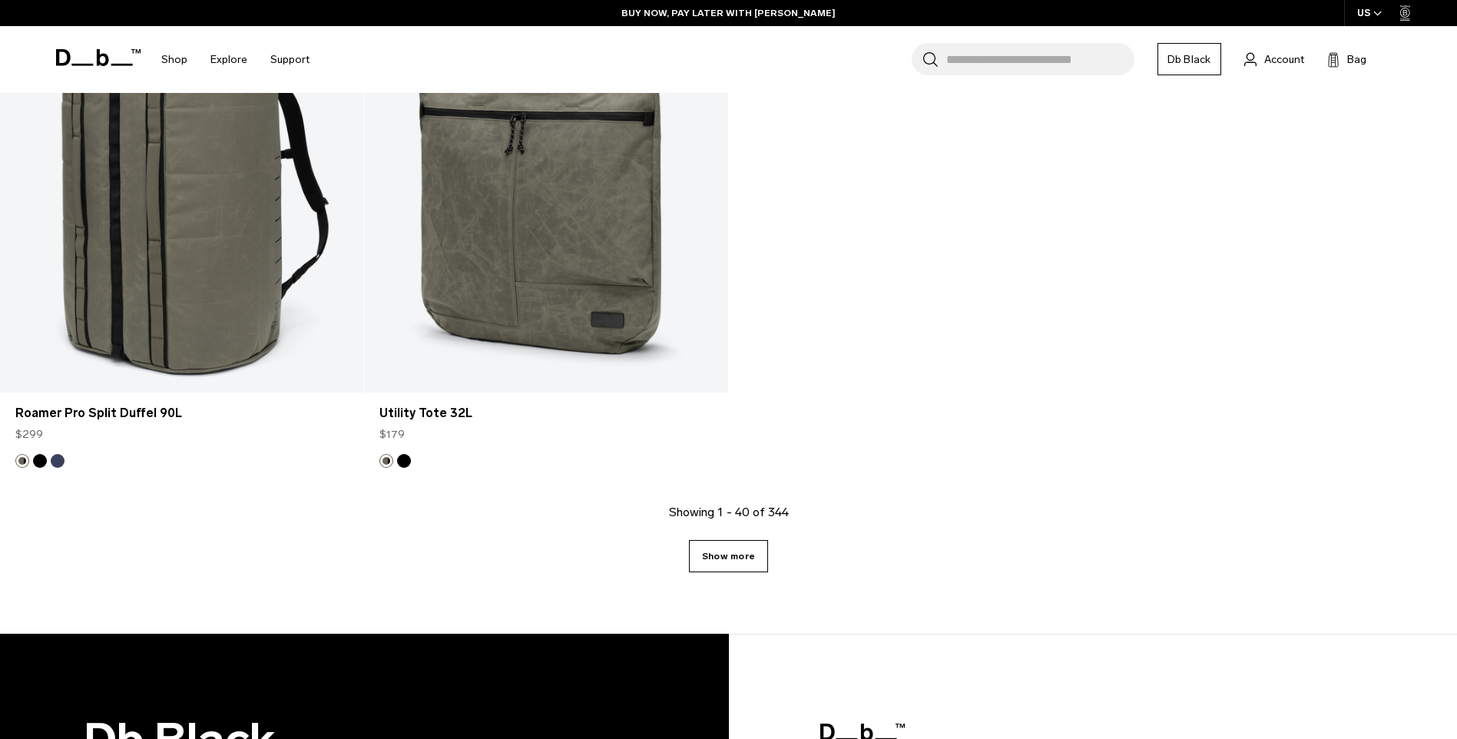
click at [725, 565] on link "Show more" at bounding box center [728, 556] width 79 height 32
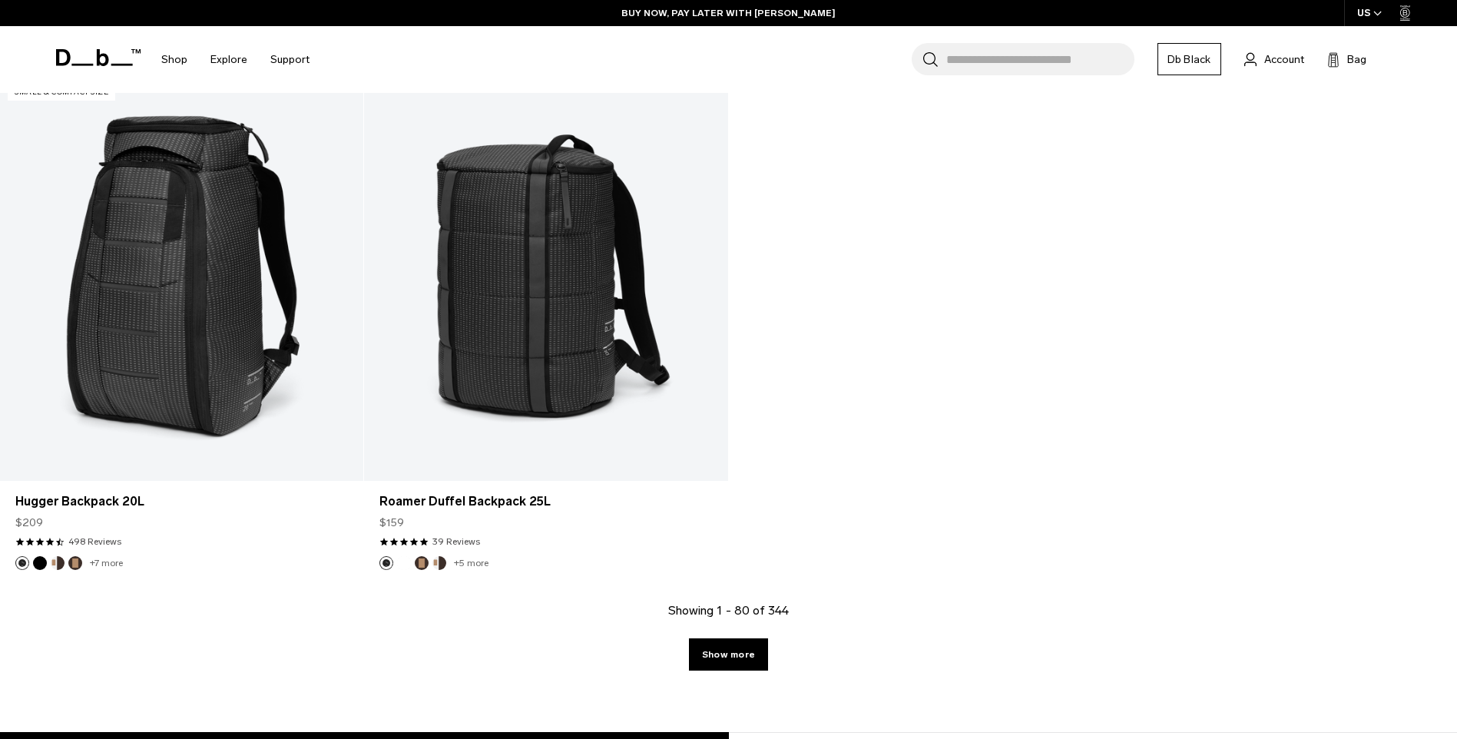
scroll to position [11466, 0]
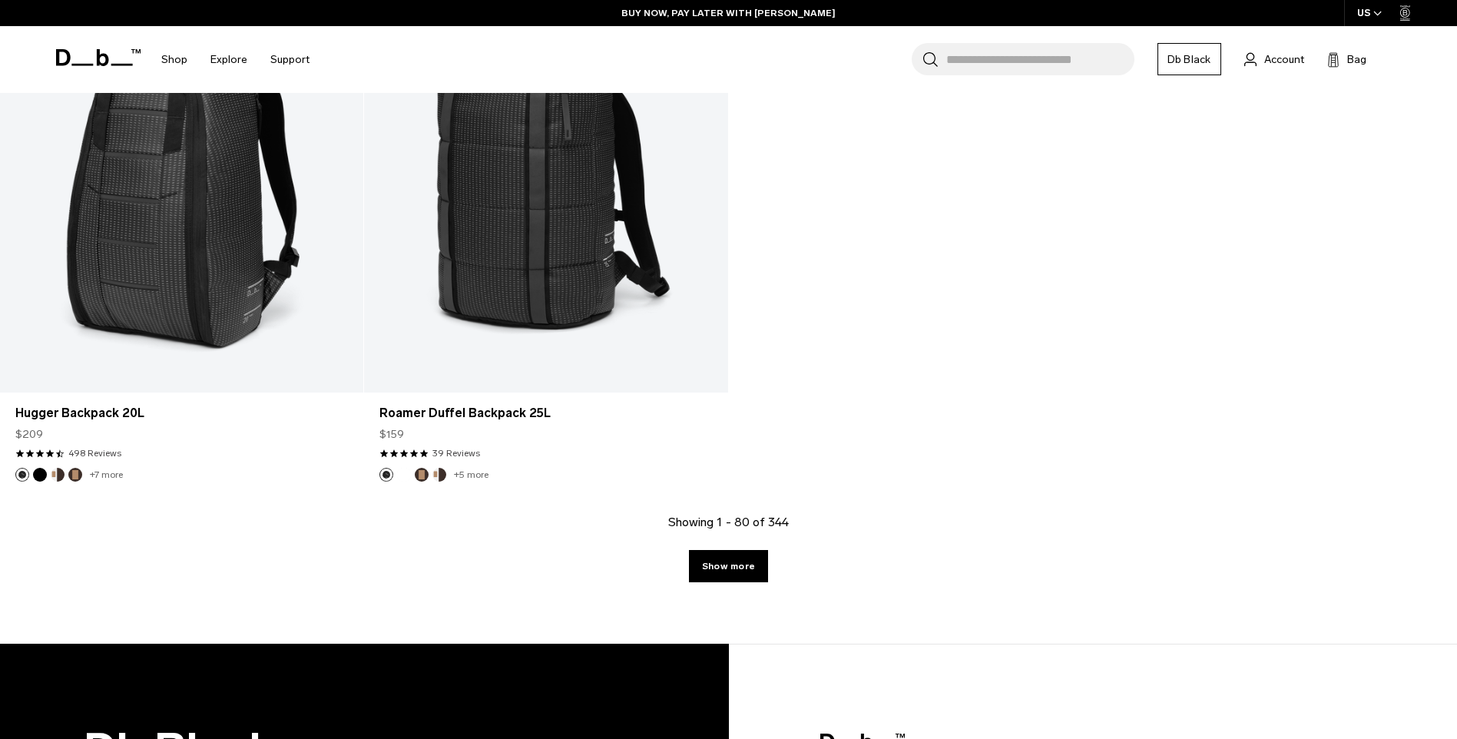
drag, startPoint x: 743, startPoint y: 568, endPoint x: 795, endPoint y: 536, distance: 60.7
click at [743, 568] on link "Show more" at bounding box center [728, 566] width 79 height 32
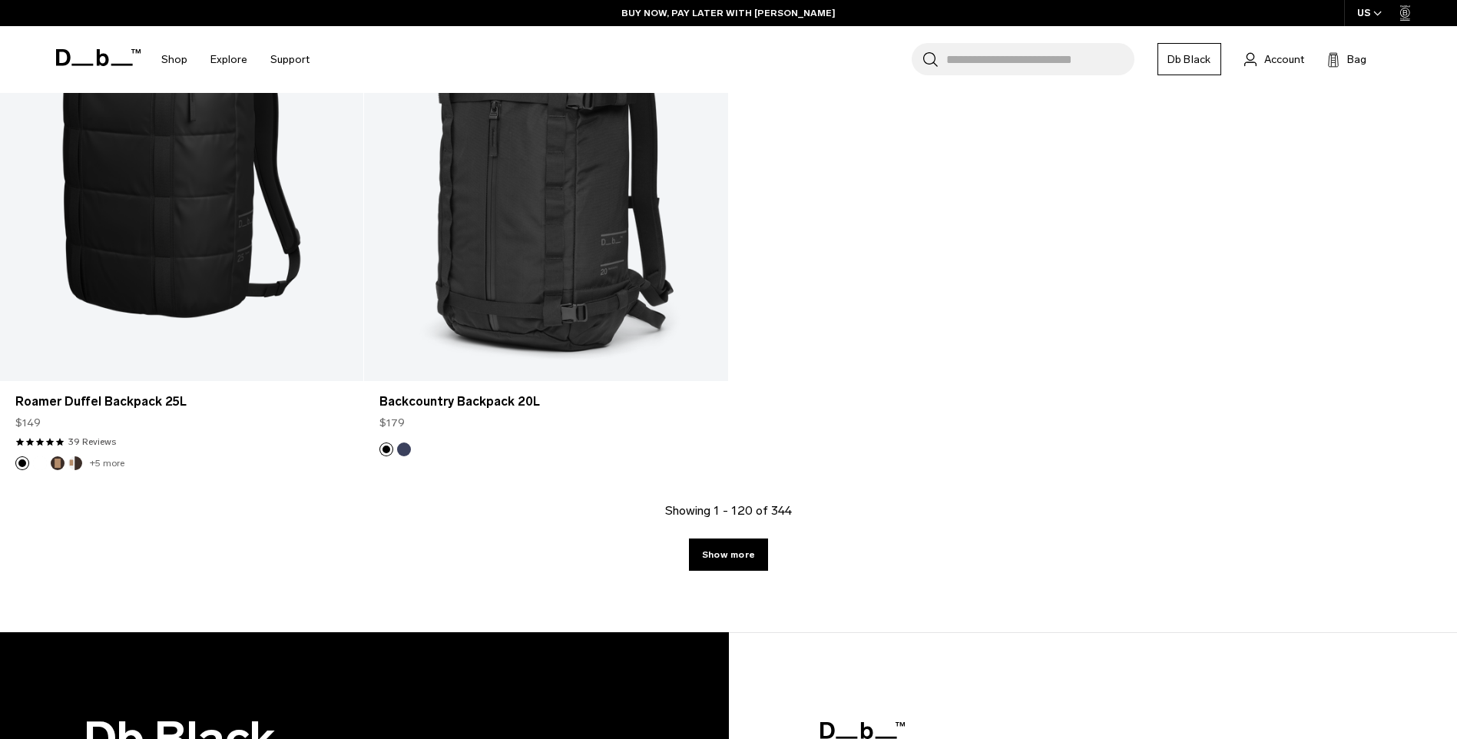
scroll to position [16765, 0]
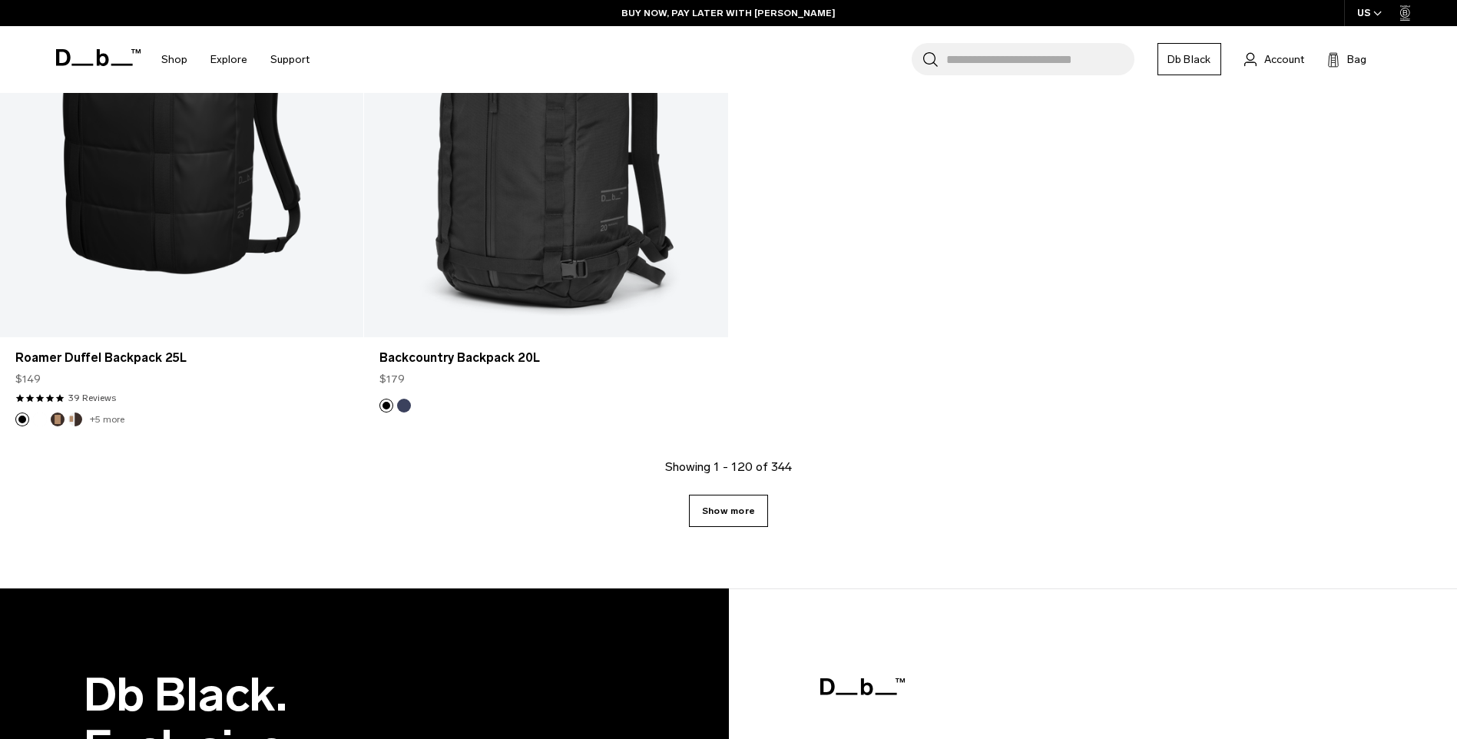
click at [697, 519] on link "Show more" at bounding box center [728, 511] width 79 height 32
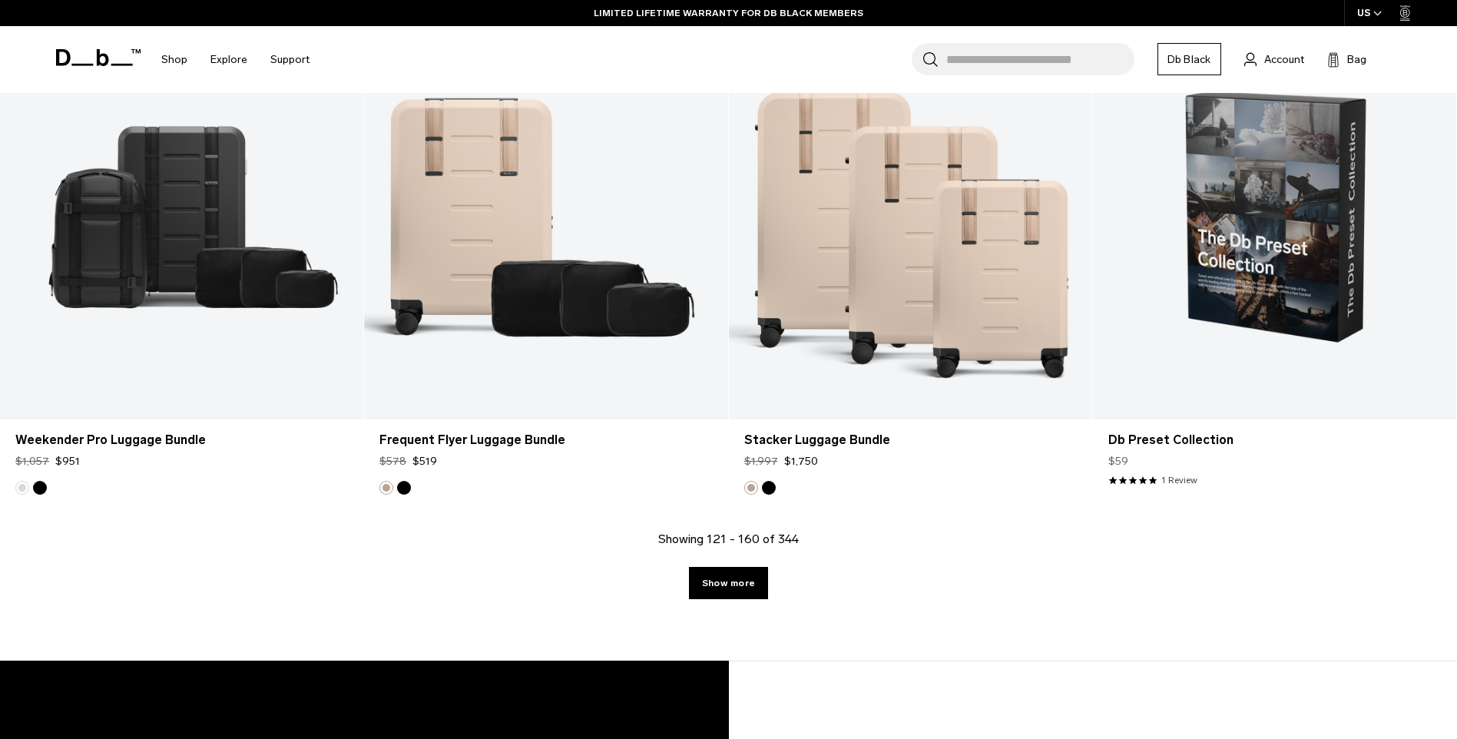
scroll to position [5223, 0]
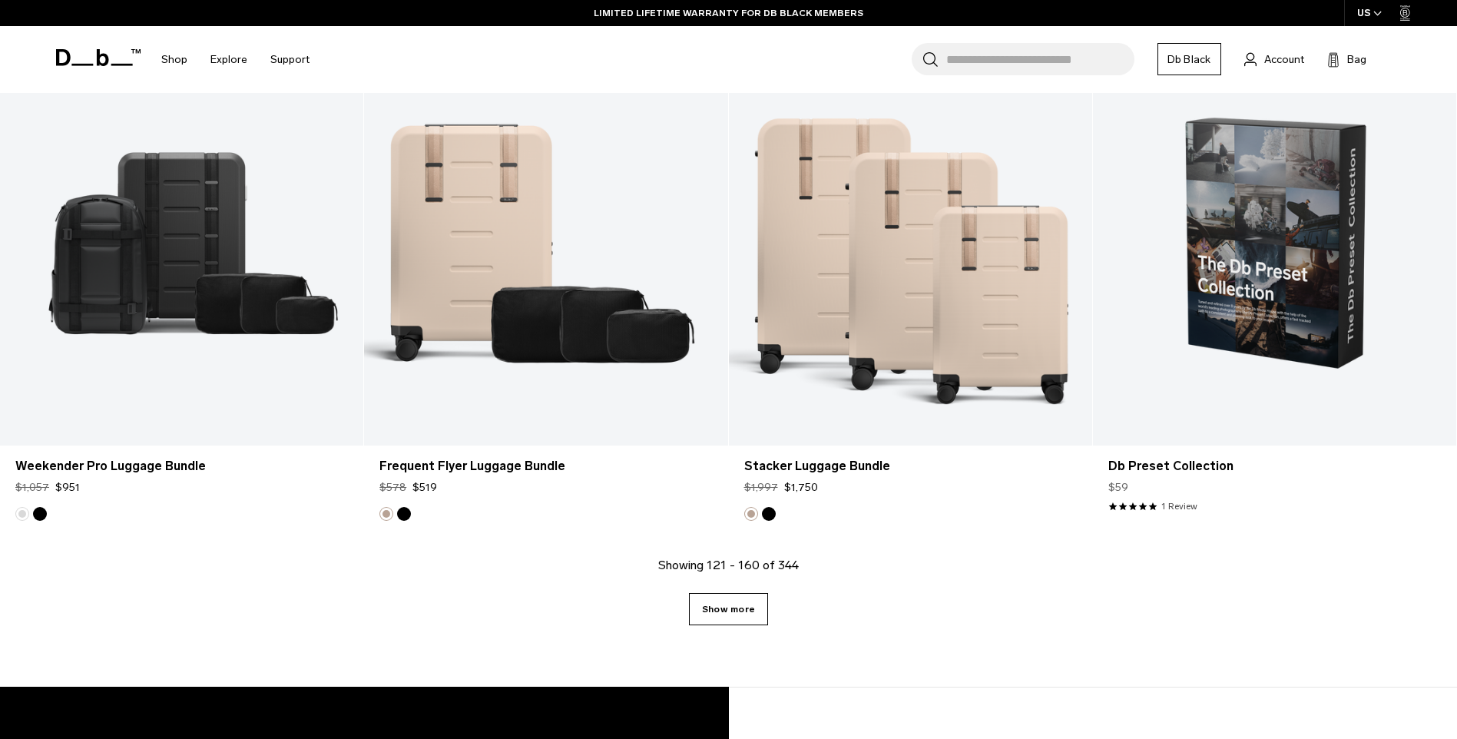
click at [725, 611] on link "Show more" at bounding box center [728, 609] width 79 height 32
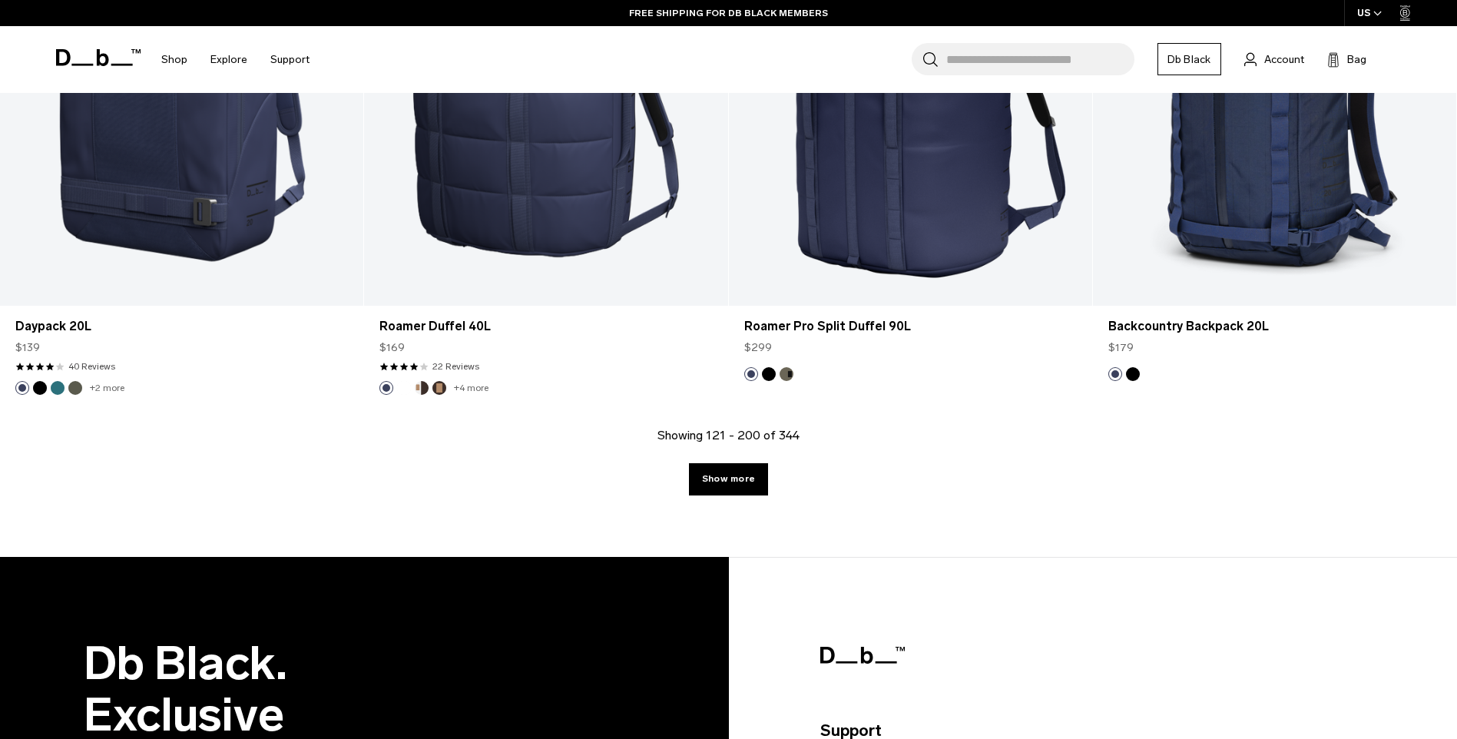
scroll to position [10688, 0]
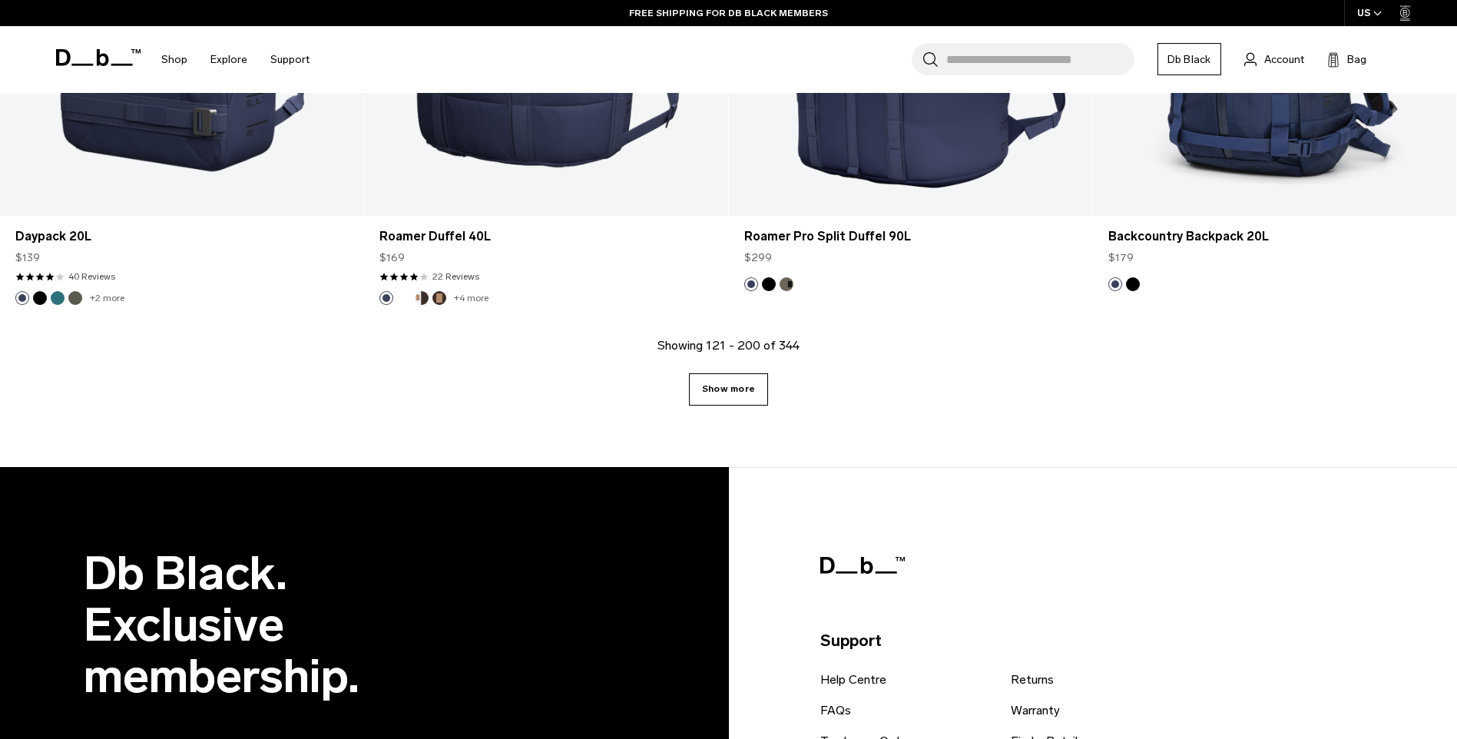
click at [757, 402] on link "Show more" at bounding box center [728, 389] width 79 height 32
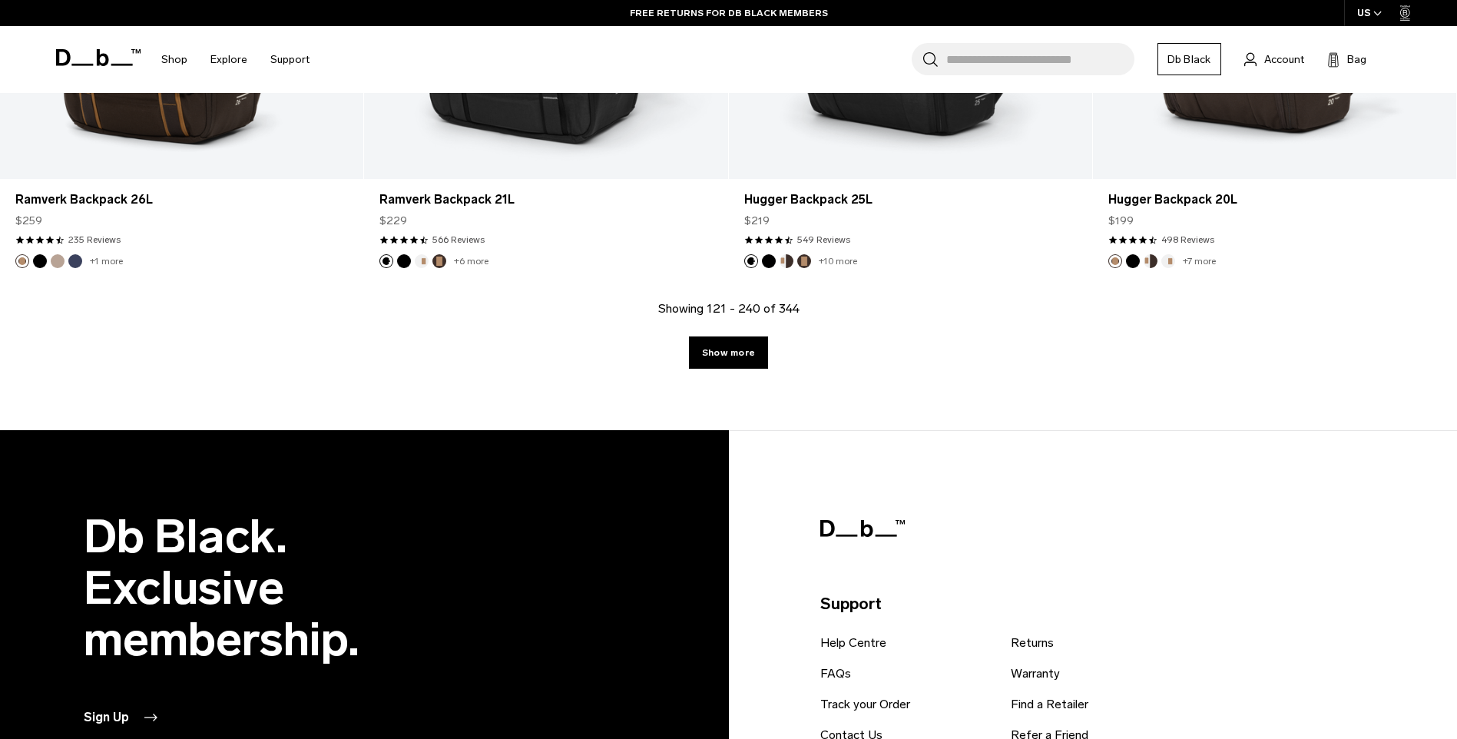
scroll to position [15987, 0]
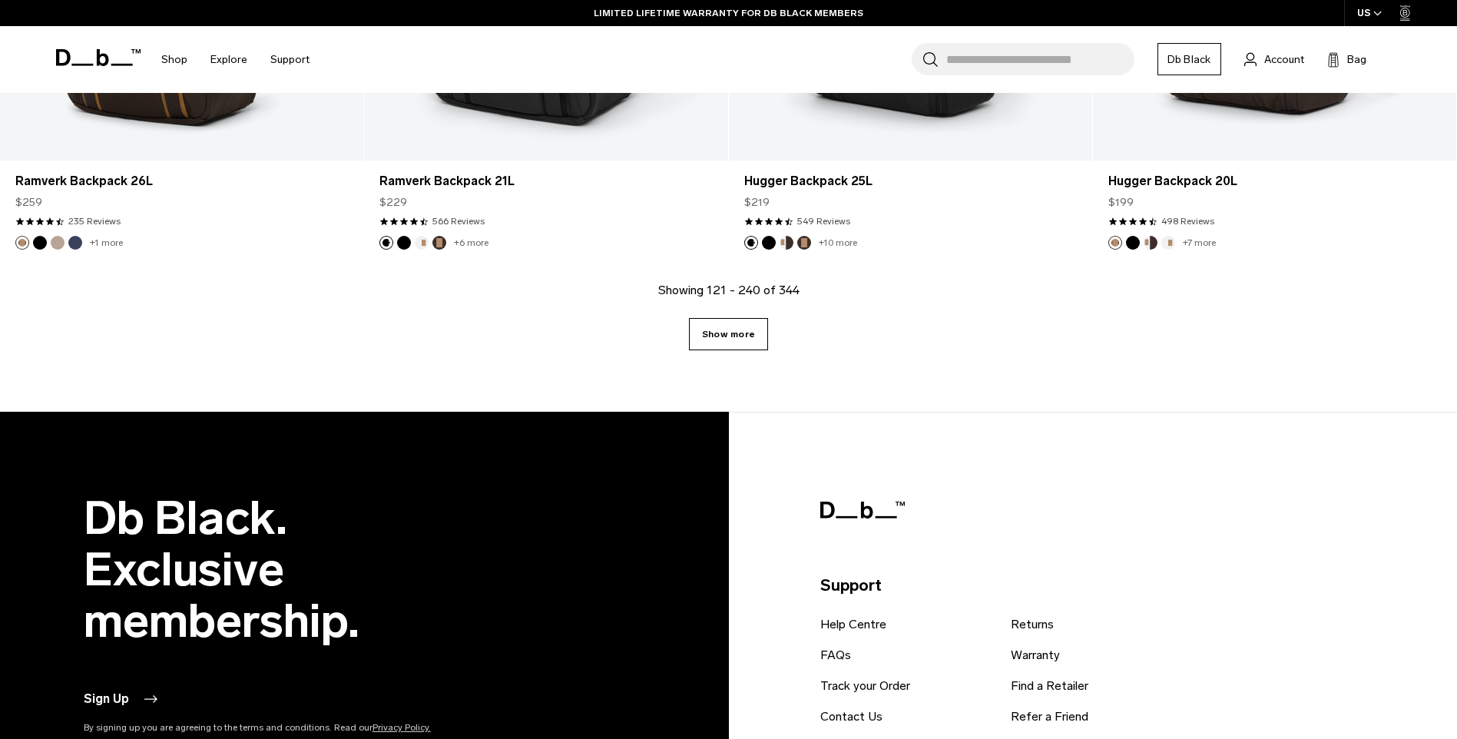
click at [735, 329] on link "Show more" at bounding box center [728, 334] width 79 height 32
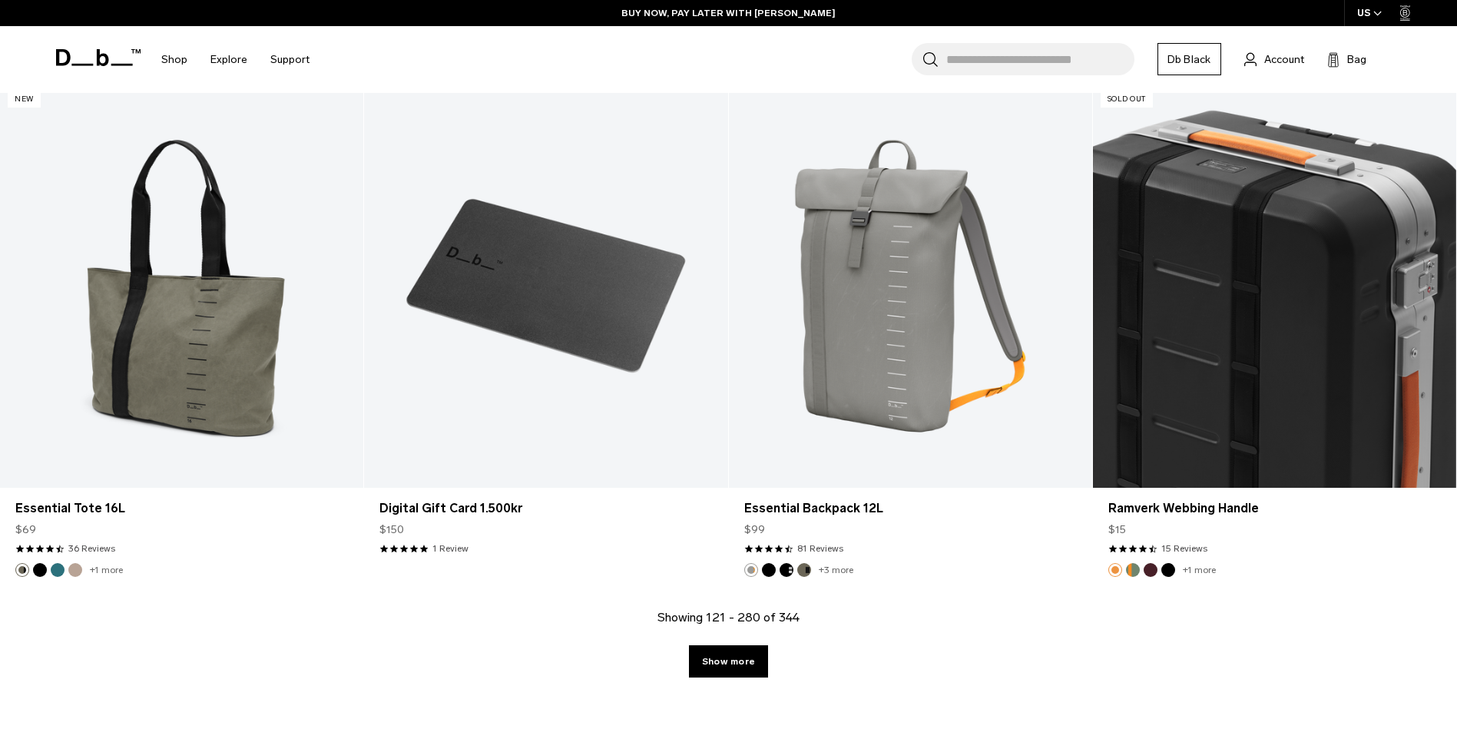
scroll to position [20980, 0]
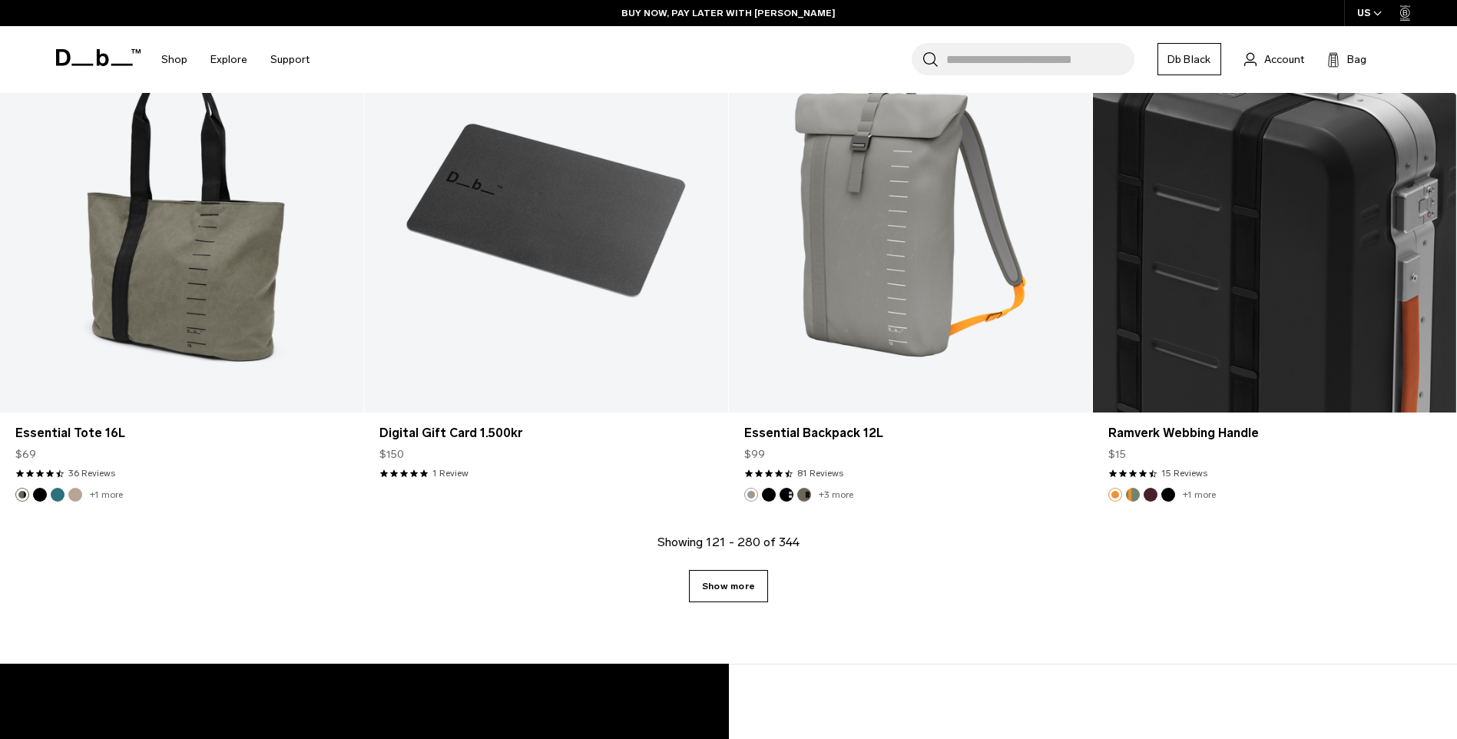
click at [717, 586] on link "Show more" at bounding box center [728, 586] width 79 height 32
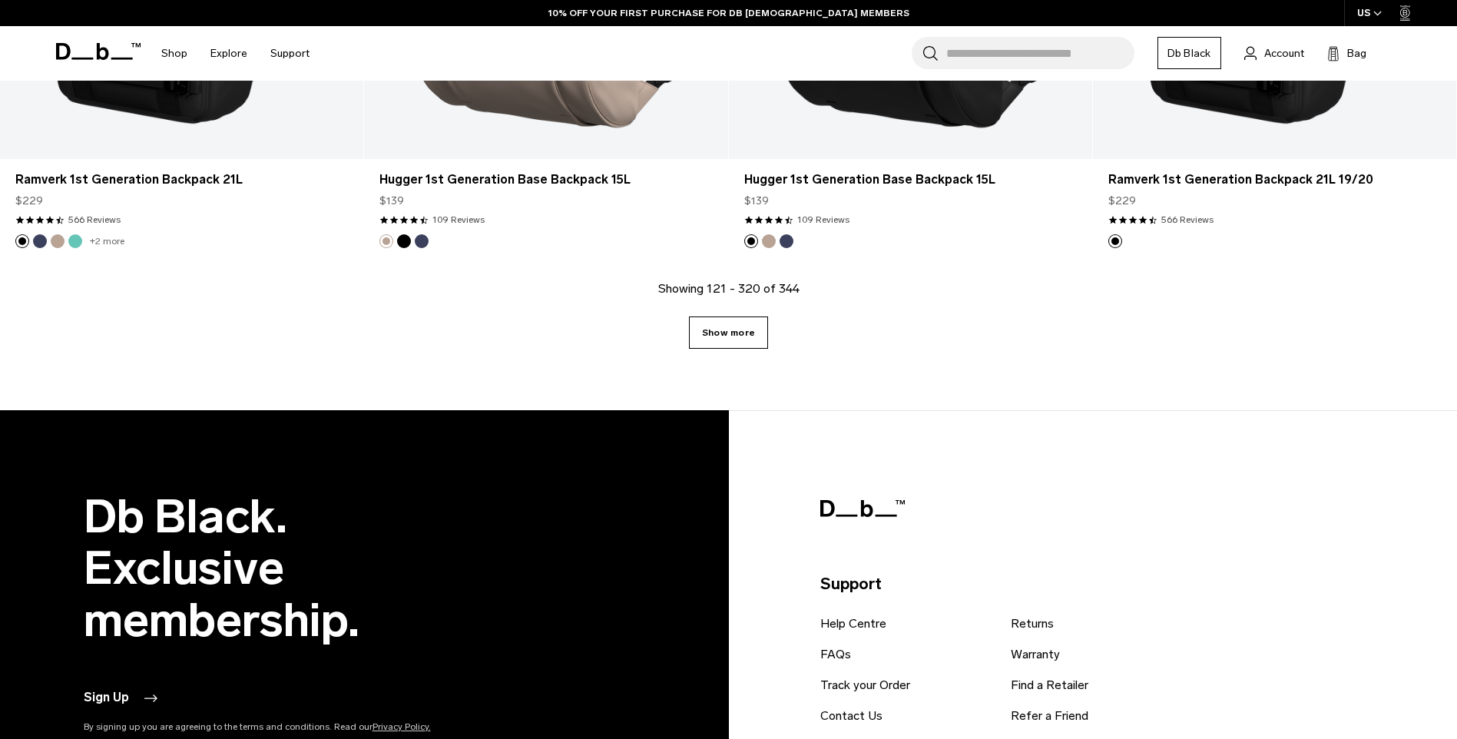
scroll to position [26510, 0]
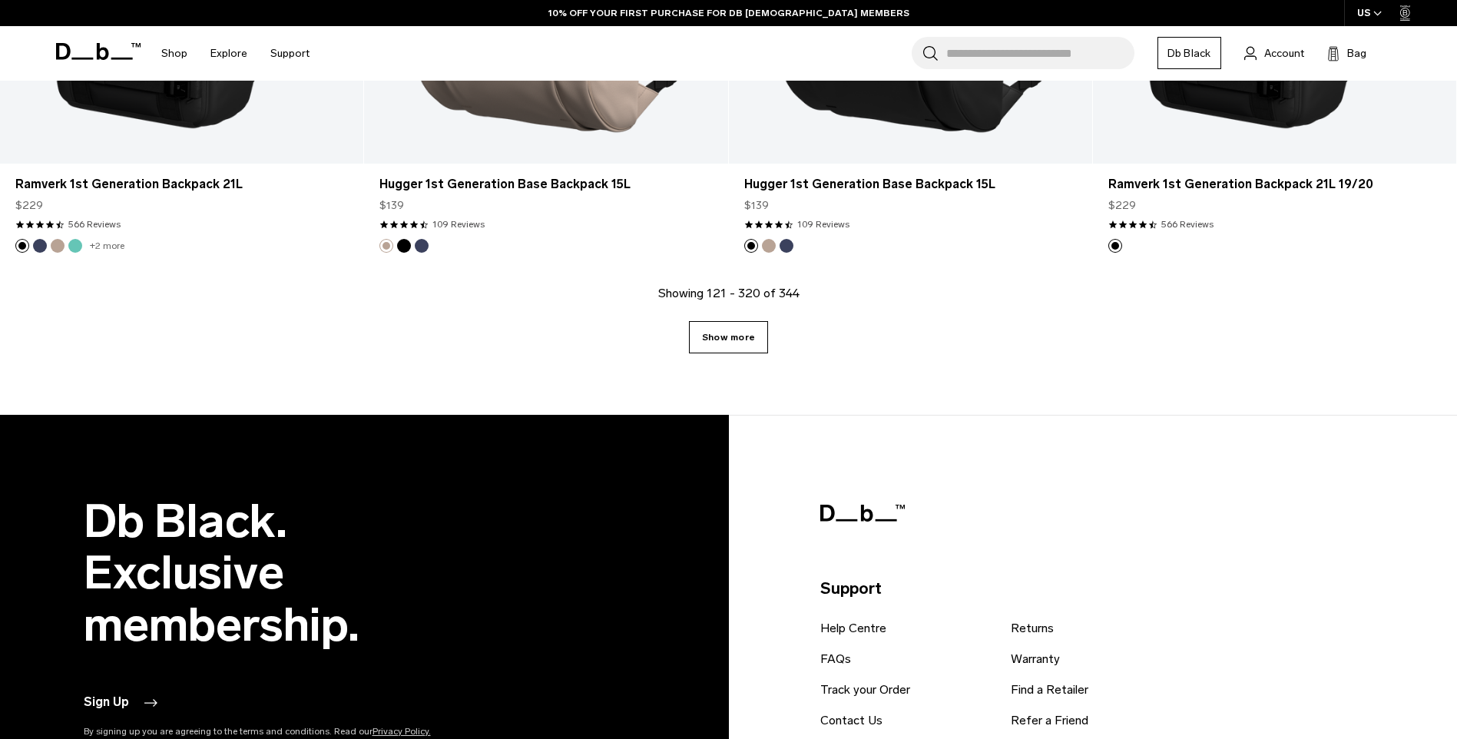
click at [727, 321] on link "Show more" at bounding box center [728, 337] width 79 height 32
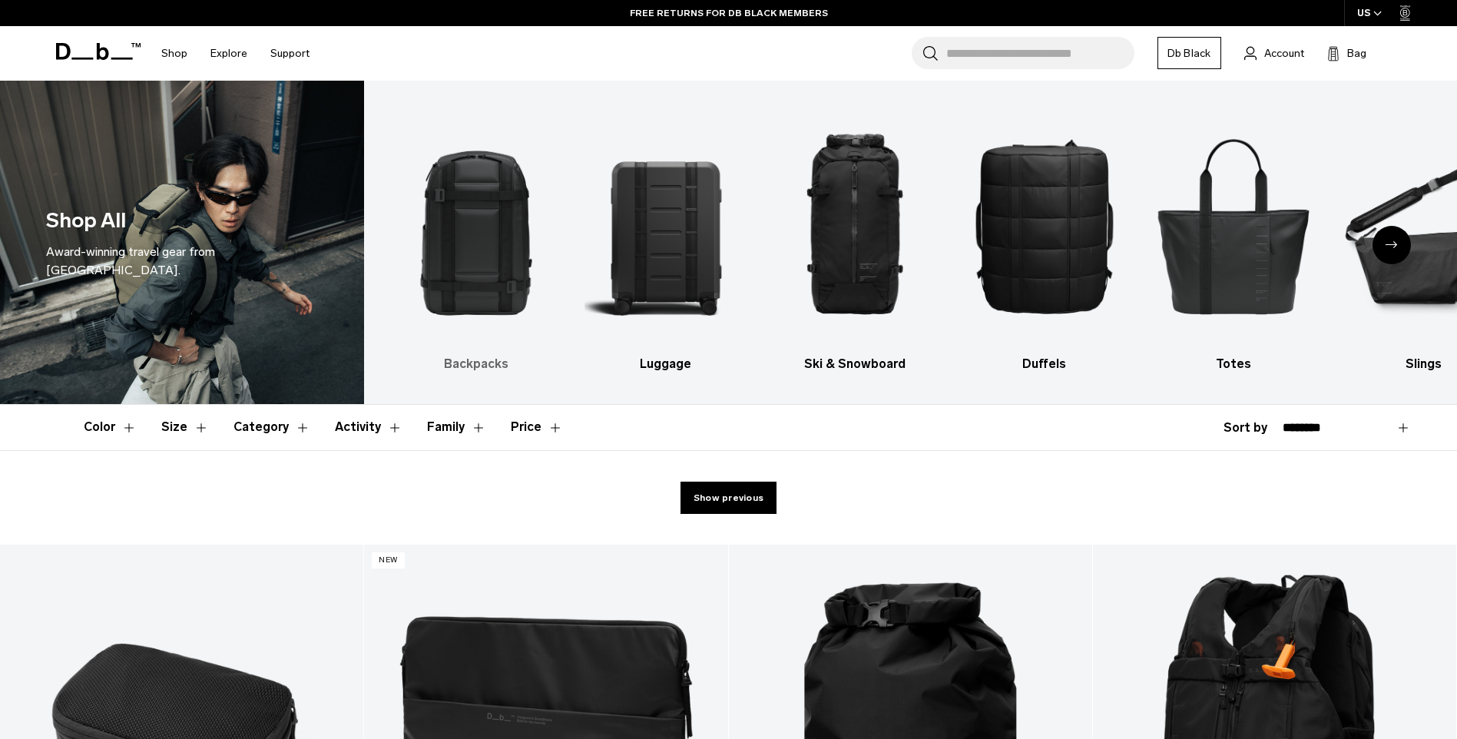
click at [463, 251] on img "1 / 10" at bounding box center [476, 225] width 163 height 243
